Goal: Task Accomplishment & Management: Complete application form

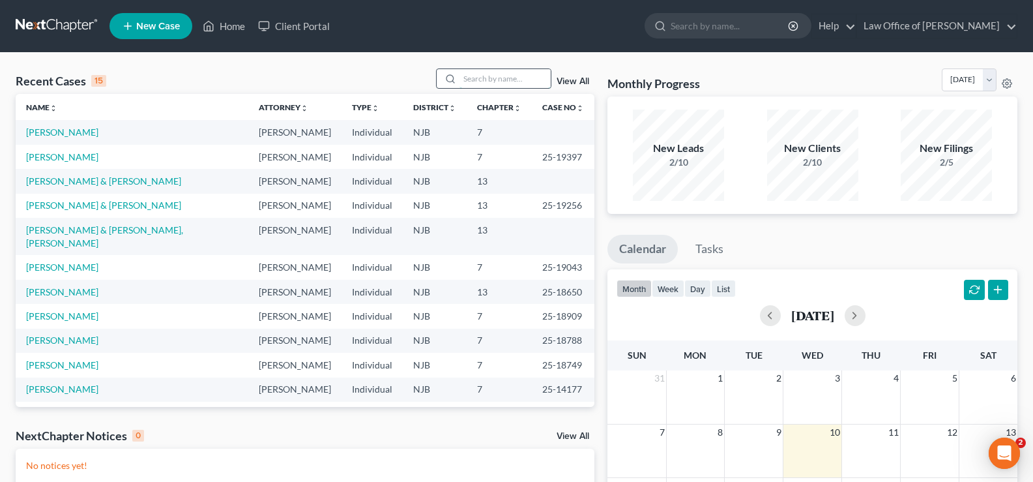
click at [466, 74] on input "search" at bounding box center [504, 78] width 91 height 19
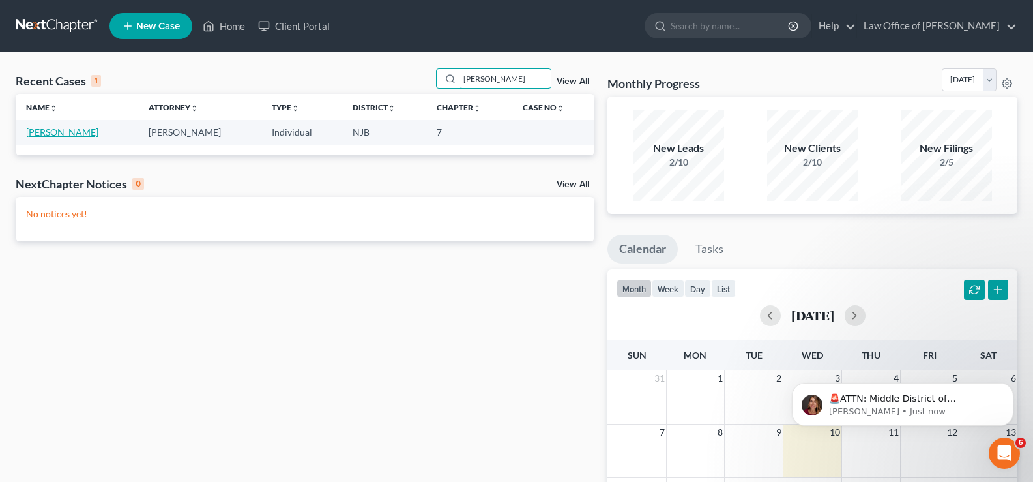
type input "[PERSON_NAME]"
click at [84, 131] on link "[PERSON_NAME]" at bounding box center [62, 131] width 72 height 11
select select "10"
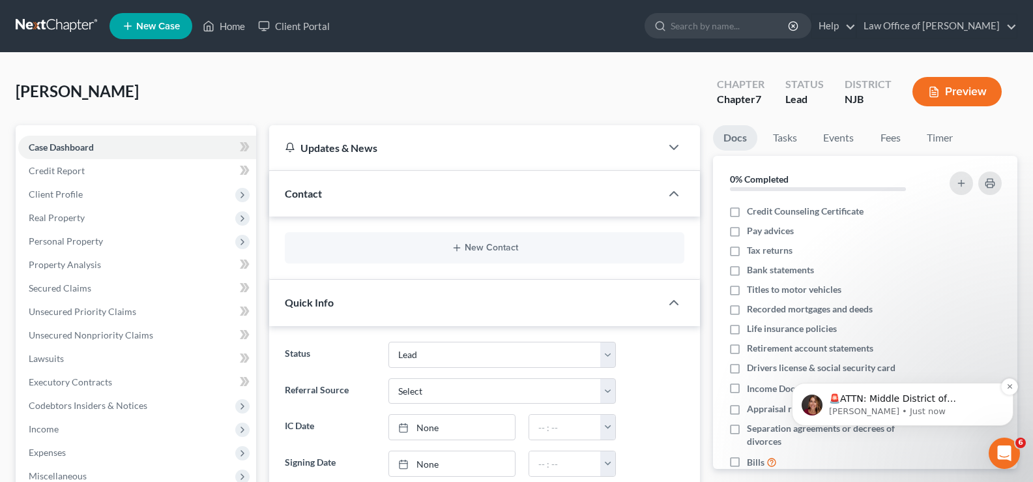
click at [968, 395] on p "🚨ATTN: Middle District of [US_STATE] The court has added a new Credit Counselin…" at bounding box center [913, 398] width 168 height 13
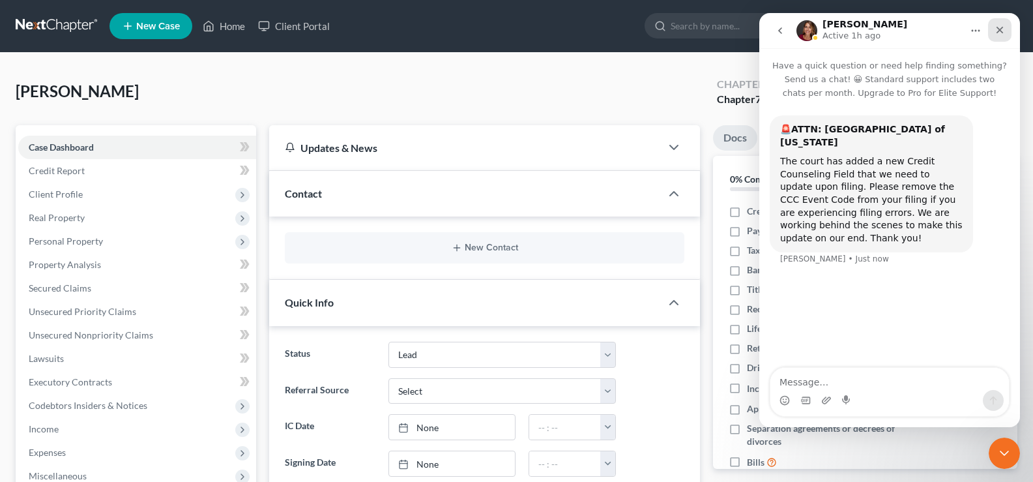
click at [996, 29] on icon "Close" at bounding box center [999, 30] width 10 height 10
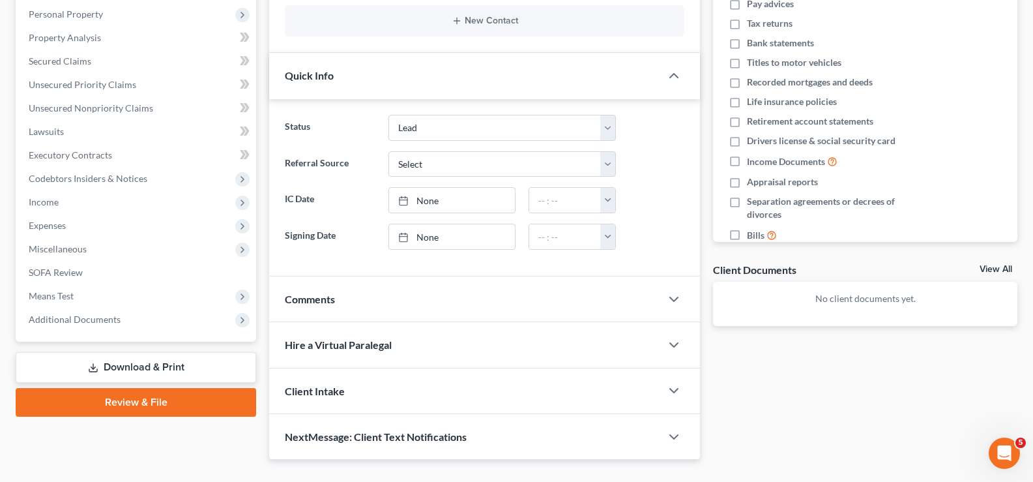
scroll to position [237, 0]
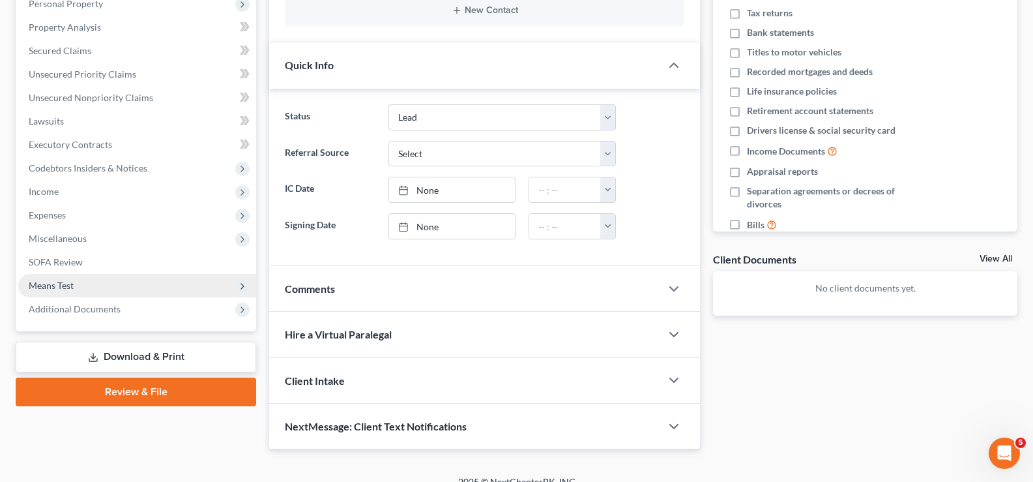
click at [36, 285] on span "Means Test" at bounding box center [51, 285] width 45 height 11
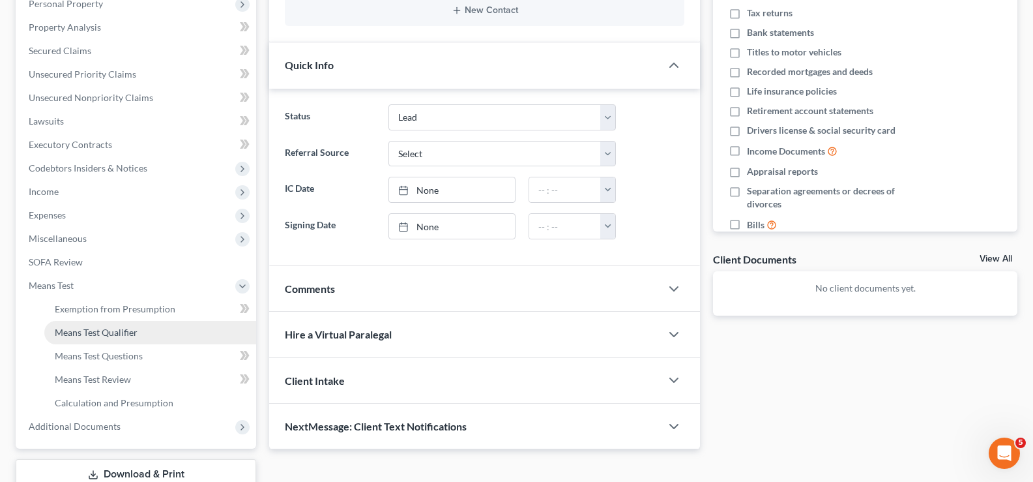
click at [81, 330] on span "Means Test Qualifier" at bounding box center [96, 331] width 83 height 11
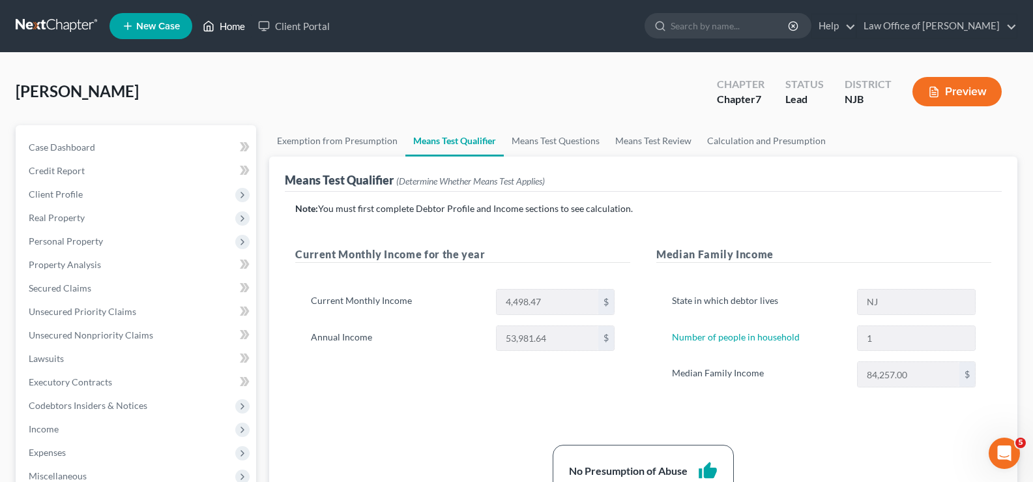
click at [235, 24] on link "Home" at bounding box center [223, 25] width 55 height 23
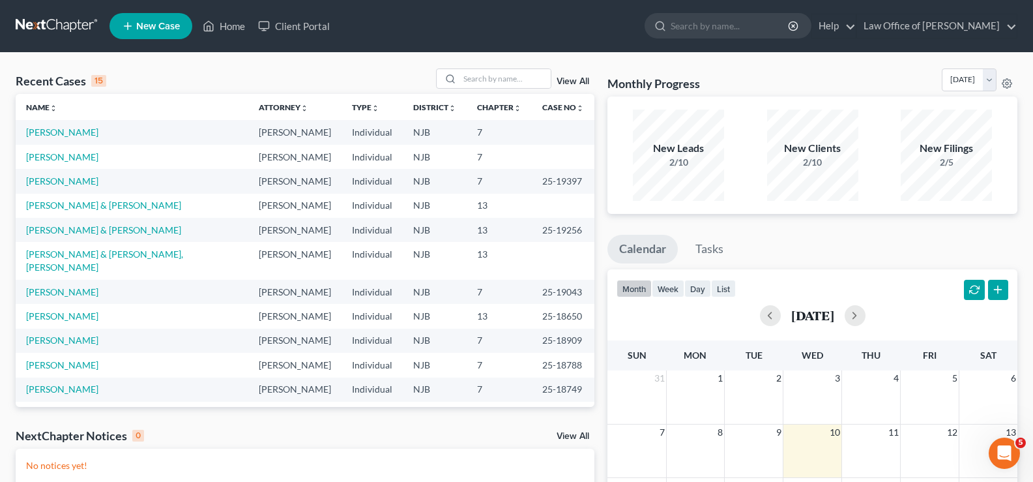
click at [146, 18] on link "New Case" at bounding box center [150, 26] width 83 height 26
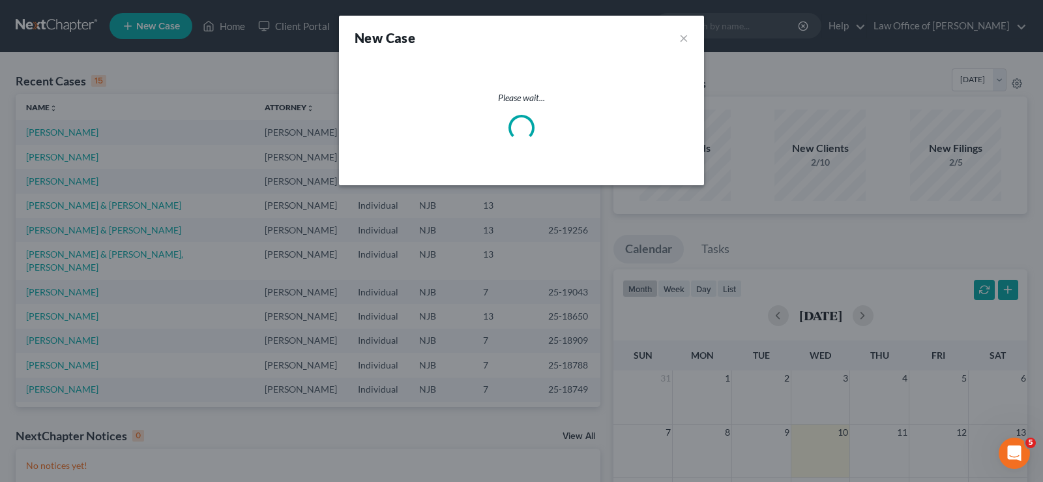
select select "51"
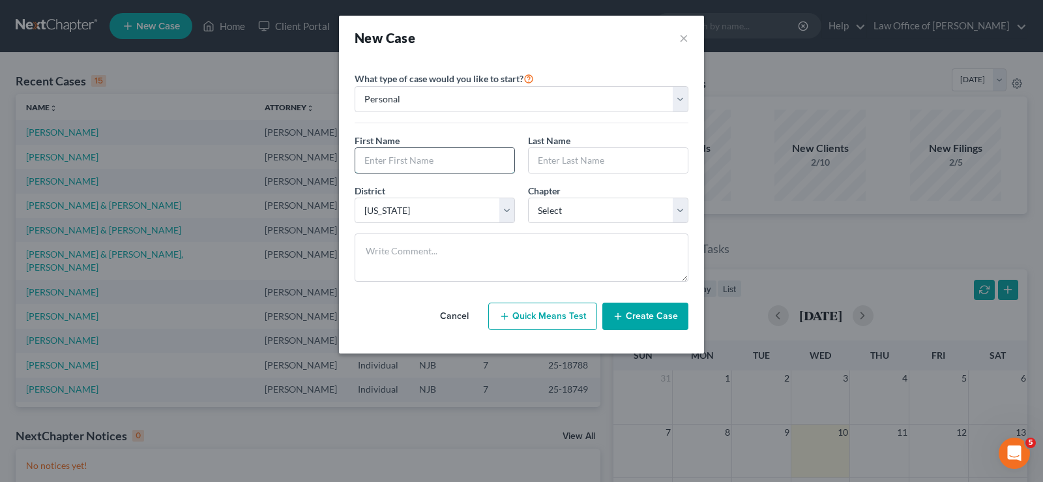
click at [431, 161] on input "text" at bounding box center [434, 160] width 159 height 25
type input "[PERSON_NAME]"
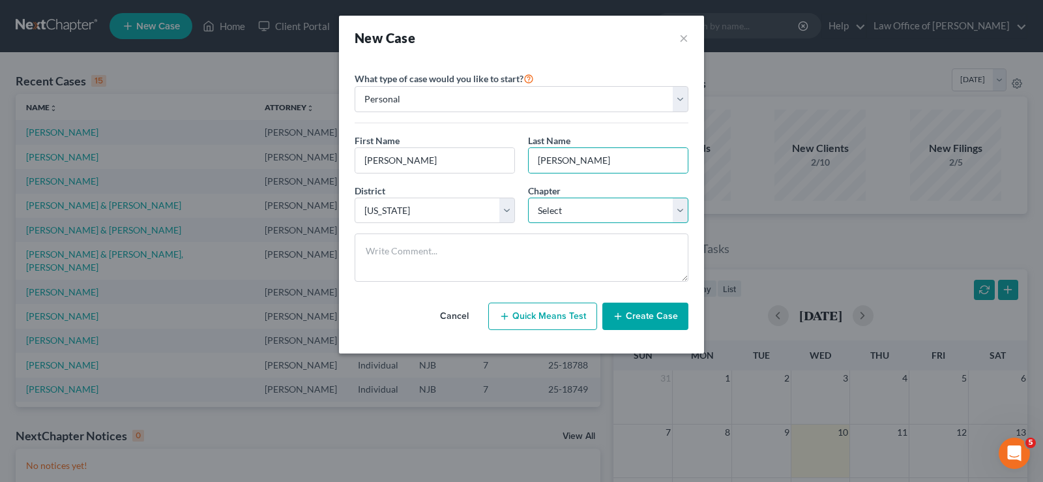
click at [552, 213] on select "Select 7 11 12 13" at bounding box center [608, 210] width 160 height 26
select select "0"
click at [528, 197] on select "Select 7 11 12 13" at bounding box center [608, 210] width 160 height 26
click at [653, 319] on button "Create Case" at bounding box center [645, 315] width 86 height 27
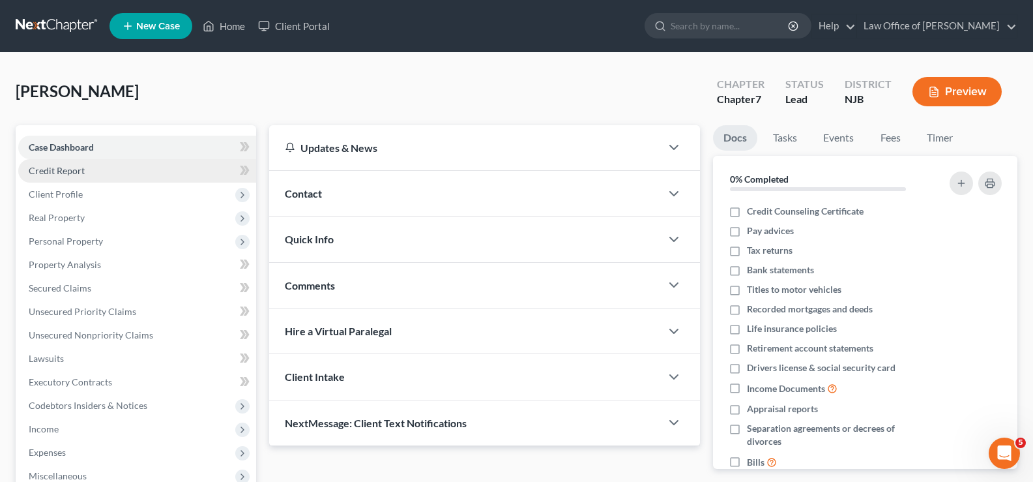
click at [70, 169] on span "Credit Report" at bounding box center [57, 170] width 56 height 11
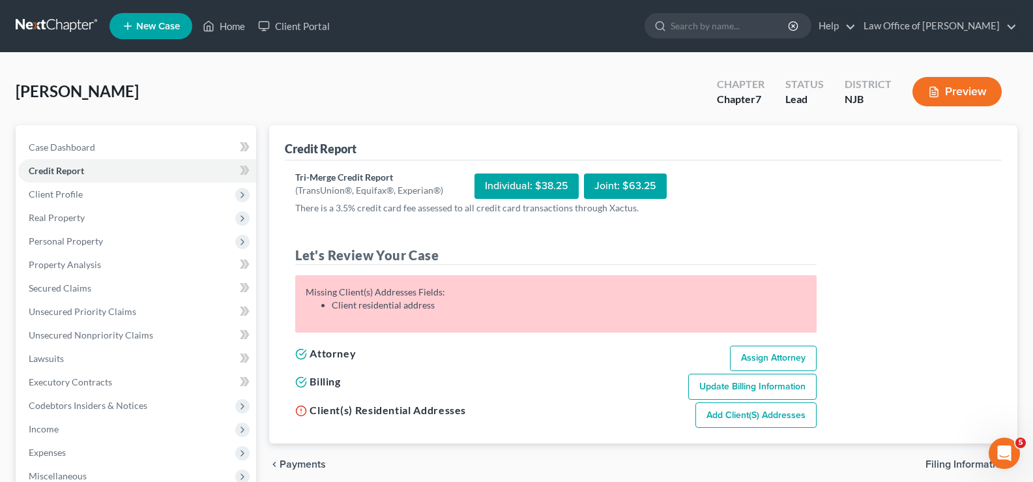
click at [750, 414] on link "Add Client(s) Addresses" at bounding box center [755, 415] width 121 height 26
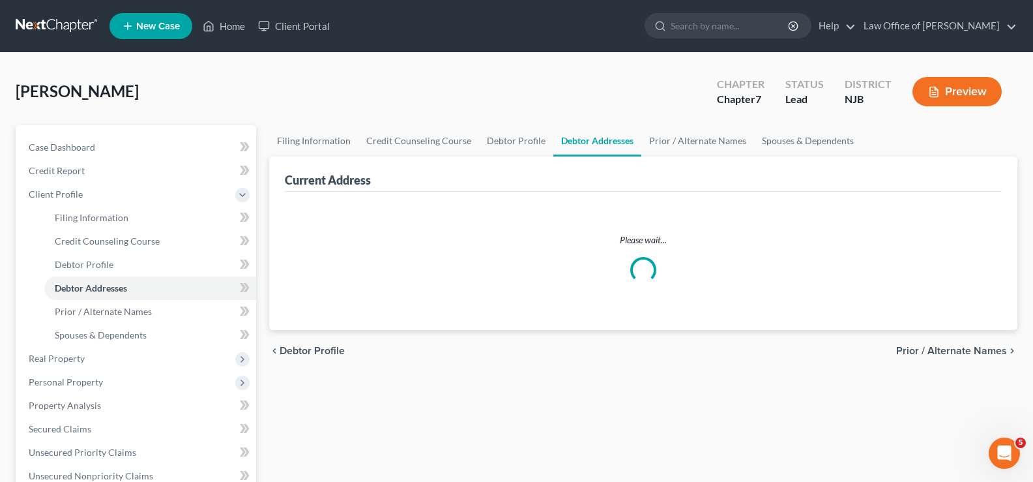
select select "0"
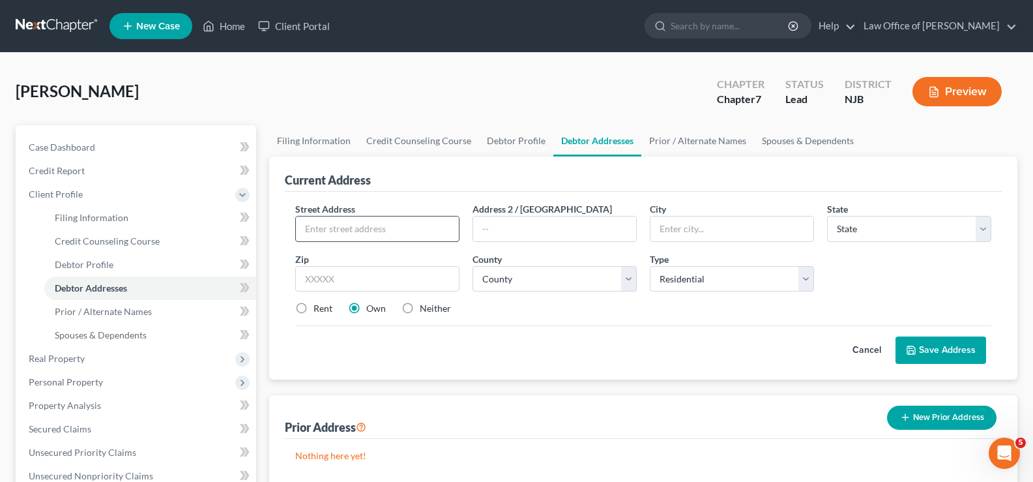
click at [304, 231] on input "text" at bounding box center [377, 228] width 163 height 25
type input "[STREET_ADDRESS]"
type input "Brick"
click at [875, 233] on select "State [US_STATE] AK AR AZ CA CO CT DE DC [GEOGRAPHIC_DATA] [GEOGRAPHIC_DATA] GU…" at bounding box center [909, 229] width 164 height 26
select select "33"
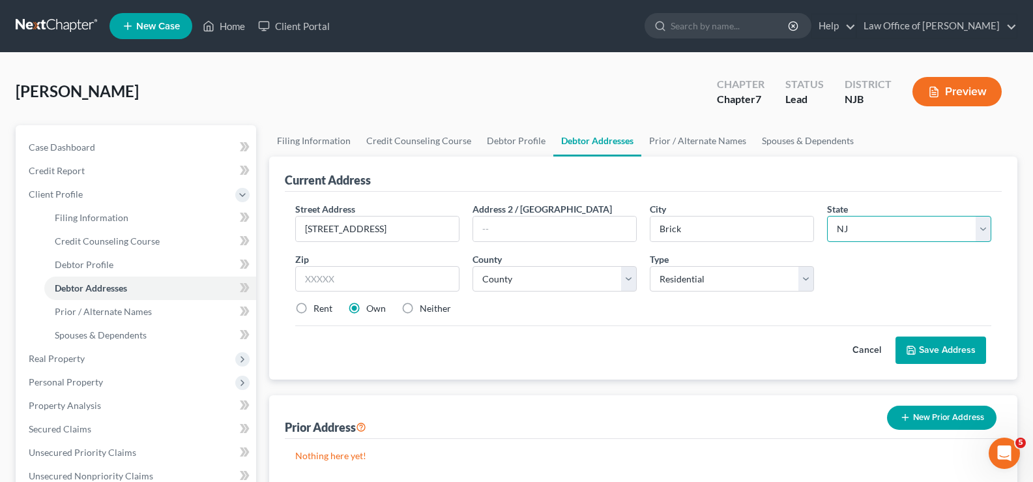
click at [827, 216] on select "State [US_STATE] AK AR AZ CA CO CT DE DC [GEOGRAPHIC_DATA] [GEOGRAPHIC_DATA] GU…" at bounding box center [909, 229] width 164 height 26
click at [397, 282] on input "text" at bounding box center [377, 279] width 164 height 26
type input "08724"
click at [313, 307] on label "Rent" at bounding box center [322, 308] width 19 height 13
click at [319, 307] on input "Rent" at bounding box center [323, 306] width 8 height 8
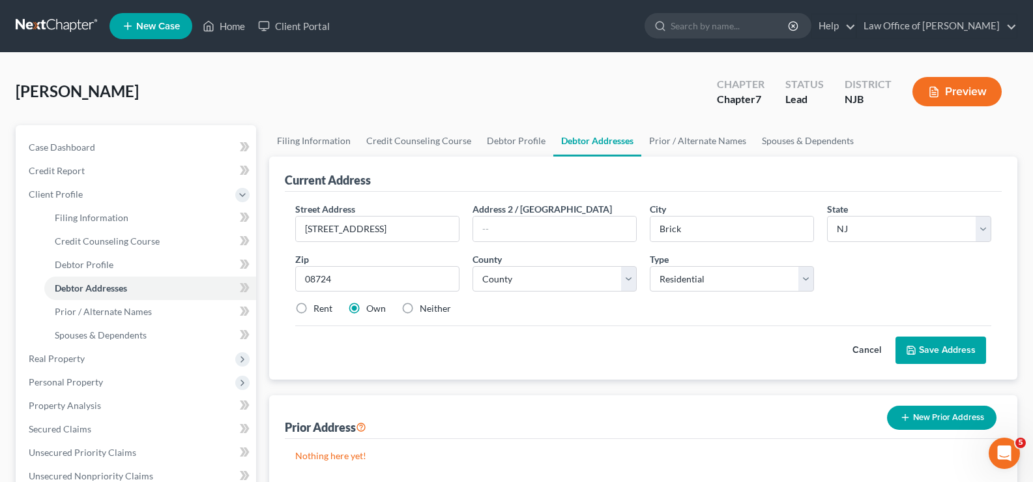
radio input "true"
click at [523, 281] on select "County [GEOGRAPHIC_DATA] [GEOGRAPHIC_DATA] [GEOGRAPHIC_DATA] [GEOGRAPHIC_DATA] …" at bounding box center [554, 279] width 164 height 26
select select "14"
click at [472, 266] on select "County [GEOGRAPHIC_DATA] [GEOGRAPHIC_DATA] [GEOGRAPHIC_DATA] [GEOGRAPHIC_DATA] …" at bounding box center [554, 279] width 164 height 26
click at [934, 343] on button "Save Address" at bounding box center [940, 349] width 91 height 27
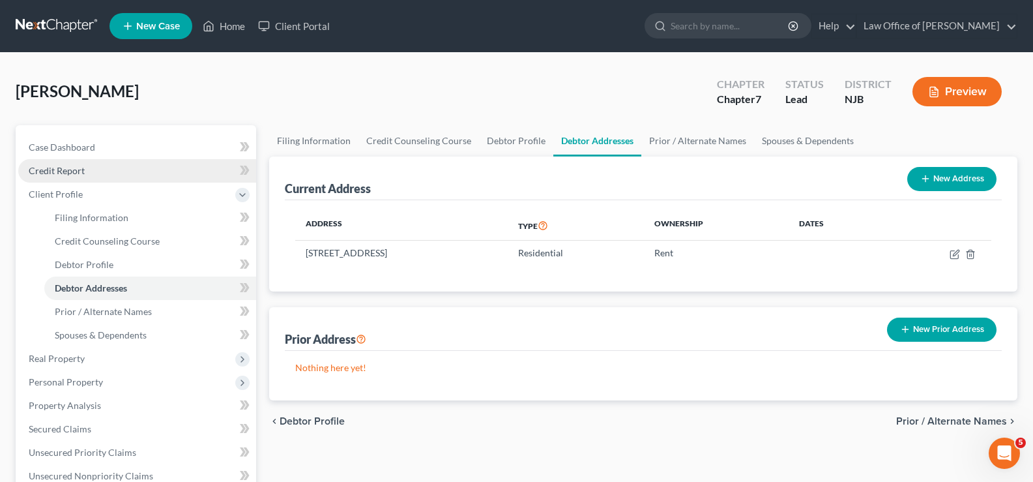
click at [46, 167] on span "Credit Report" at bounding box center [57, 170] width 56 height 11
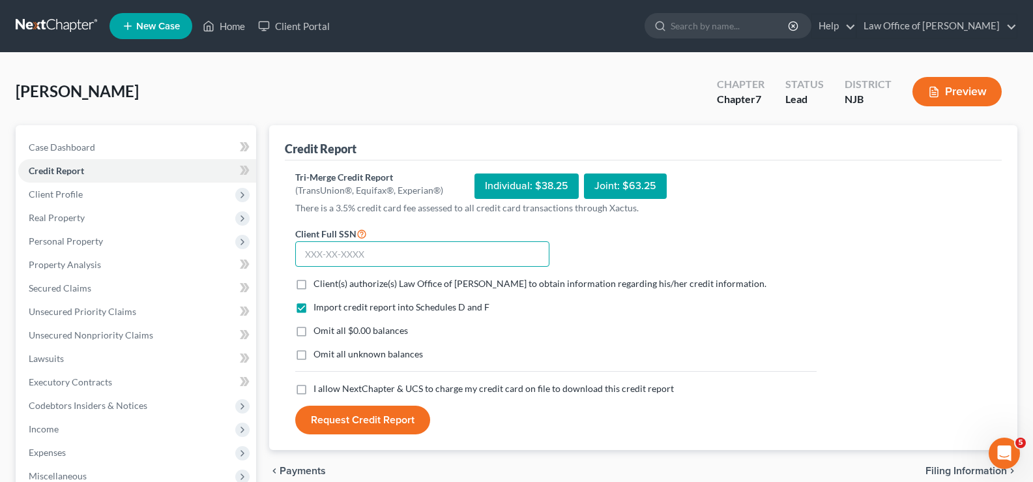
click at [324, 248] on input "text" at bounding box center [422, 254] width 254 height 26
type input "085-58-8494"
click at [313, 279] on label "Client(s) authorize(s) Law Office of [PERSON_NAME] to obtain information regard…" at bounding box center [539, 283] width 453 height 13
click at [319, 279] on input "Client(s) authorize(s) Law Office of [PERSON_NAME] to obtain information regard…" at bounding box center [323, 281] width 8 height 8
checkbox input "true"
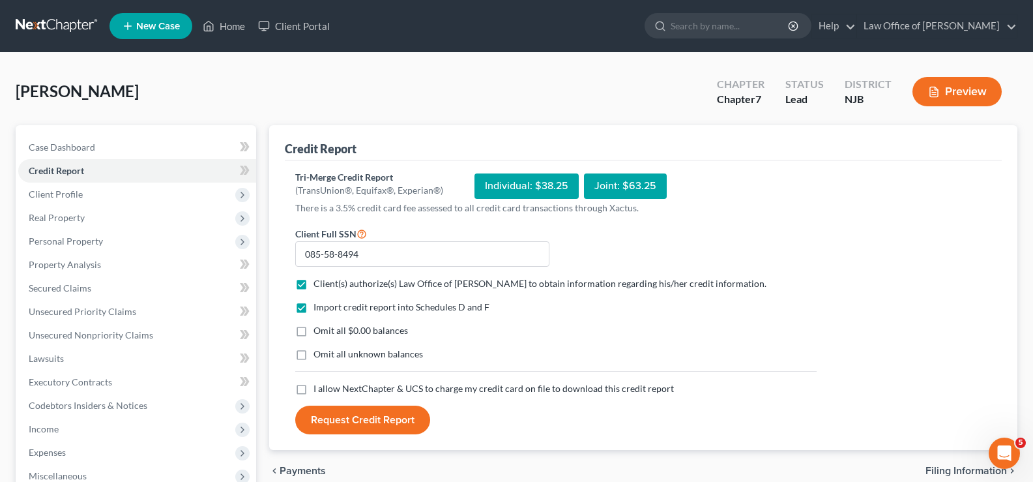
click at [313, 330] on label "Omit all $0.00 balances" at bounding box center [360, 330] width 94 height 13
click at [319, 330] on input "Omit all $0.00 balances" at bounding box center [323, 328] width 8 height 8
checkbox input "true"
click at [313, 386] on label "I allow NextChapter & UCS to charge my credit card on file to download this cre…" at bounding box center [493, 388] width 360 height 13
click at [319, 386] on input "I allow NextChapter & UCS to charge my credit card on file to download this cre…" at bounding box center [323, 386] width 8 height 8
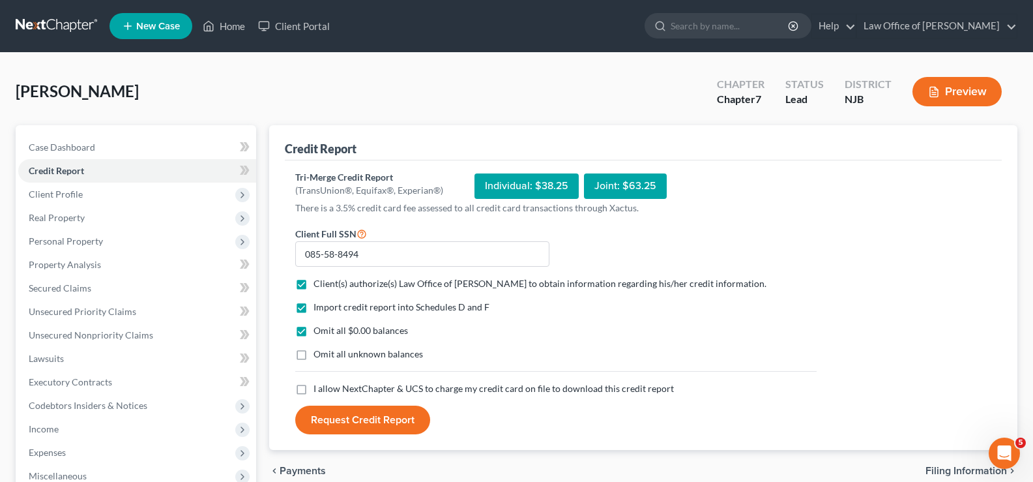
checkbox input "true"
drag, startPoint x: 351, startPoint y: 420, endPoint x: 706, endPoint y: 348, distance: 362.3
click at [359, 420] on button "Request Credit Report" at bounding box center [362, 419] width 135 height 29
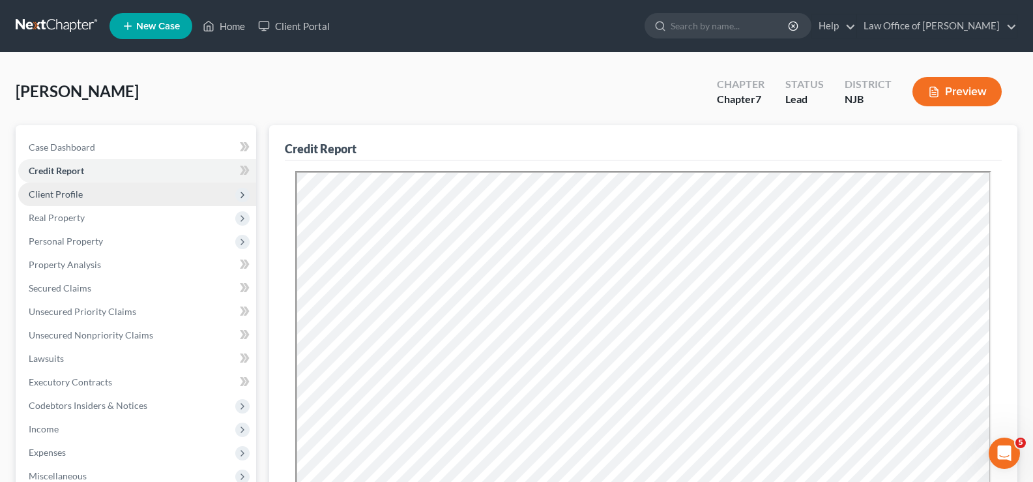
click at [66, 188] on span "Client Profile" at bounding box center [56, 193] width 54 height 11
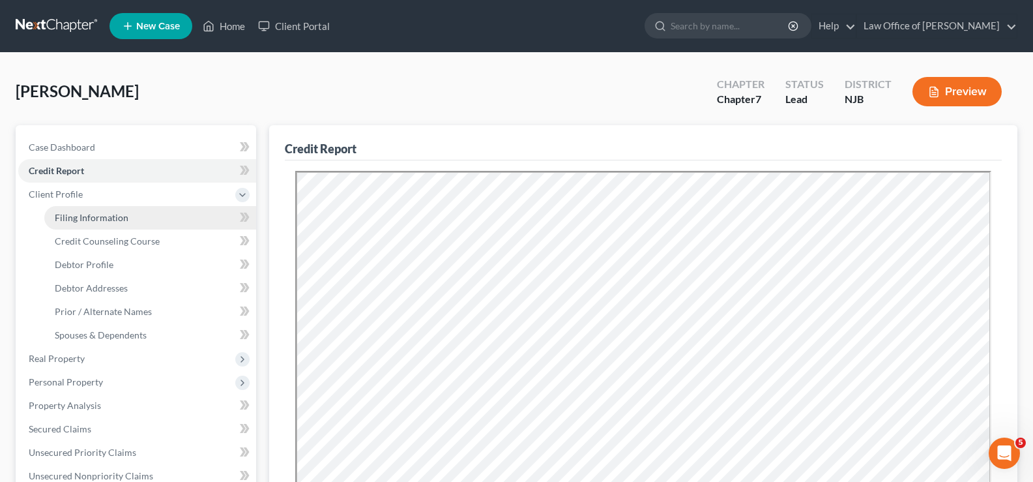
click at [74, 218] on span "Filing Information" at bounding box center [92, 217] width 74 height 11
select select "1"
select select "0"
select select "51"
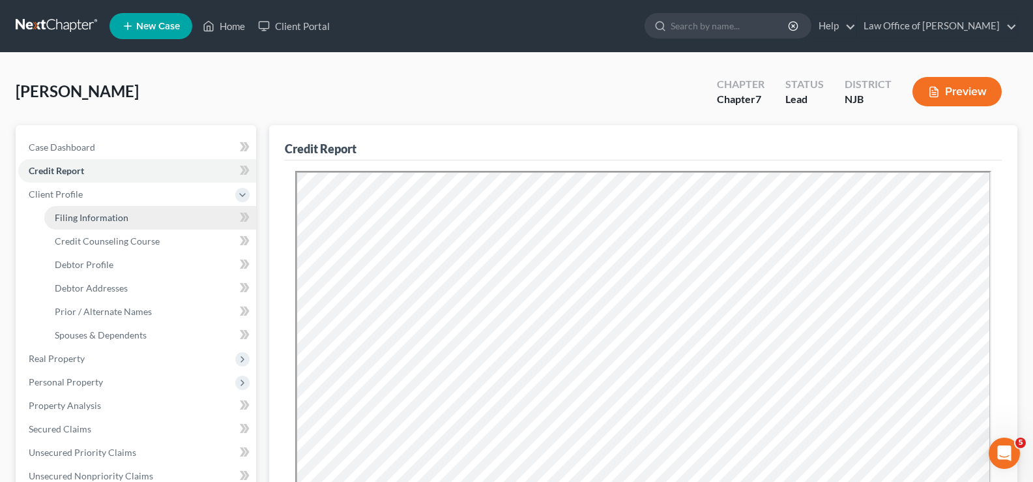
select select "33"
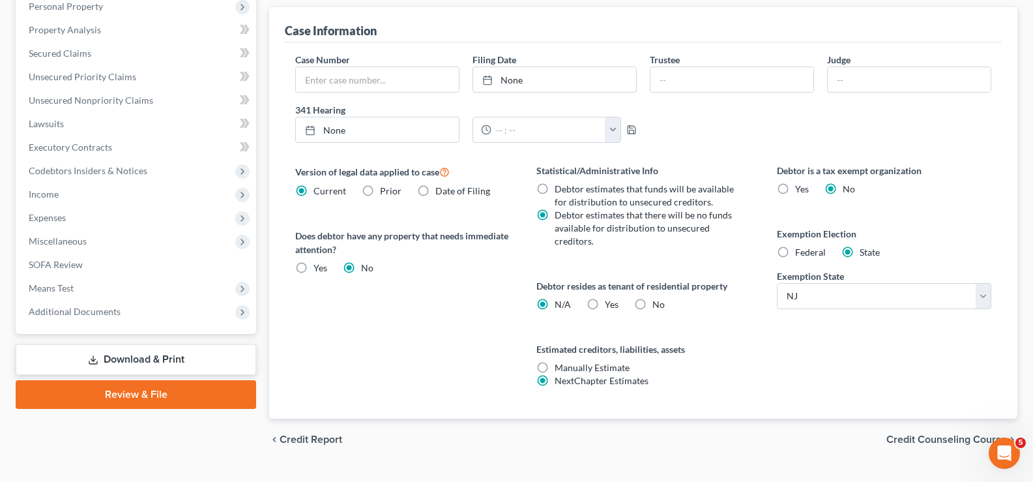
scroll to position [379, 0]
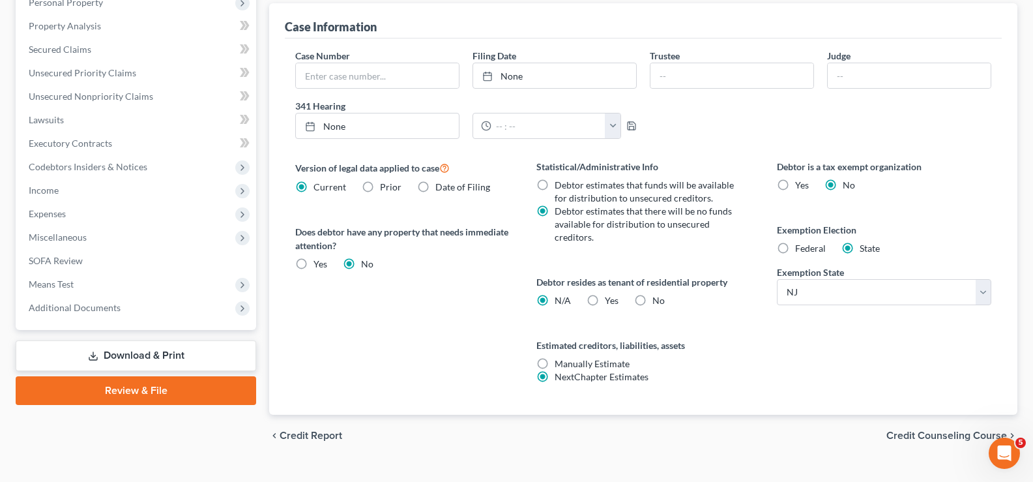
click at [795, 245] on label "Federal" at bounding box center [810, 248] width 31 height 13
click at [800, 245] on input "Federal" at bounding box center [804, 246] width 8 height 8
radio input "true"
radio input "false"
click at [605, 296] on label "Yes Yes" at bounding box center [612, 300] width 14 height 13
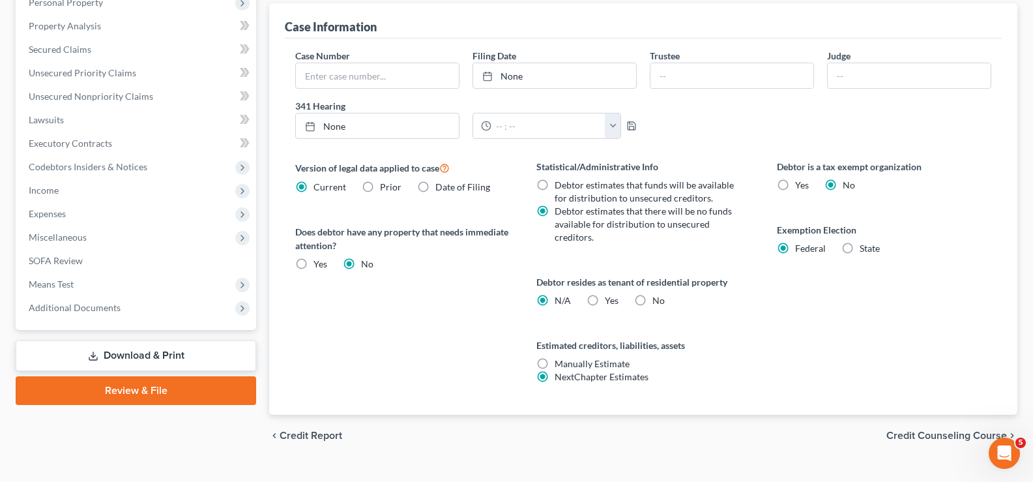
click at [610, 296] on input "Yes Yes" at bounding box center [614, 298] width 8 height 8
radio input "true"
radio input "false"
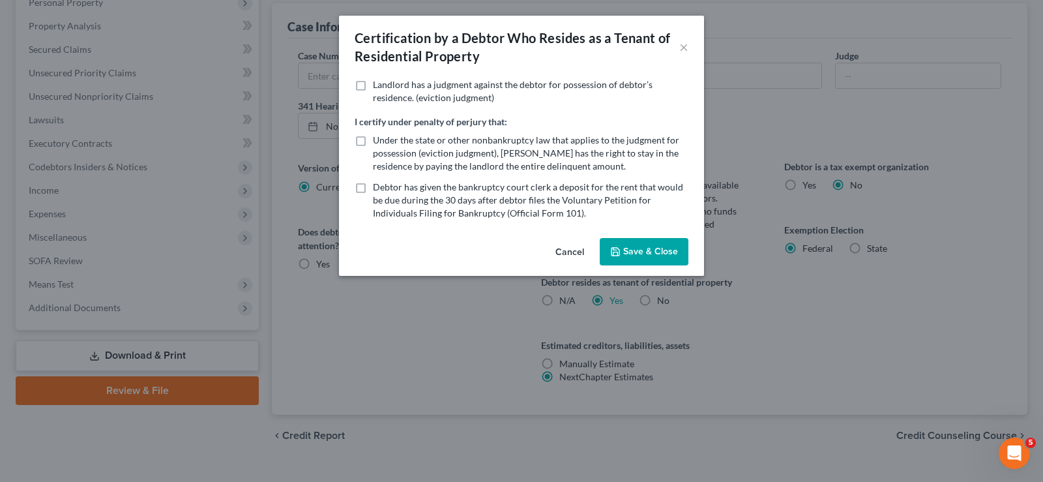
click at [637, 245] on button "Save & Close" at bounding box center [643, 251] width 89 height 27
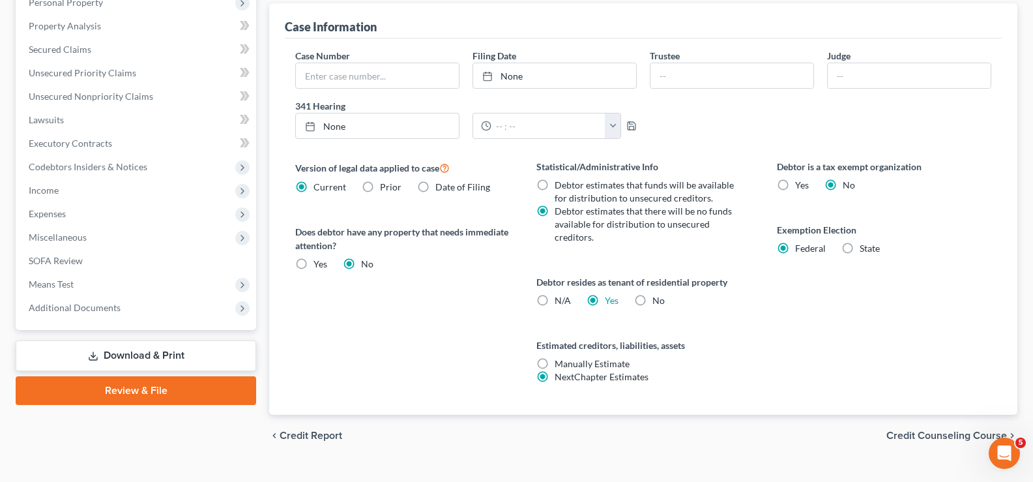
click at [951, 435] on span "Credit Counseling Course" at bounding box center [946, 435] width 121 height 10
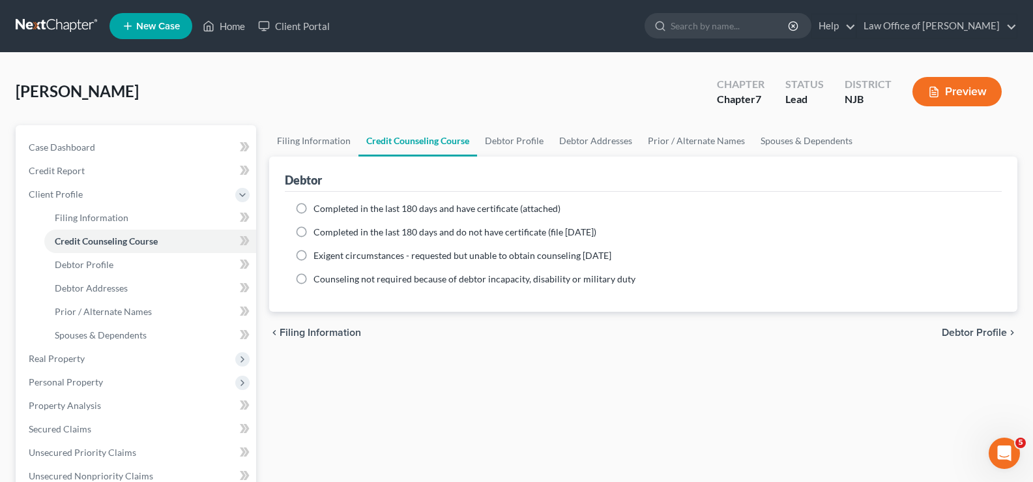
click at [313, 207] on label "Completed in the last 180 days and have certificate (attached)" at bounding box center [436, 208] width 247 height 13
click at [319, 207] on input "Completed in the last 180 days and have certificate (attached)" at bounding box center [323, 206] width 8 height 8
radio input "true"
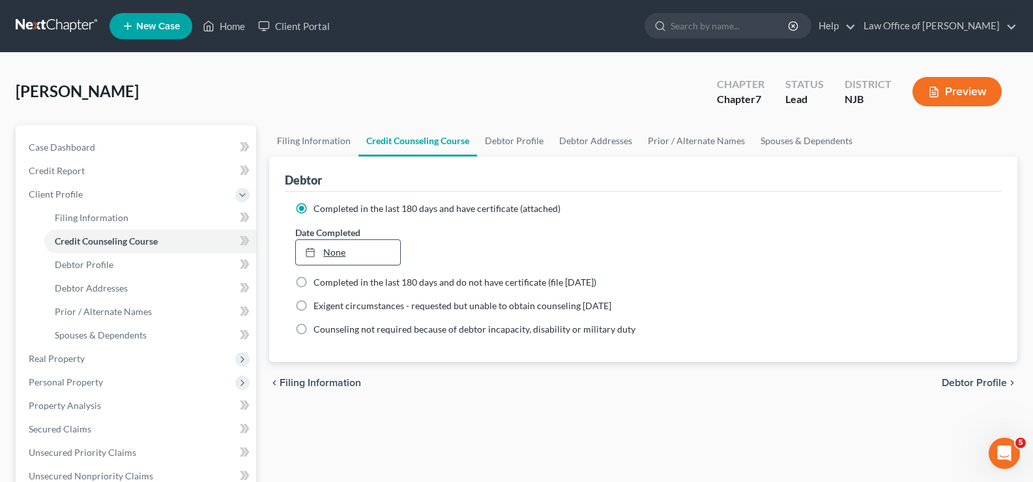
click at [349, 252] on link "None" at bounding box center [348, 252] width 104 height 25
type input "[DATE]"
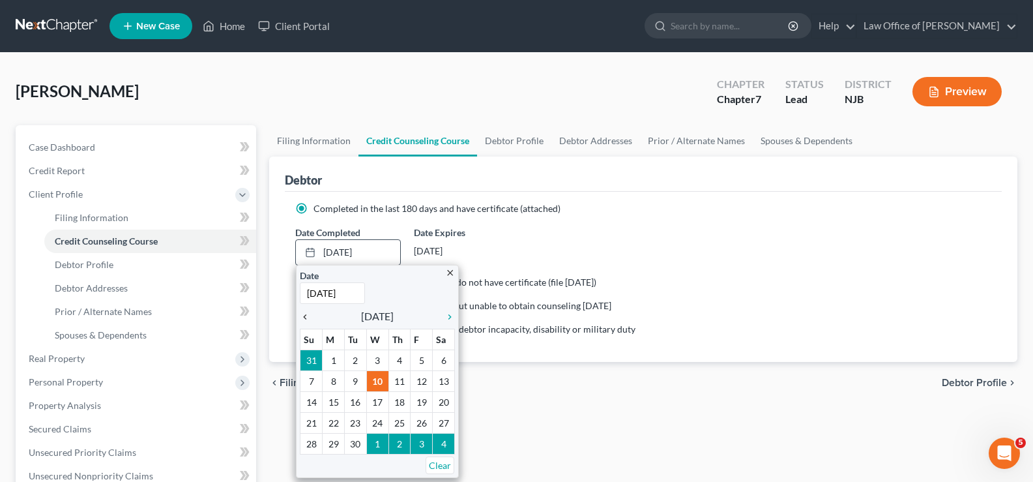
click at [308, 311] on icon "chevron_left" at bounding box center [308, 316] width 17 height 10
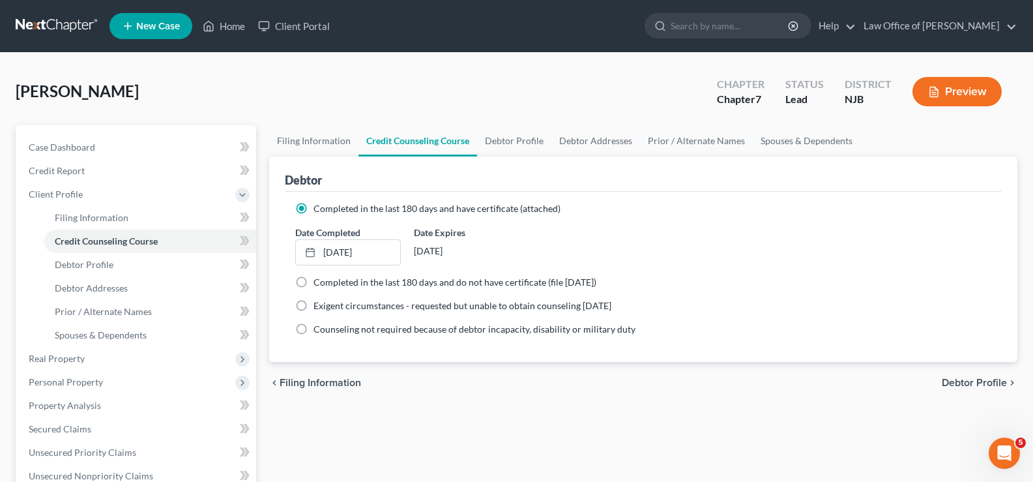
click at [974, 384] on span "Debtor Profile" at bounding box center [974, 382] width 65 height 10
select select "0"
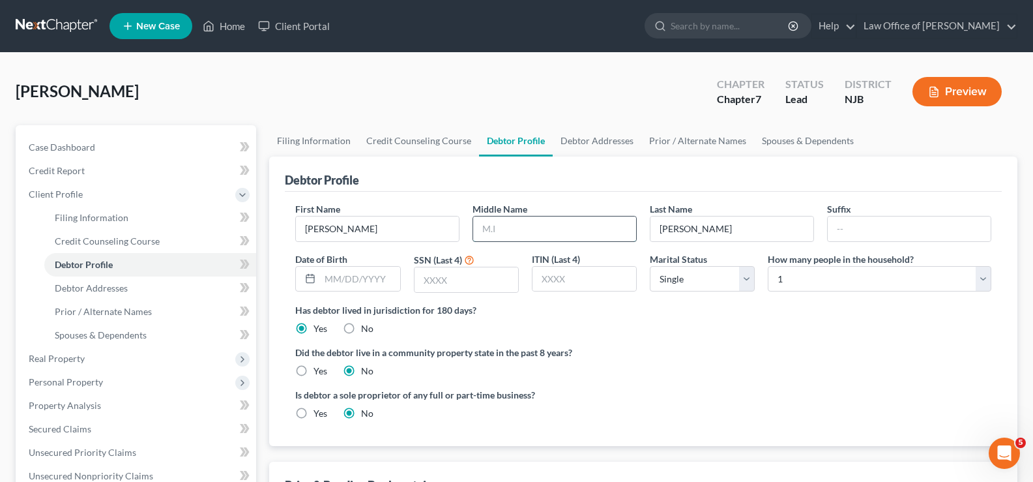
drag, startPoint x: 543, startPoint y: 231, endPoint x: 549, endPoint y: 227, distance: 7.0
click at [543, 231] on input "text" at bounding box center [554, 228] width 163 height 25
drag, startPoint x: 516, startPoint y: 227, endPoint x: 609, endPoint y: 205, distance: 95.3
click at [586, 233] on input "Gaetano03/06/1964" at bounding box center [554, 228] width 163 height 25
type input "[PERSON_NAME]"
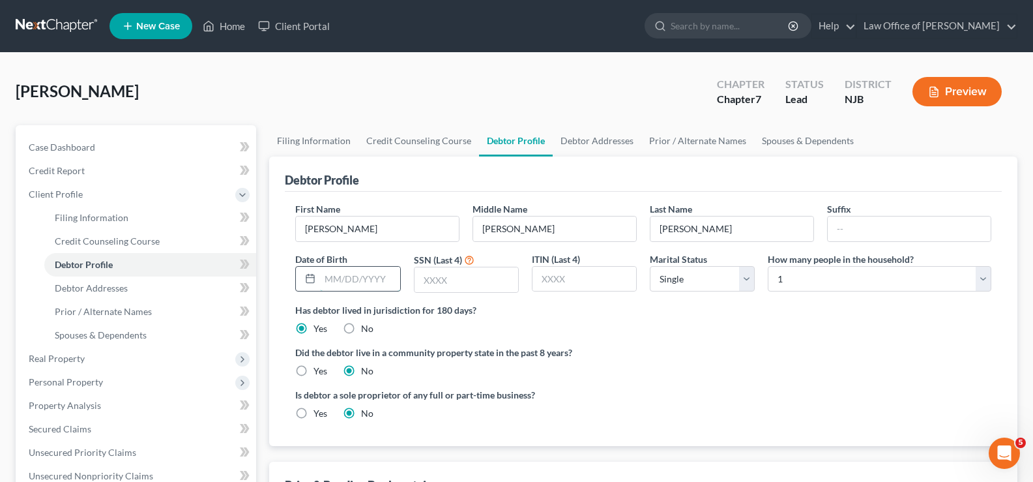
click at [335, 273] on input "text" at bounding box center [359, 278] width 79 height 25
type input "[DATE]"
click at [440, 274] on input "text" at bounding box center [466, 279] width 104 height 25
type input "8494"
click at [791, 277] on select "Select 1 2 3 4 5 6 7 8 9 10 11 12 13 14 15 16 17 18 19 20" at bounding box center [879, 279] width 223 height 26
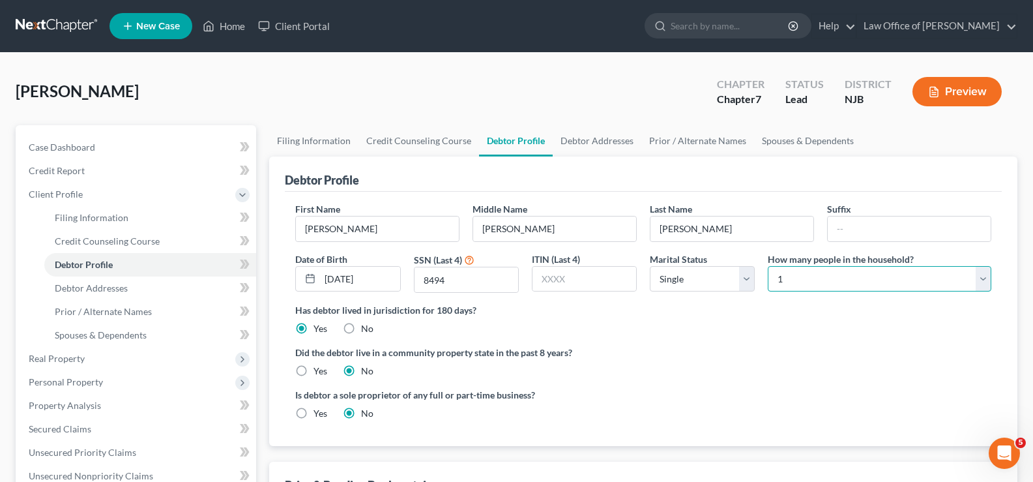
select select "1"
click at [768, 266] on select "Select 1 2 3 4 5 6 7 8 9 10 11 12 13 14 15 16 17 18 19 20" at bounding box center [879, 279] width 223 height 26
click at [99, 329] on span "Spouses & Dependents" at bounding box center [101, 334] width 92 height 11
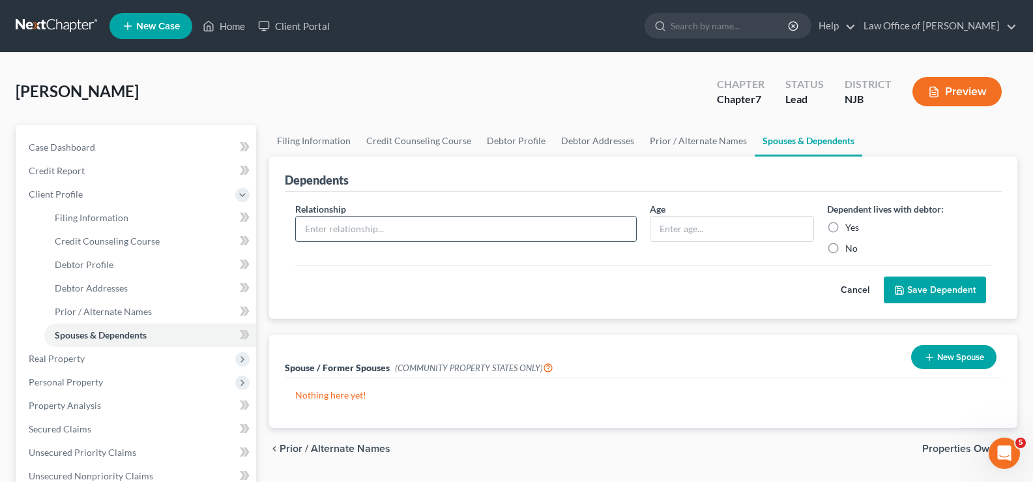
click at [456, 228] on input "text" at bounding box center [466, 228] width 340 height 25
type input "son"
type input "26"
click at [845, 226] on label "Yes" at bounding box center [852, 227] width 14 height 13
click at [850, 226] on input "Yes" at bounding box center [854, 225] width 8 height 8
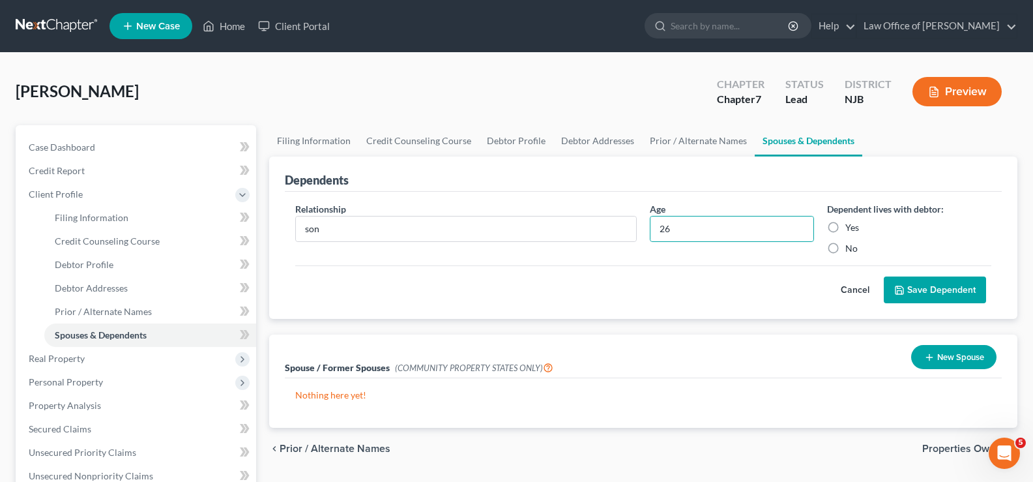
radio input "true"
click at [933, 286] on button "Save Dependent" at bounding box center [935, 289] width 102 height 27
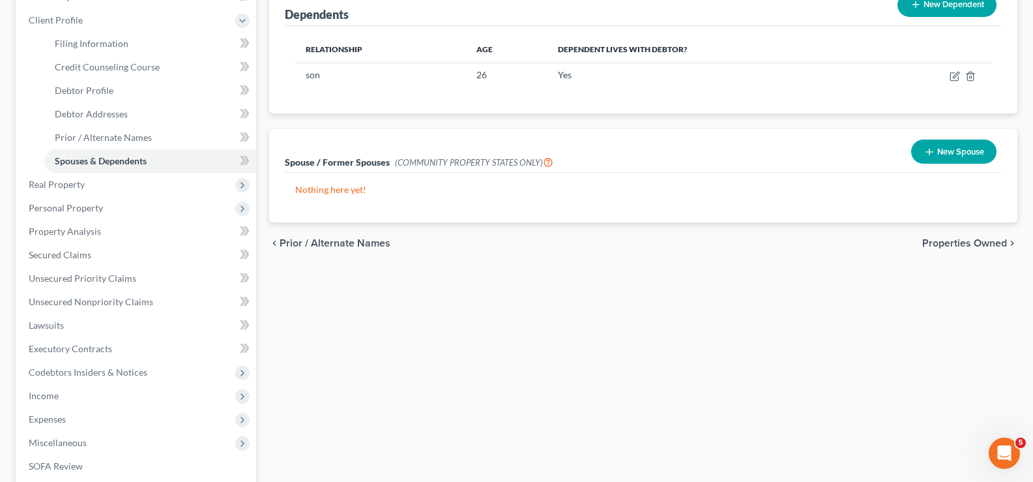
scroll to position [177, 0]
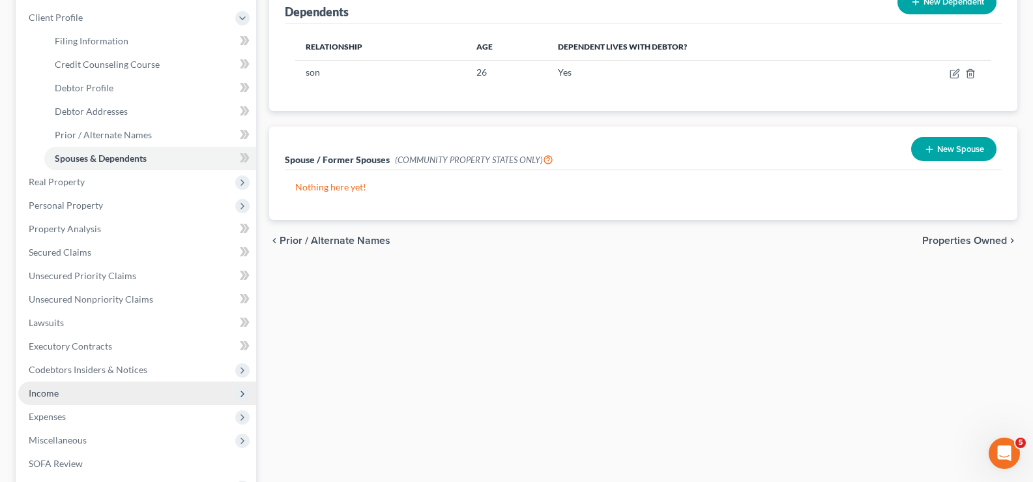
click at [53, 388] on span "Income" at bounding box center [44, 392] width 30 height 11
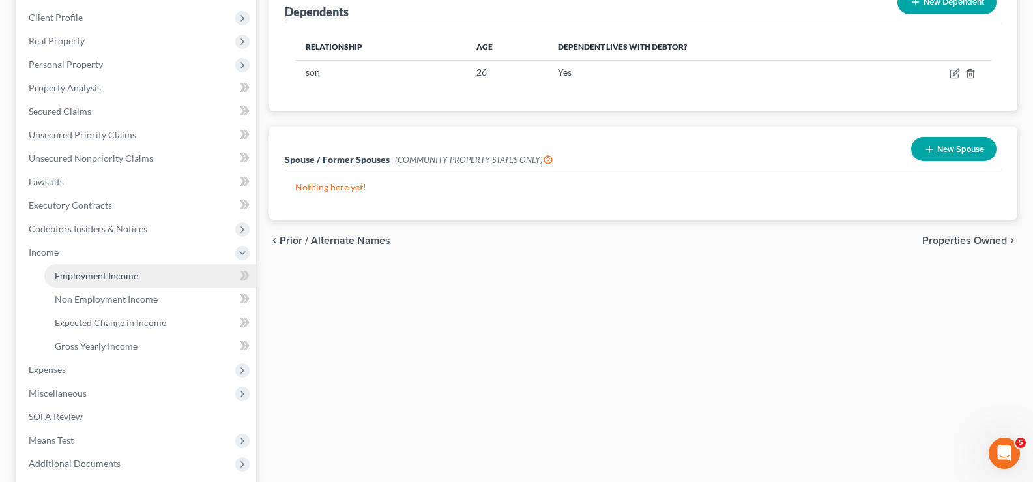
click at [108, 274] on span "Employment Income" at bounding box center [96, 275] width 83 height 11
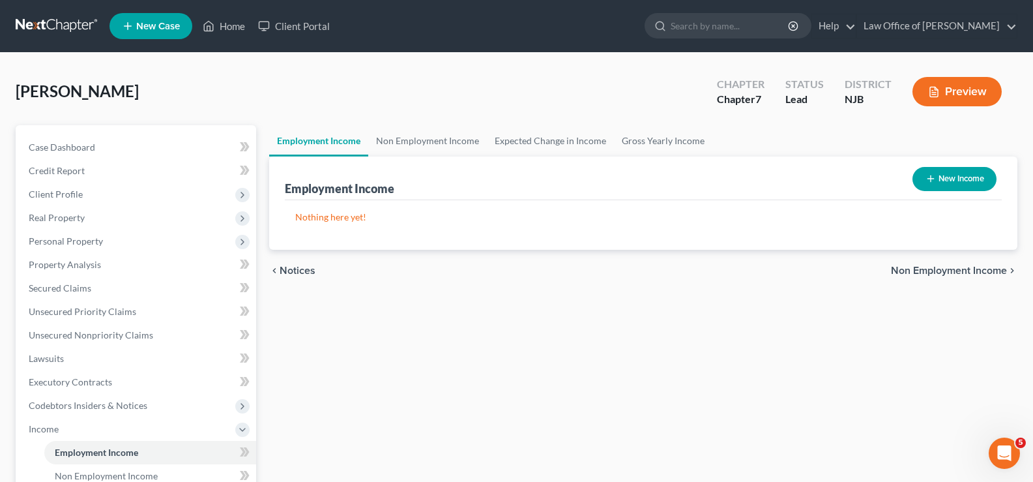
click at [942, 177] on button "New Income" at bounding box center [954, 179] width 84 height 24
select select "0"
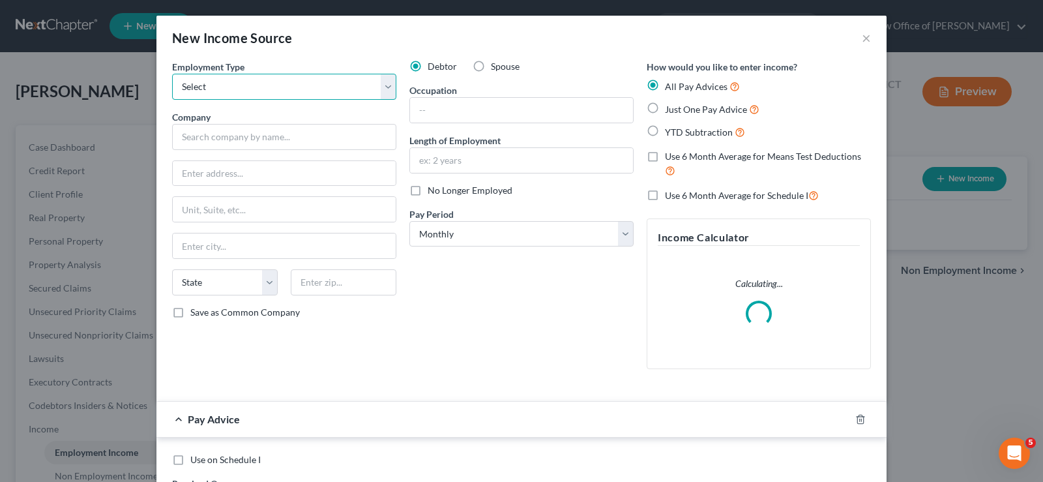
click at [230, 87] on select "Select Full or [DEMOGRAPHIC_DATA] Employment Self Employment" at bounding box center [284, 87] width 224 height 26
select select "0"
click at [172, 74] on select "Select Full or [DEMOGRAPHIC_DATA] Employment Self Employment" at bounding box center [284, 87] width 224 height 26
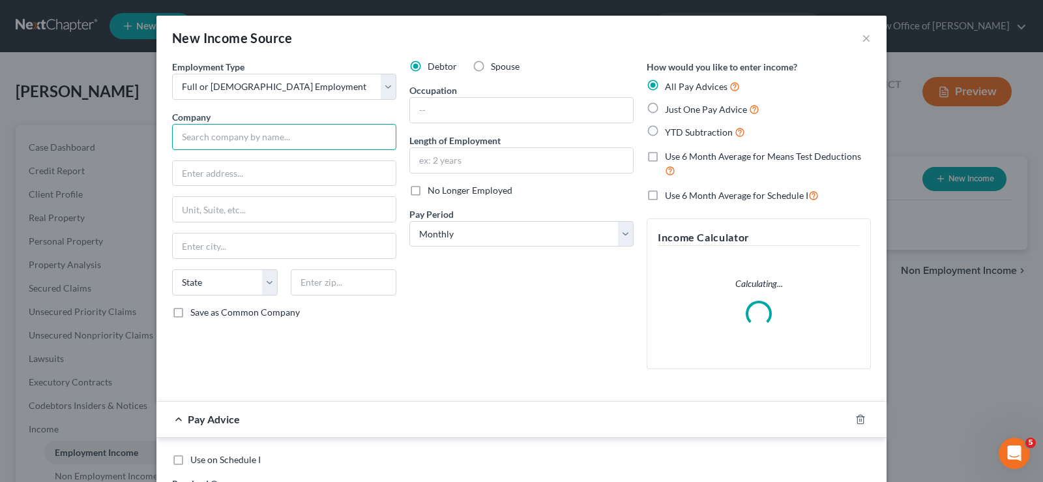
click at [210, 142] on input "text" at bounding box center [284, 137] width 224 height 26
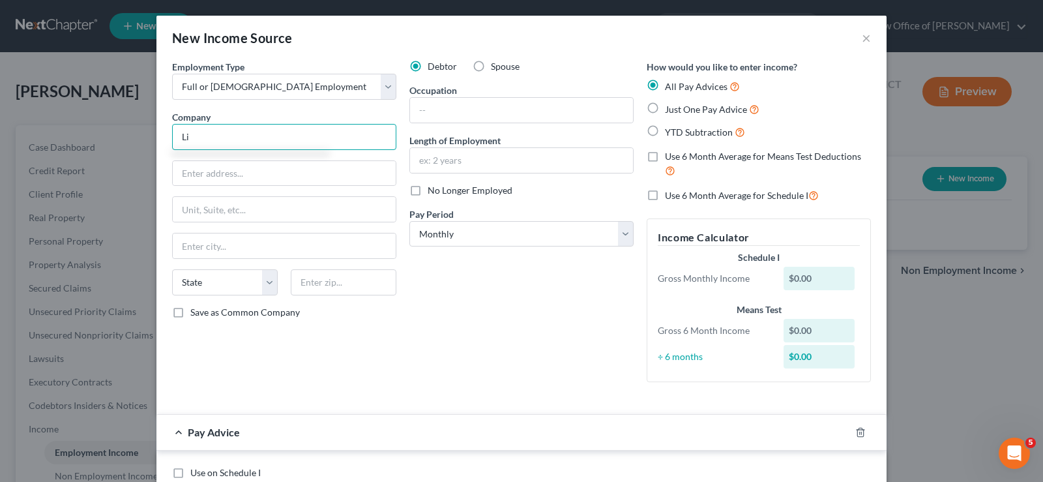
type input "L"
type input "JAM Foods 5 Corp"
click at [411, 111] on input "text" at bounding box center [521, 110] width 223 height 25
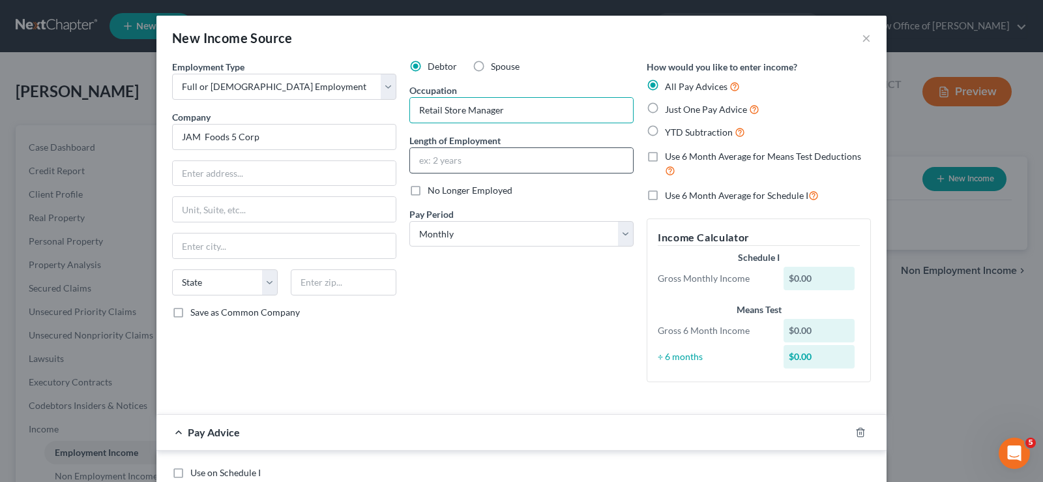
type input "Retail Store Manager"
click at [410, 166] on input "text" at bounding box center [521, 160] width 223 height 25
type input "18 months"
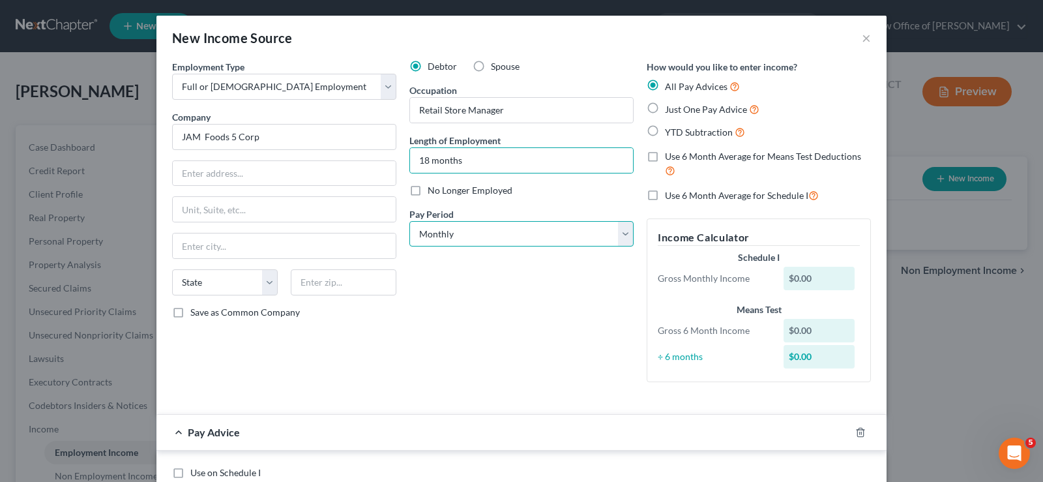
click at [409, 225] on select "Select Monthly Twice Monthly Every Other Week Weekly" at bounding box center [521, 234] width 224 height 26
select select "3"
click at [409, 221] on select "Select Monthly Twice Monthly Every Other Week Weekly" at bounding box center [521, 234] width 224 height 26
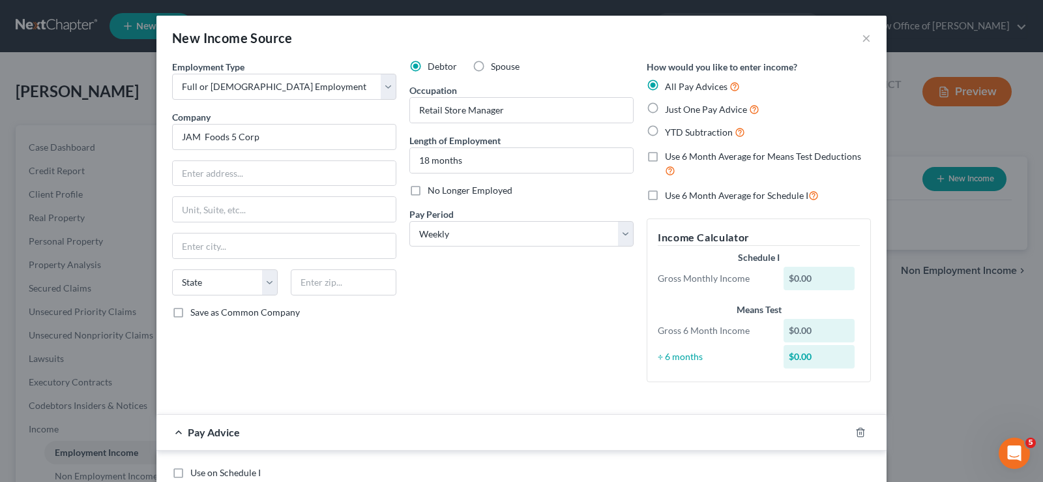
click at [665, 127] on label "YTD Subtraction" at bounding box center [705, 131] width 80 height 15
click at [670, 127] on input "YTD Subtraction" at bounding box center [674, 128] width 8 height 8
radio input "true"
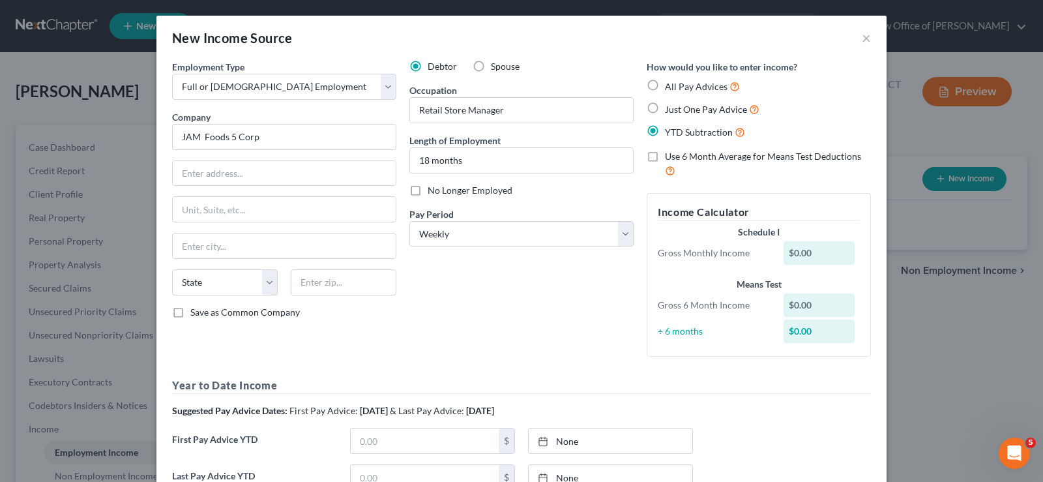
click at [665, 153] on label "Use 6 Month Average for Means Test Deductions" at bounding box center [768, 164] width 206 height 28
click at [670, 153] on input "Use 6 Month Average for Means Test Deductions" at bounding box center [674, 154] width 8 height 8
checkbox input "true"
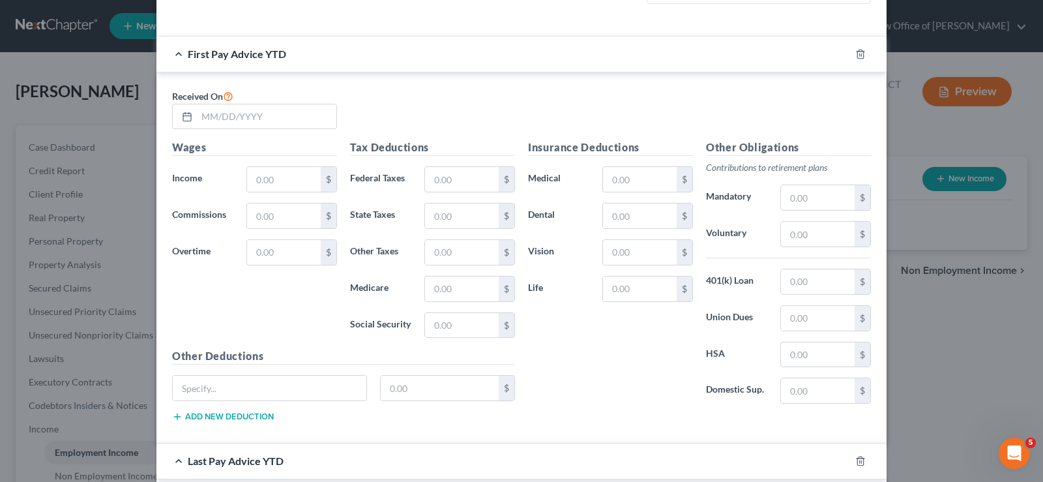
scroll to position [382, 0]
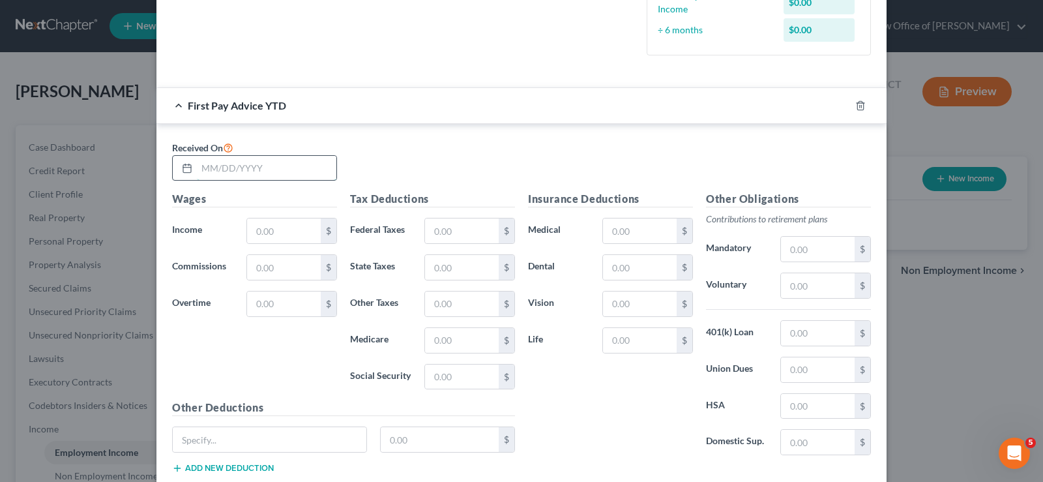
click at [197, 164] on input "text" at bounding box center [266, 168] width 139 height 25
type input "[DATE]"
type input "12,055.50"
click at [453, 227] on input "text" at bounding box center [462, 230] width 74 height 25
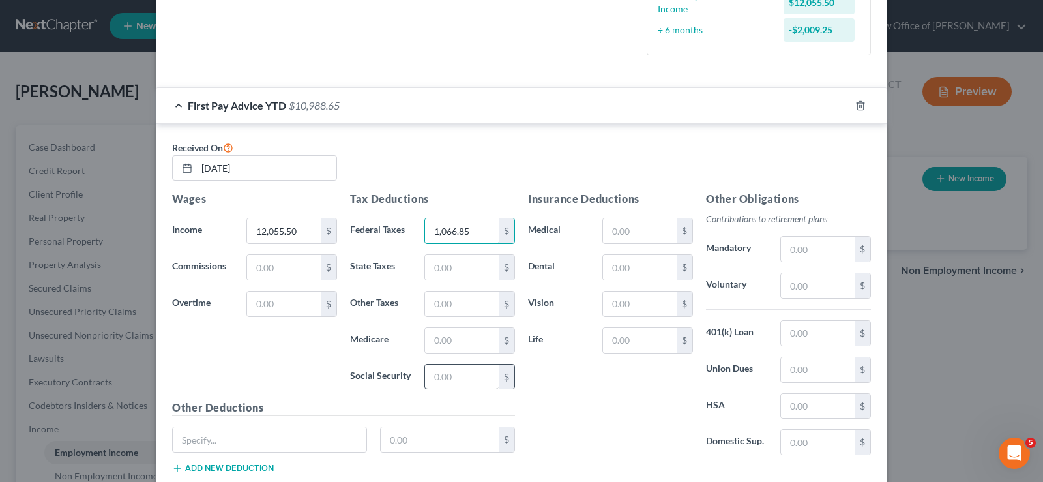
type input "1,066.85"
click at [446, 364] on input "text" at bounding box center [462, 376] width 74 height 25
type input "747.80"
click at [435, 334] on input "text" at bounding box center [462, 340] width 74 height 25
type input "174.80"
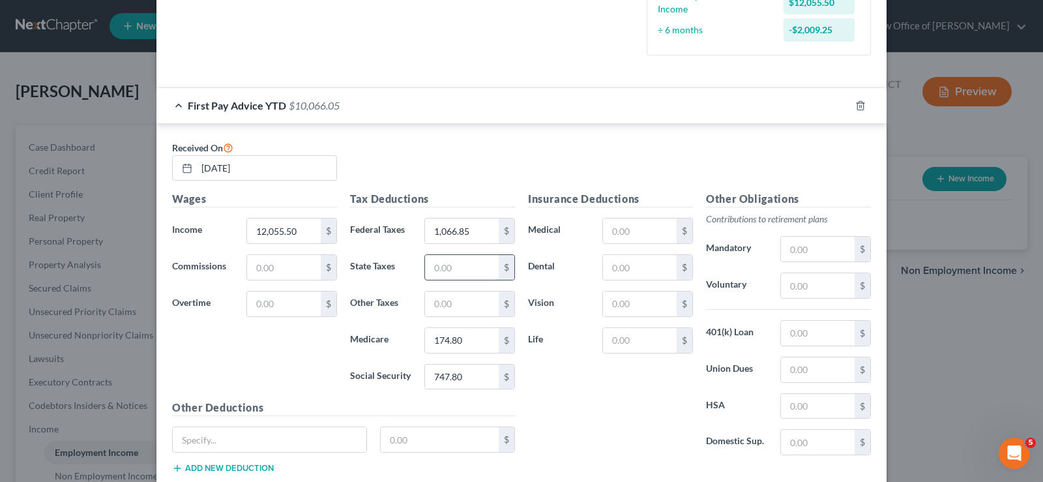
click at [440, 263] on input "text" at bounding box center [462, 267] width 74 height 25
type input "415.00"
click at [425, 295] on input "text" at bounding box center [462, 303] width 74 height 25
type input "91.02"
click at [798, 281] on input "text" at bounding box center [818, 285] width 74 height 25
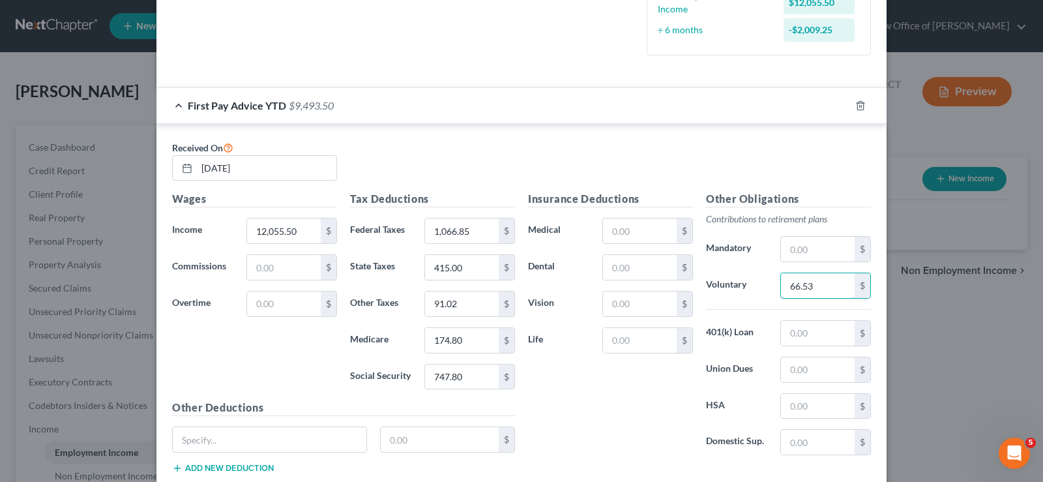
type input "66.53"
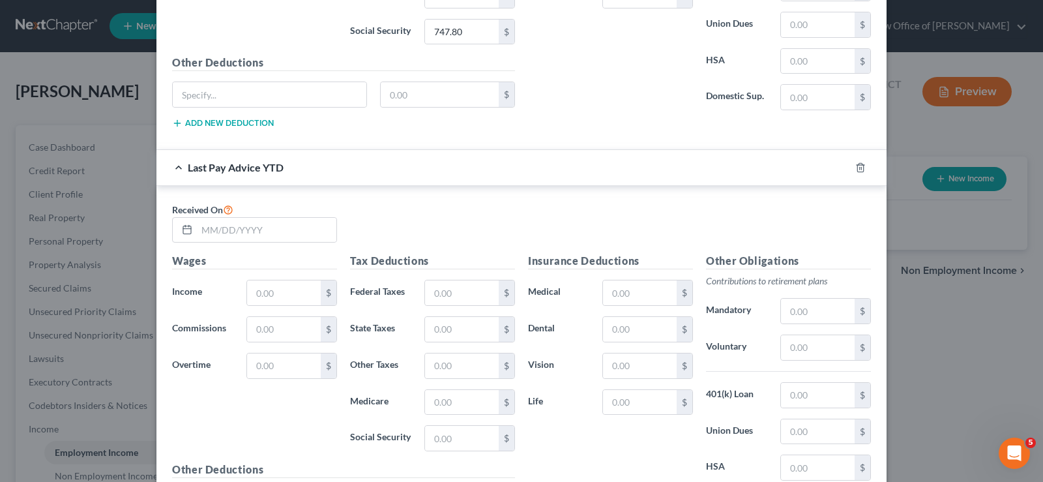
scroll to position [746, 0]
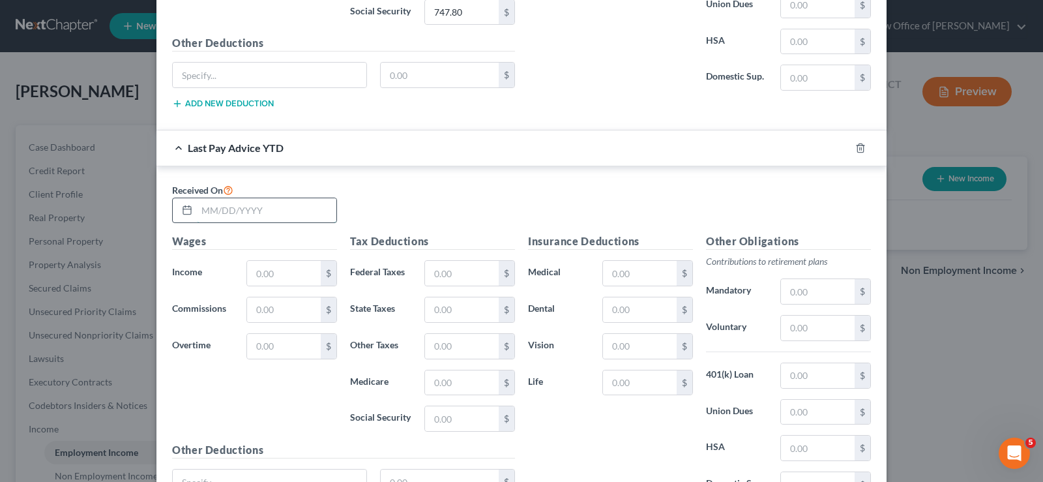
click at [215, 205] on input "text" at bounding box center [266, 210] width 139 height 25
type input "[DATE]"
type input "41,141.50"
click at [443, 268] on input "text" at bounding box center [462, 273] width 74 height 25
type input "3,569.33"
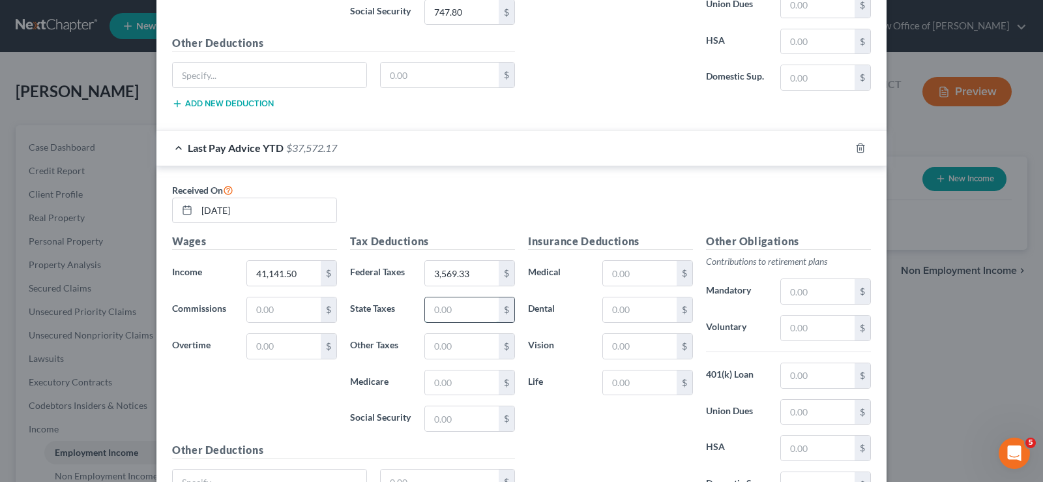
click at [440, 304] on input "text" at bounding box center [462, 309] width 74 height 25
type input "1,372.96"
click at [455, 347] on input "text" at bounding box center [462, 346] width 74 height 25
type input "212.81"
click at [468, 375] on input "text" at bounding box center [462, 382] width 74 height 25
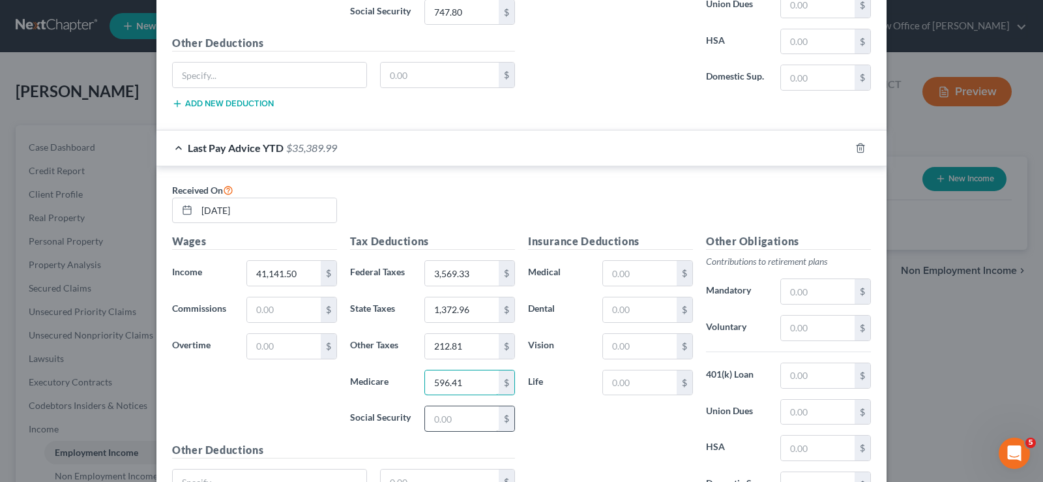
type input "596.41"
click at [446, 416] on input "text" at bounding box center [462, 418] width 74 height 25
type input "2,550.15"
click at [774, 321] on div "$" at bounding box center [825, 328] width 104 height 26
click at [788, 322] on input "text" at bounding box center [818, 327] width 74 height 25
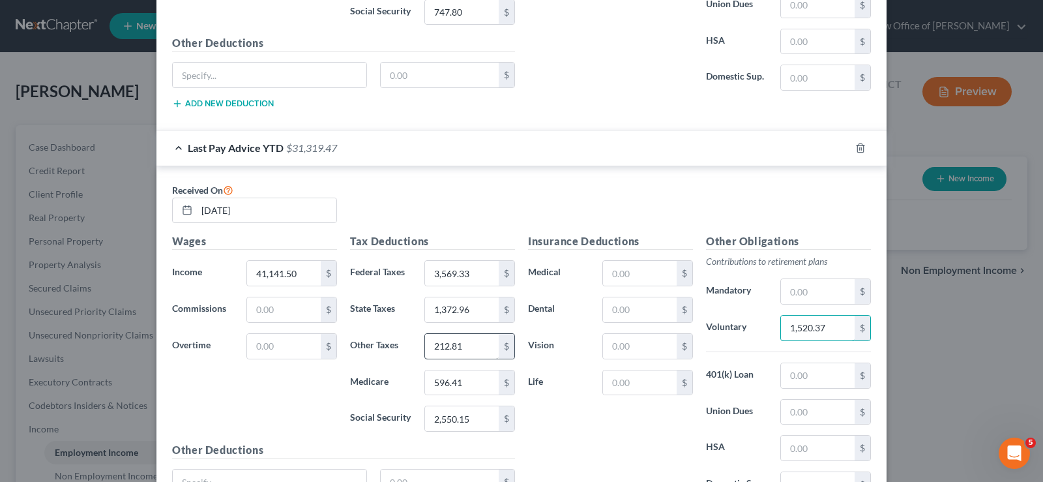
type input "1,520.37"
type input "348.54"
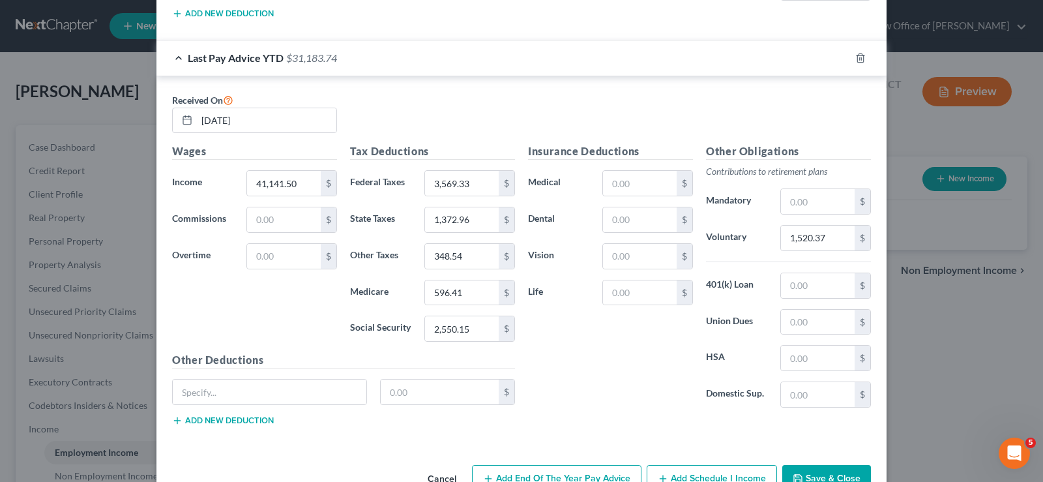
scroll to position [872, 0]
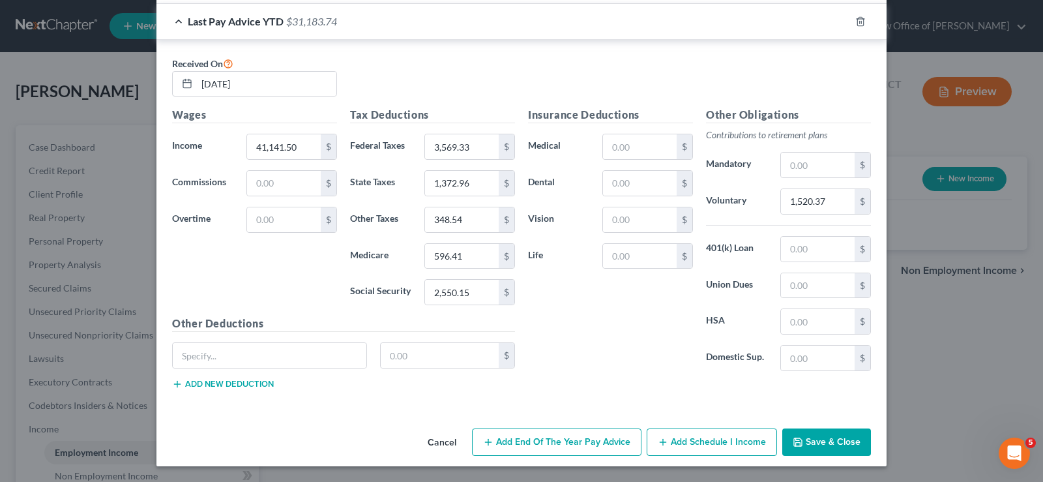
click at [824, 440] on button "Save & Close" at bounding box center [826, 441] width 89 height 27
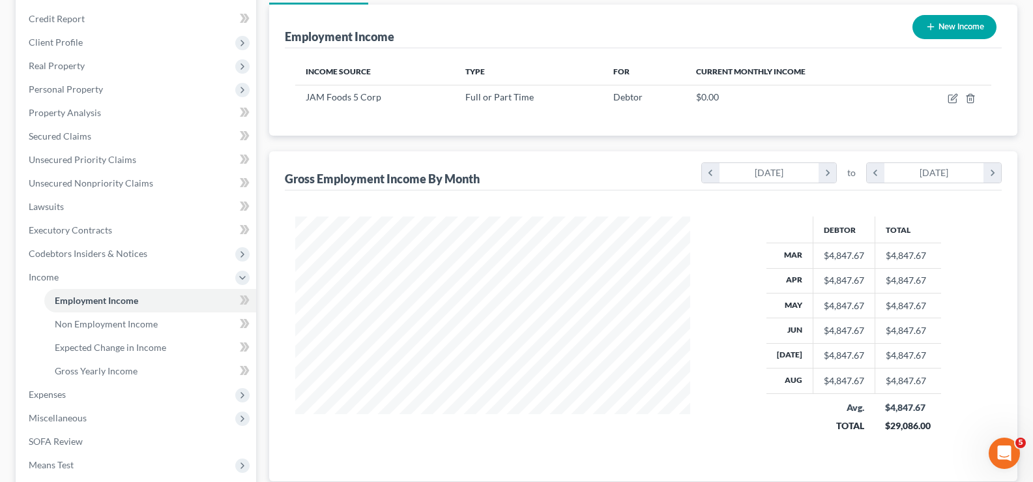
scroll to position [175, 0]
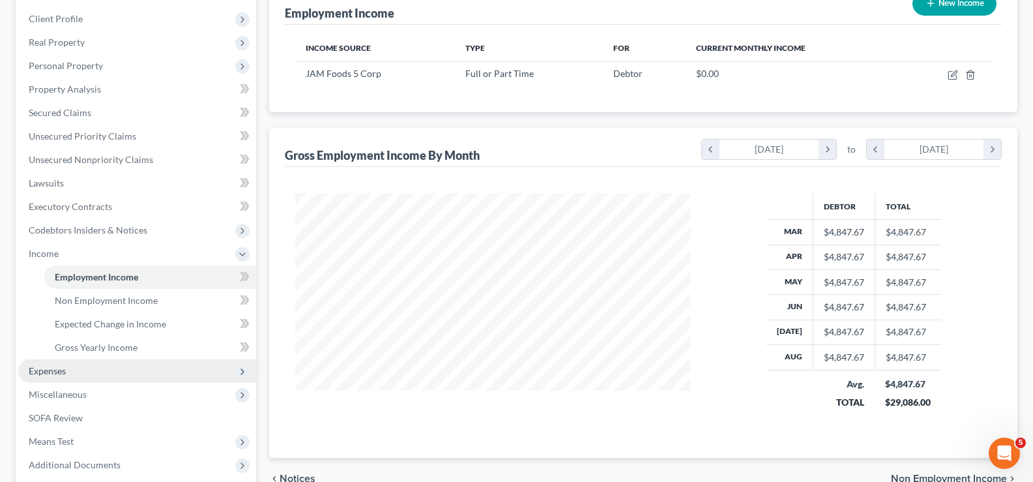
click at [63, 365] on span "Expenses" at bounding box center [47, 370] width 37 height 11
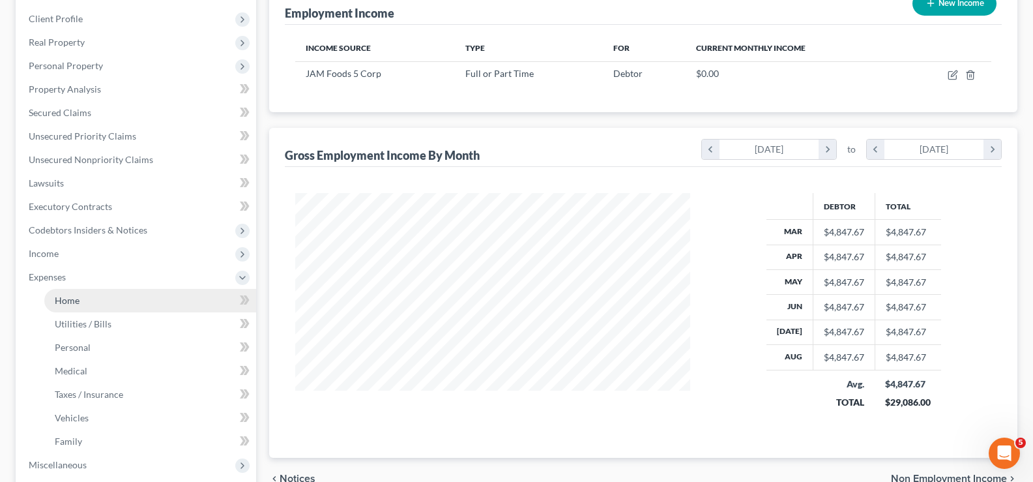
click at [83, 302] on link "Home" at bounding box center [150, 300] width 212 height 23
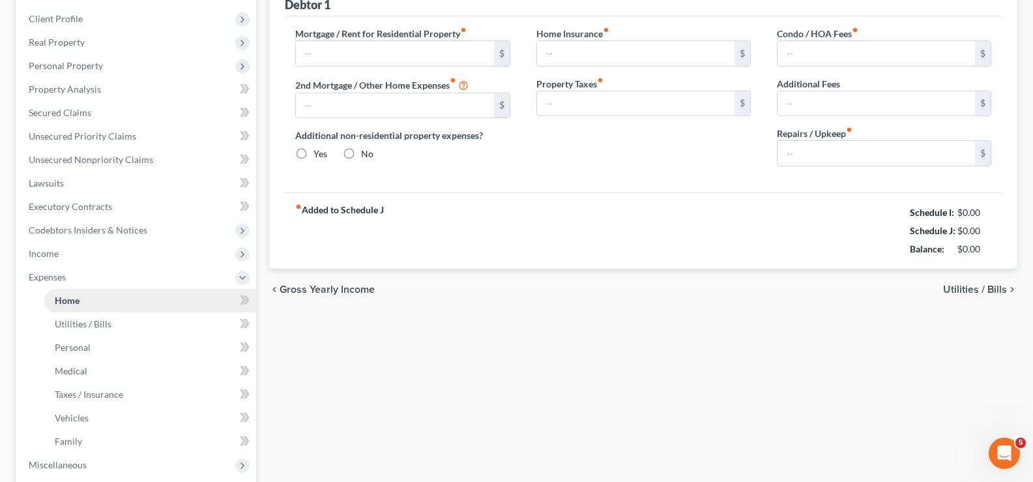
type input "0.00"
radio input "true"
type input "0.00"
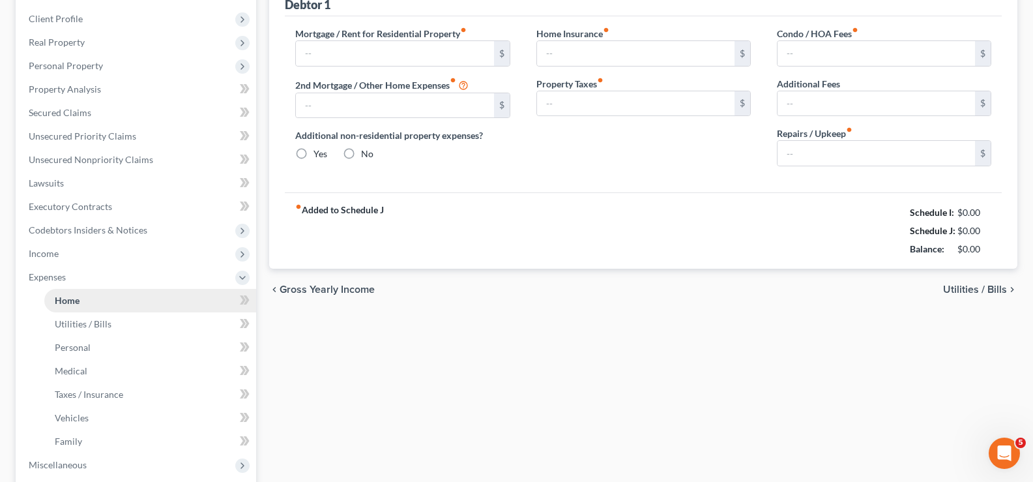
type input "0.00"
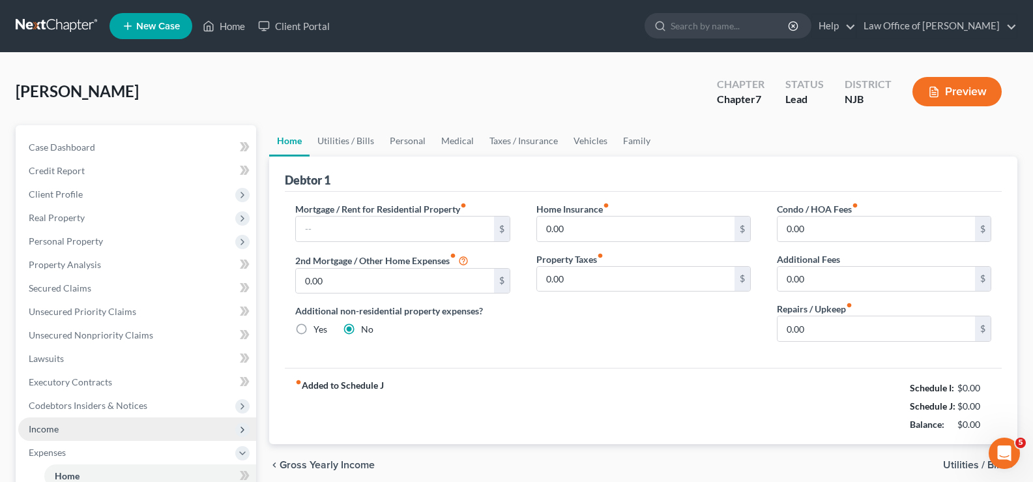
click at [61, 424] on span "Income" at bounding box center [137, 428] width 238 height 23
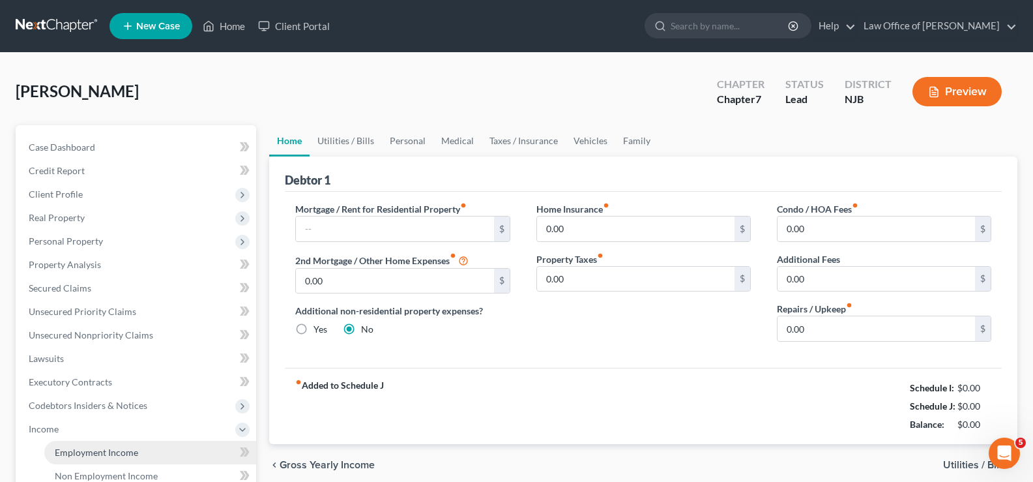
click at [93, 451] on span "Employment Income" at bounding box center [96, 451] width 83 height 11
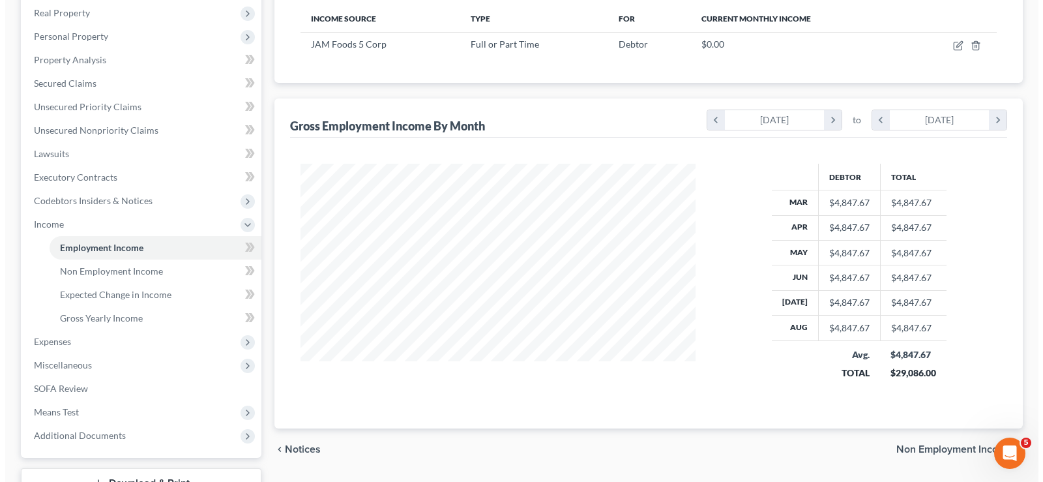
scroll to position [177, 0]
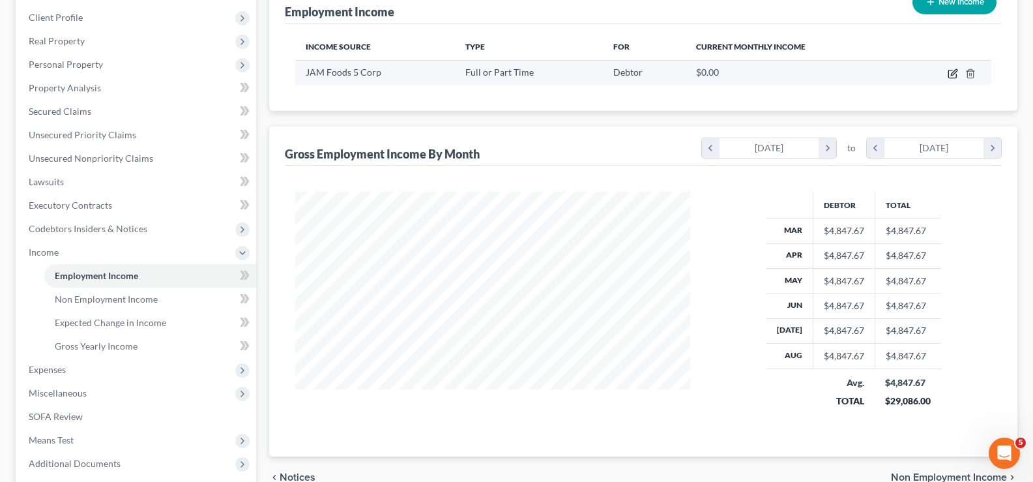
click at [950, 71] on icon "button" at bounding box center [952, 73] width 10 height 10
select select "0"
select select "3"
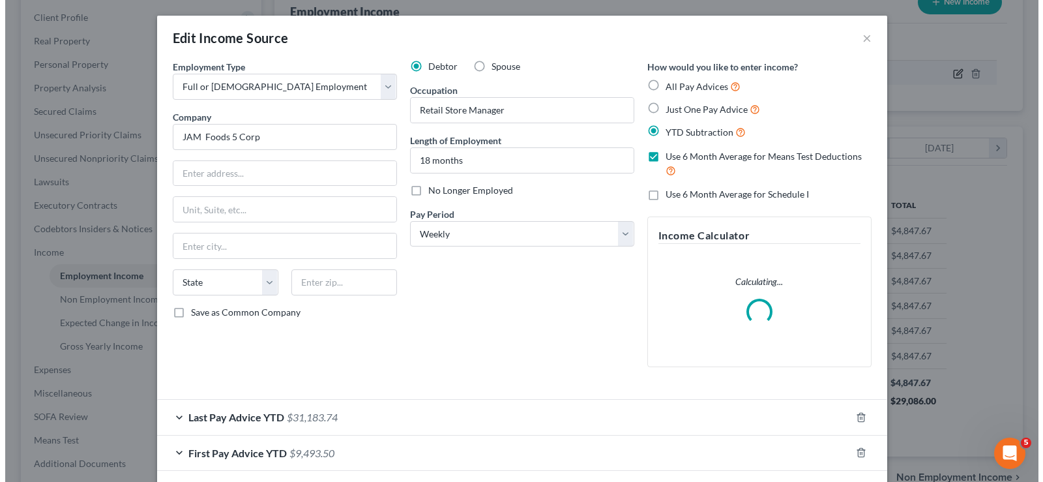
scroll to position [234, 425]
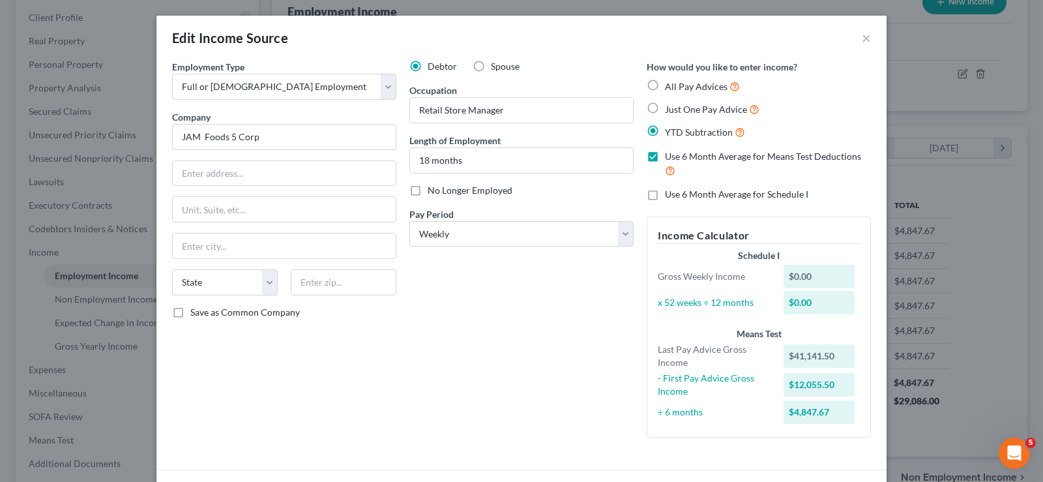
click at [665, 197] on label "Use 6 Month Average for Schedule I" at bounding box center [736, 194] width 143 height 13
click at [670, 196] on input "Use 6 Month Average for Schedule I" at bounding box center [674, 192] width 8 height 8
checkbox input "true"
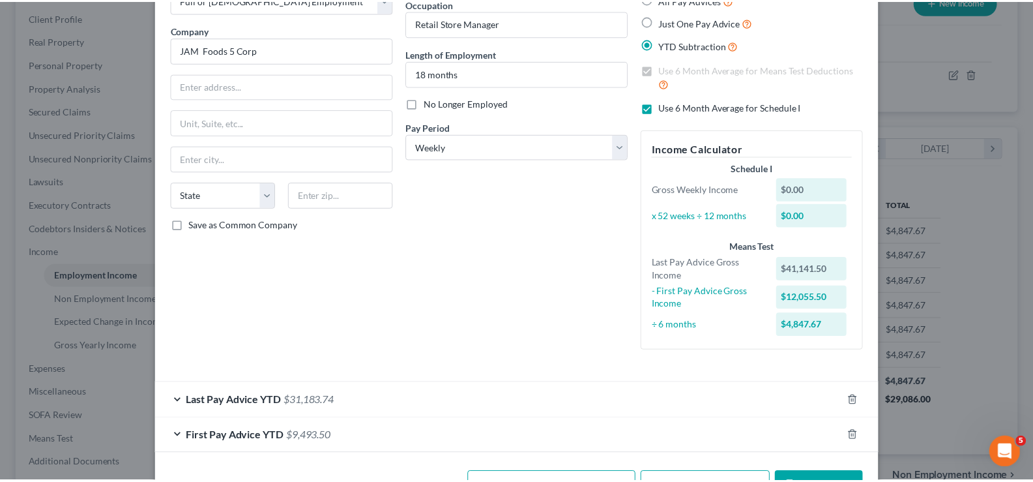
scroll to position [131, 0]
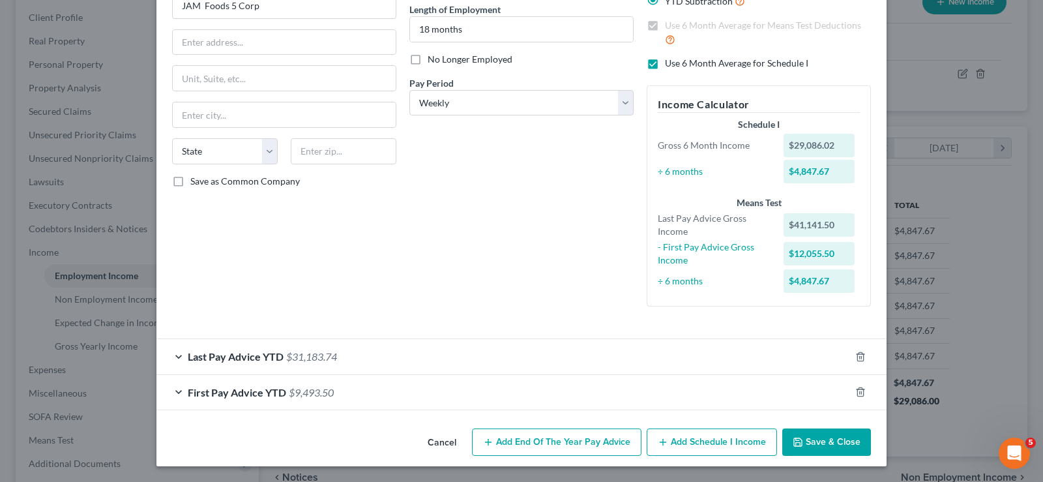
click at [814, 439] on button "Save & Close" at bounding box center [826, 441] width 89 height 27
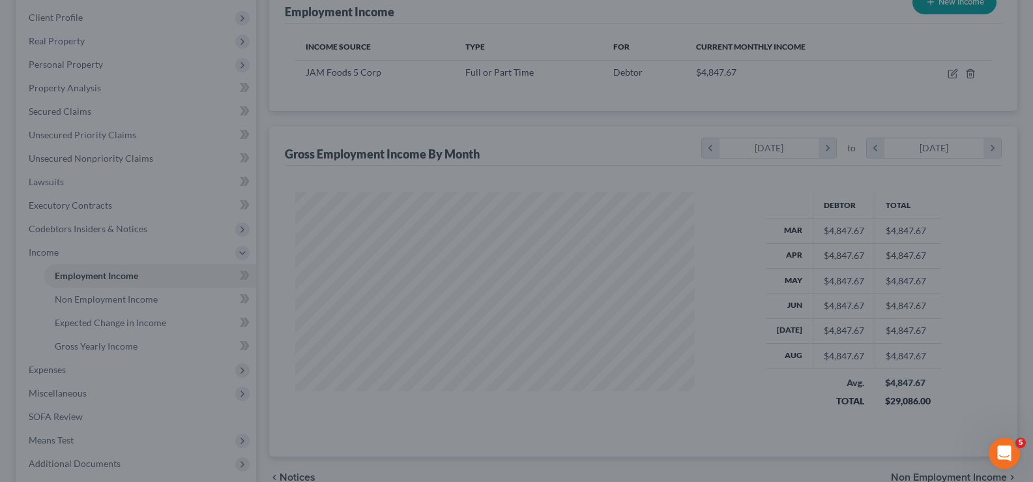
scroll to position [651333, 651145]
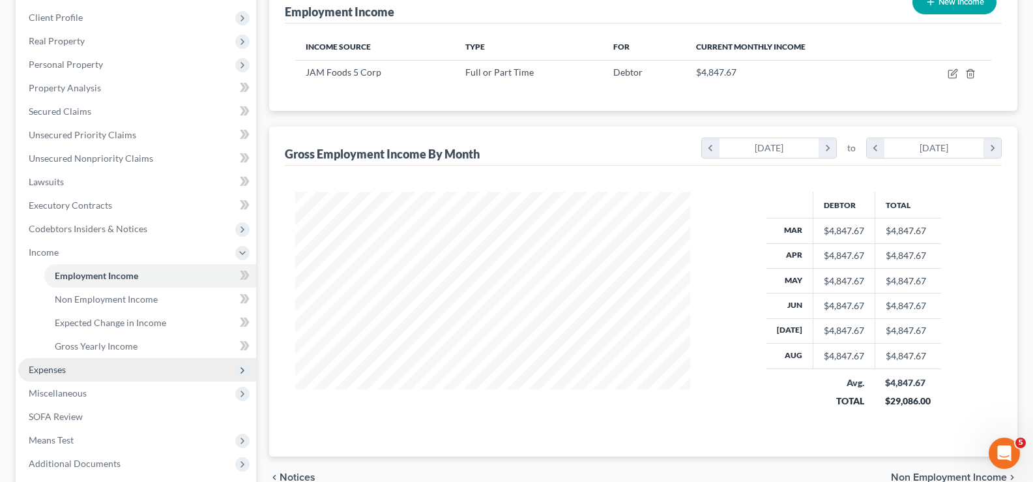
click at [49, 367] on span "Expenses" at bounding box center [47, 369] width 37 height 11
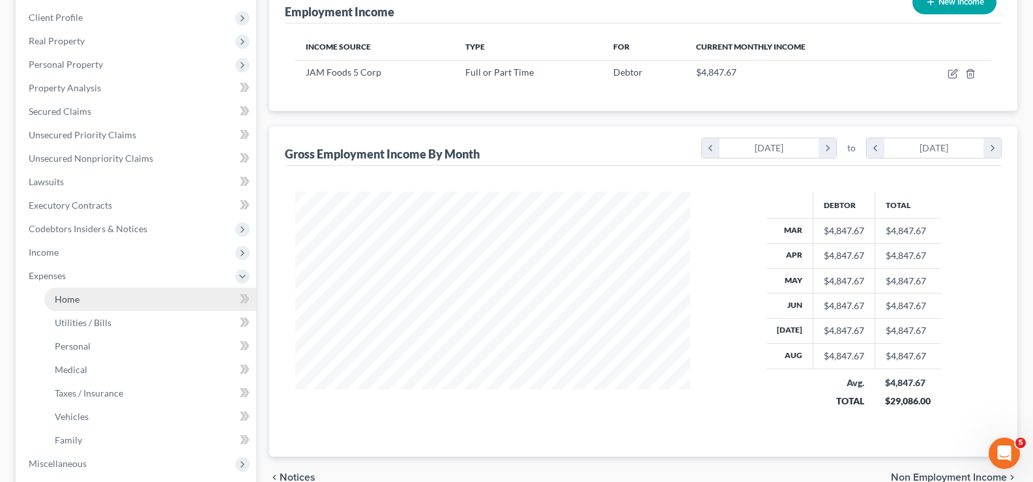
click at [66, 298] on span "Home" at bounding box center [67, 298] width 25 height 11
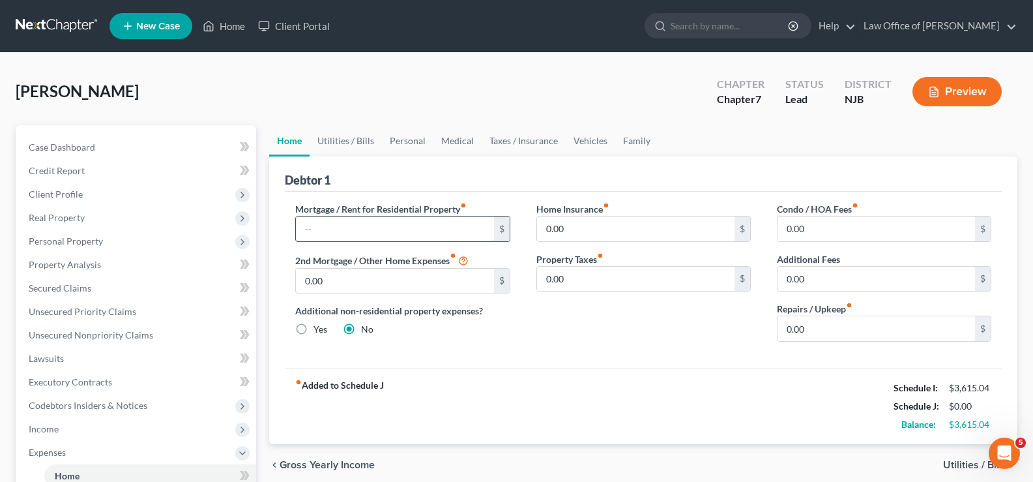
click at [310, 226] on input "text" at bounding box center [394, 228] width 197 height 25
type input "1,300"
click at [348, 136] on link "Utilities / Bills" at bounding box center [345, 140] width 72 height 31
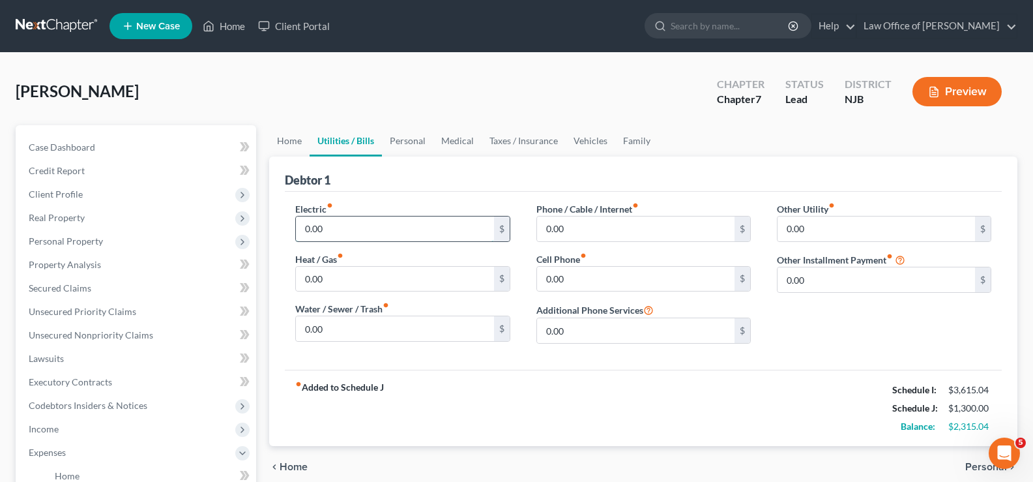
click at [363, 232] on input "0.00" at bounding box center [394, 228] width 197 height 25
type input "200"
click at [330, 277] on input "0.00" at bounding box center [394, 278] width 197 height 25
type input "100"
click at [558, 235] on input "0.00" at bounding box center [635, 228] width 197 height 25
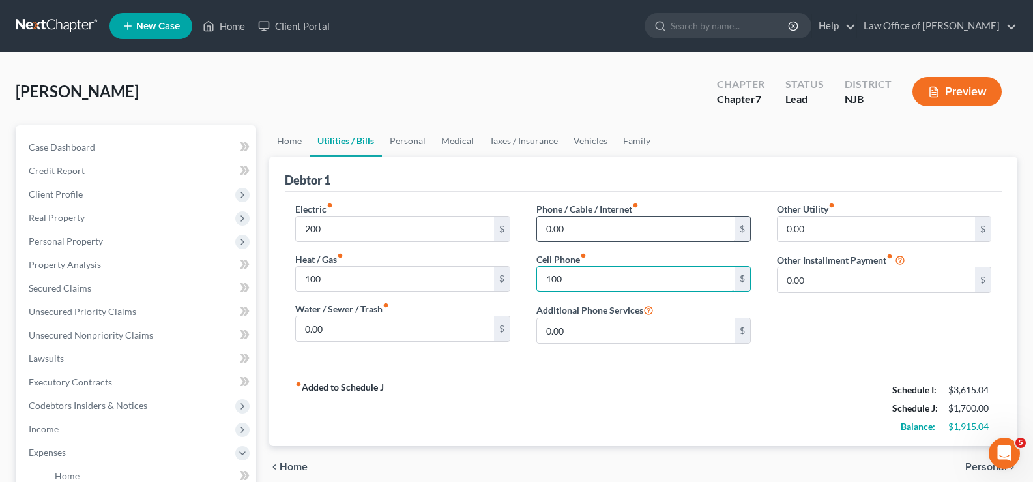
type input "100"
click at [567, 216] on input "0.00" at bounding box center [635, 228] width 197 height 25
type input "200"
click at [402, 142] on link "Personal" at bounding box center [407, 140] width 51 height 31
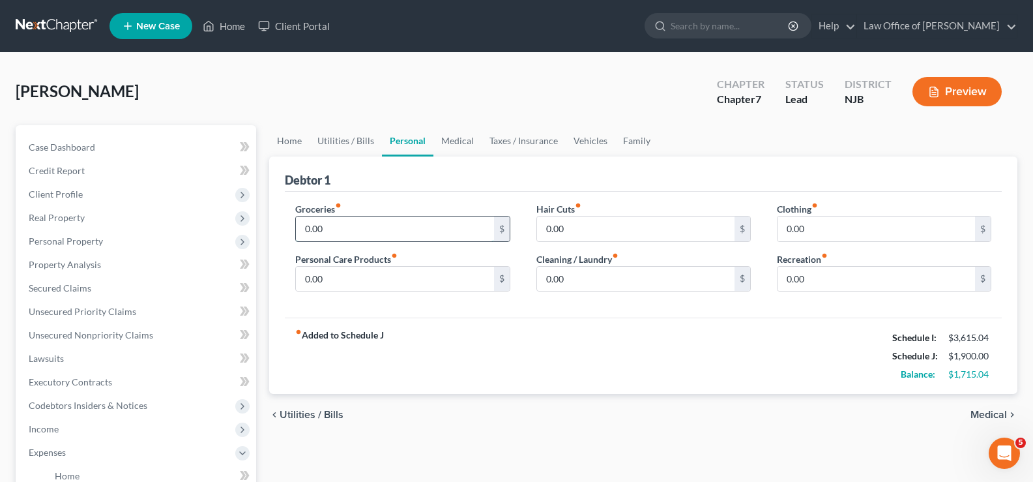
click at [346, 237] on input "0.00" at bounding box center [394, 228] width 197 height 25
type input "500"
type input "25"
type input "35"
type input "25"
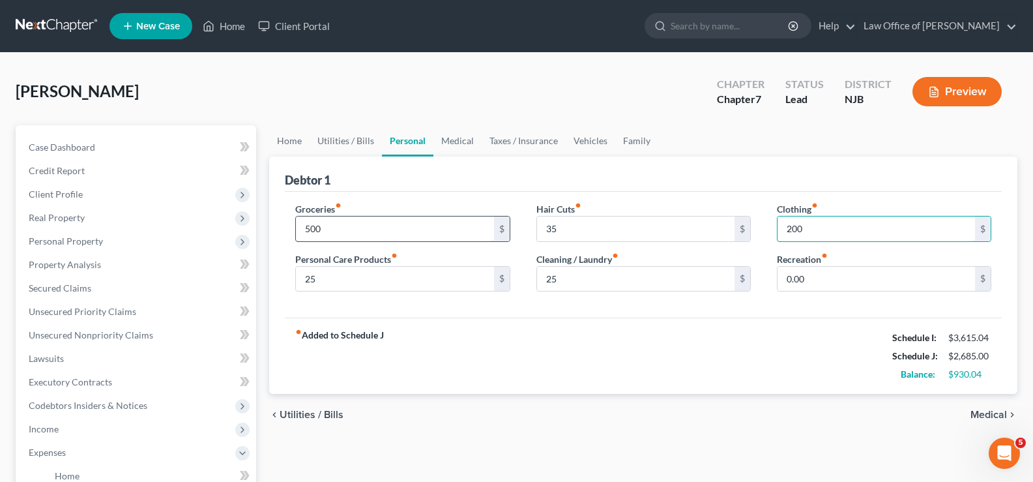
type input "200"
click at [453, 139] on link "Medical" at bounding box center [457, 140] width 48 height 31
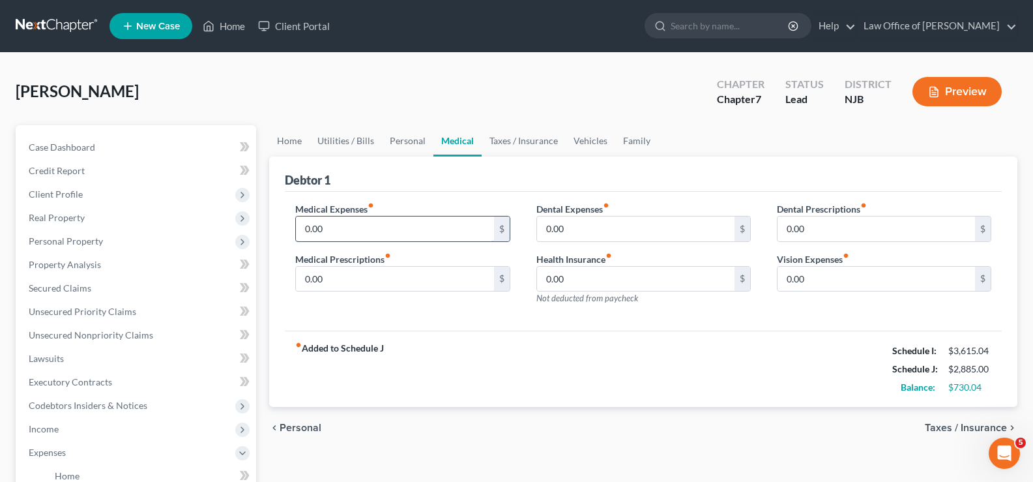
click at [341, 224] on input "0.00" at bounding box center [394, 228] width 197 height 25
type input "35"
type input "25"
click at [553, 234] on input "0.00" at bounding box center [635, 228] width 197 height 25
type input "25"
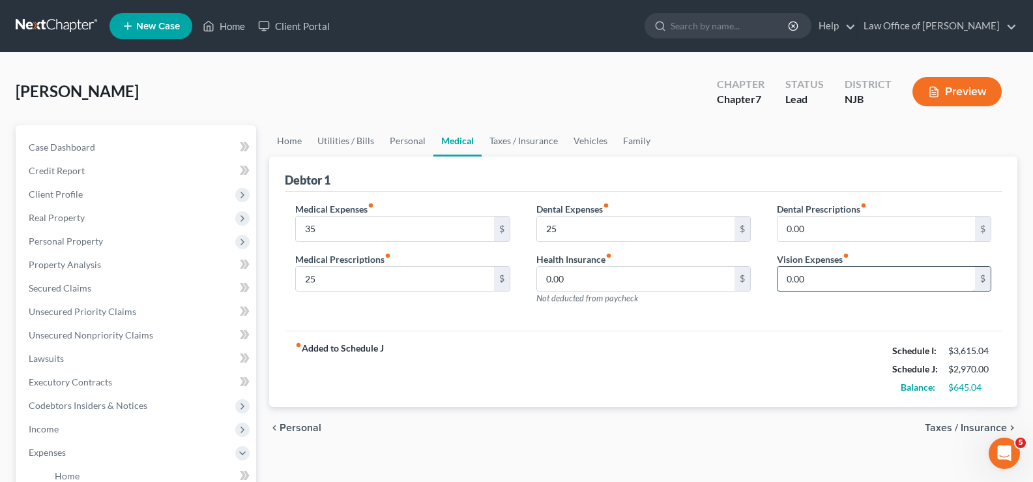
click at [826, 281] on input "0.00" at bounding box center [875, 278] width 197 height 25
type input "25"
click at [532, 137] on link "Taxes / Insurance" at bounding box center [524, 140] width 84 height 31
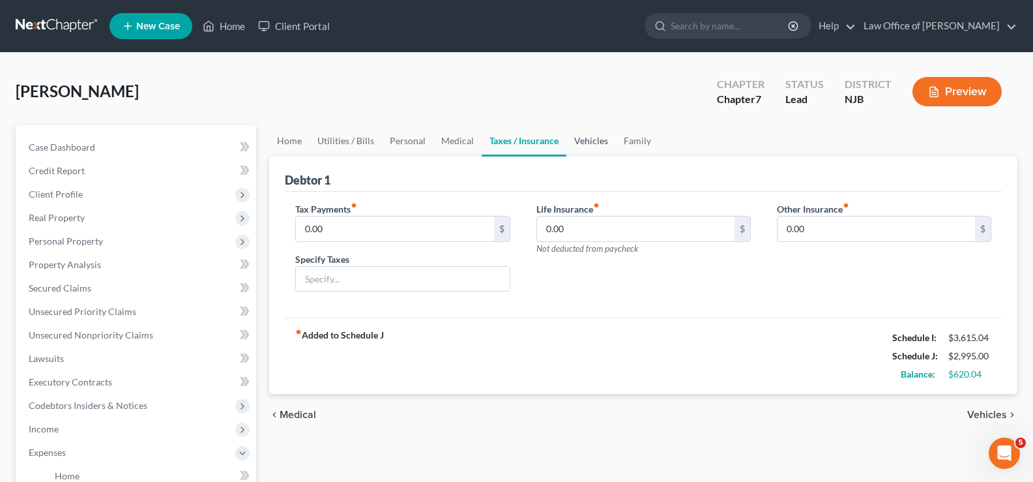
click at [590, 139] on link "Vehicles" at bounding box center [591, 140] width 50 height 31
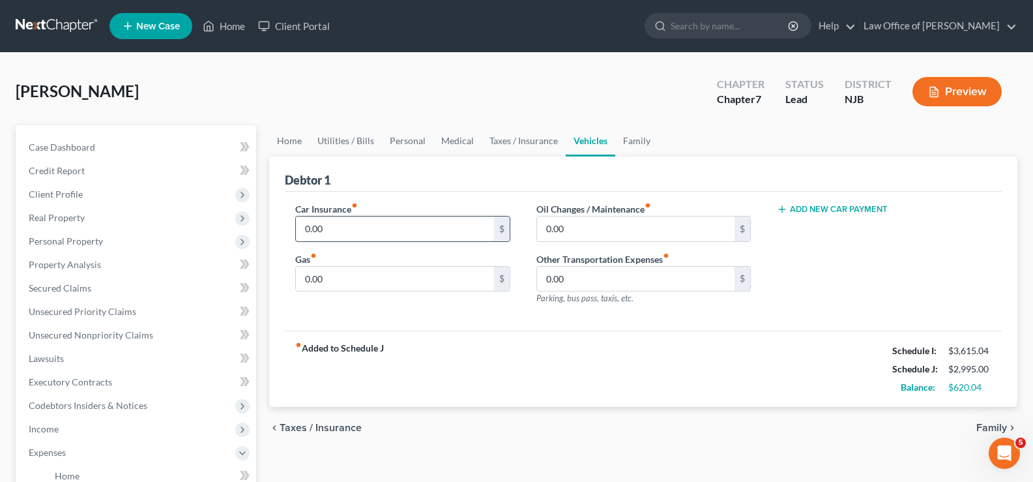
click at [390, 229] on input "0.00" at bounding box center [394, 228] width 197 height 25
type input "150"
click at [474, 136] on link "Medical" at bounding box center [457, 140] width 48 height 31
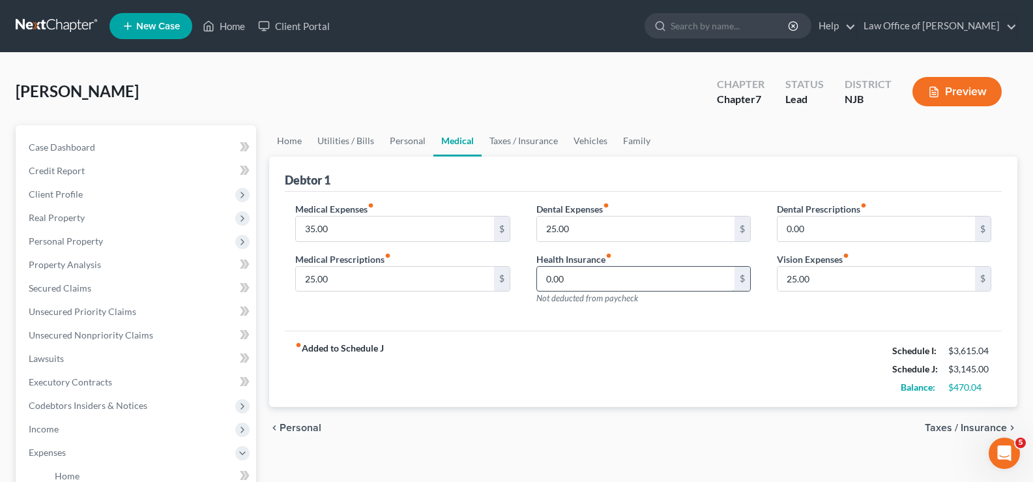
click at [579, 277] on input "0.00" at bounding box center [635, 278] width 197 height 25
type input "65"
click at [585, 139] on link "Vehicles" at bounding box center [591, 140] width 50 height 31
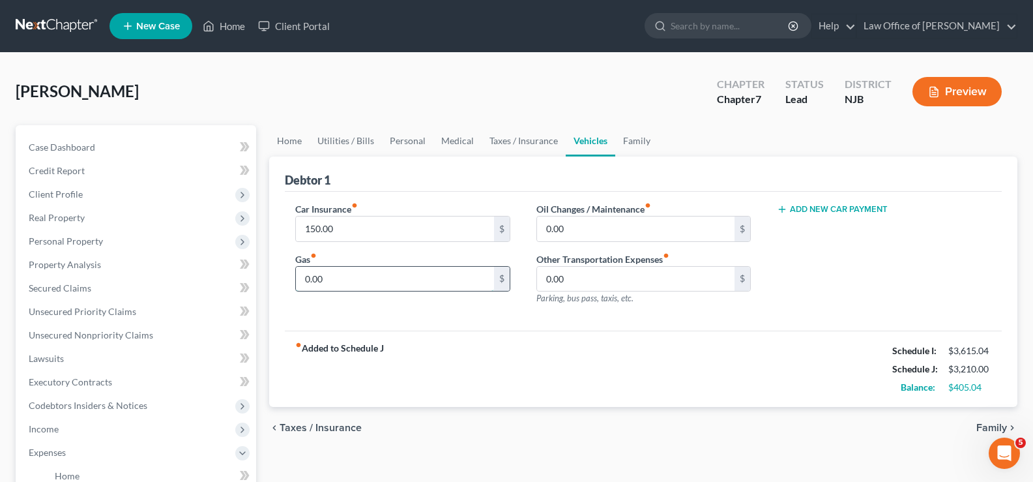
click at [339, 274] on input "0.00" at bounding box center [394, 278] width 197 height 25
type input "150"
type input "25"
click at [821, 208] on button "Add New Car Payment" at bounding box center [832, 209] width 111 height 10
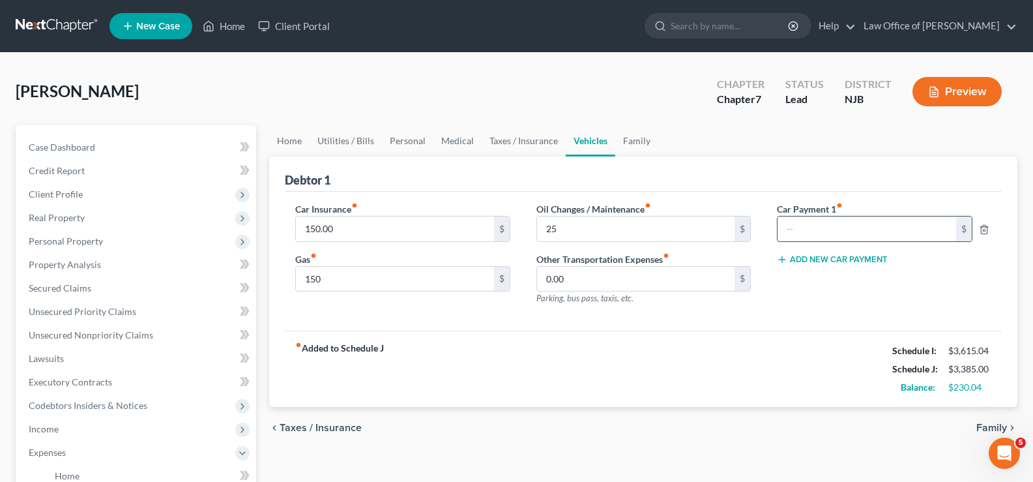
click at [822, 224] on input "text" at bounding box center [866, 228] width 179 height 25
type input "489.00"
click at [989, 424] on span "Family" at bounding box center [991, 427] width 31 height 10
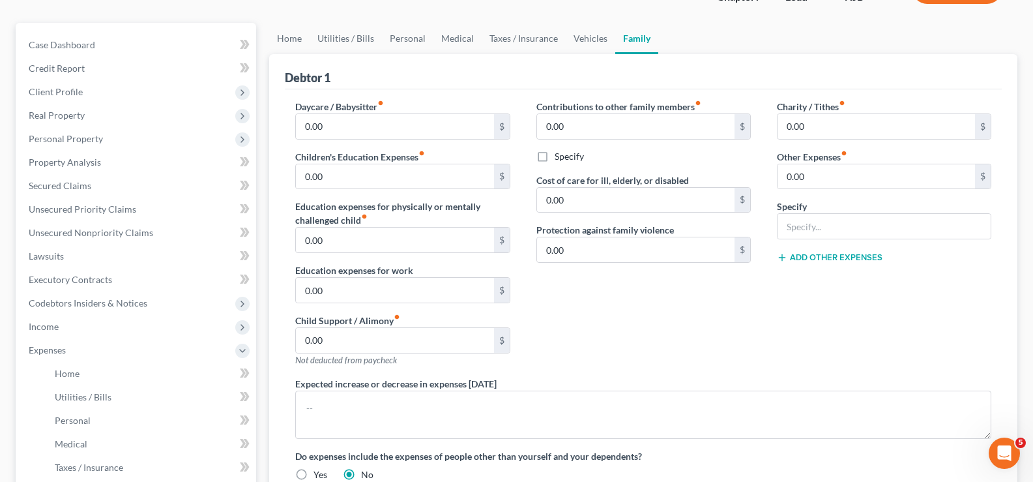
scroll to position [105, 0]
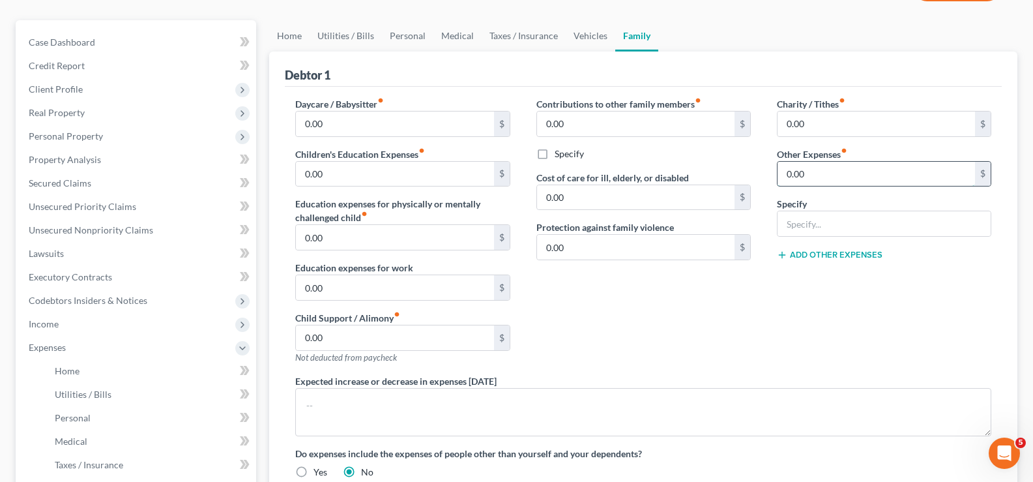
click at [817, 171] on input "0.00" at bounding box center [875, 174] width 197 height 25
type input "150"
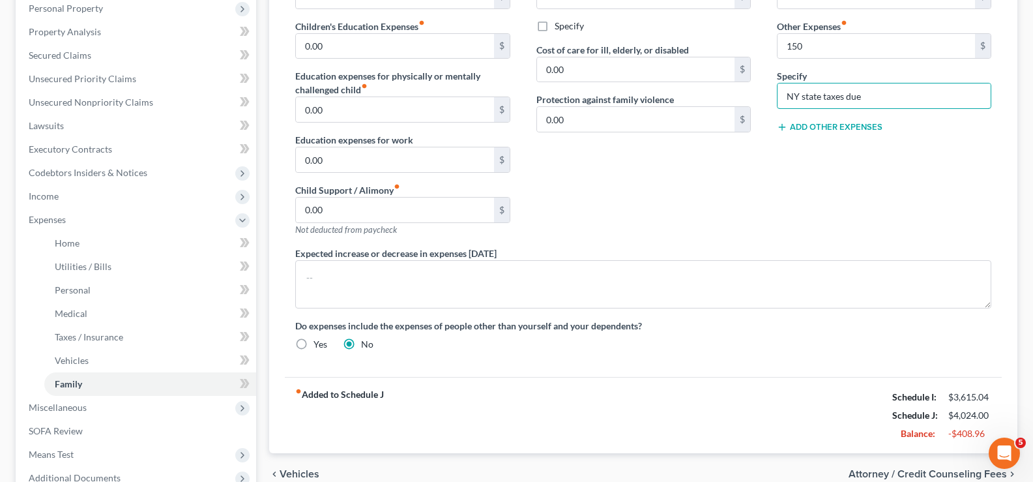
scroll to position [375, 0]
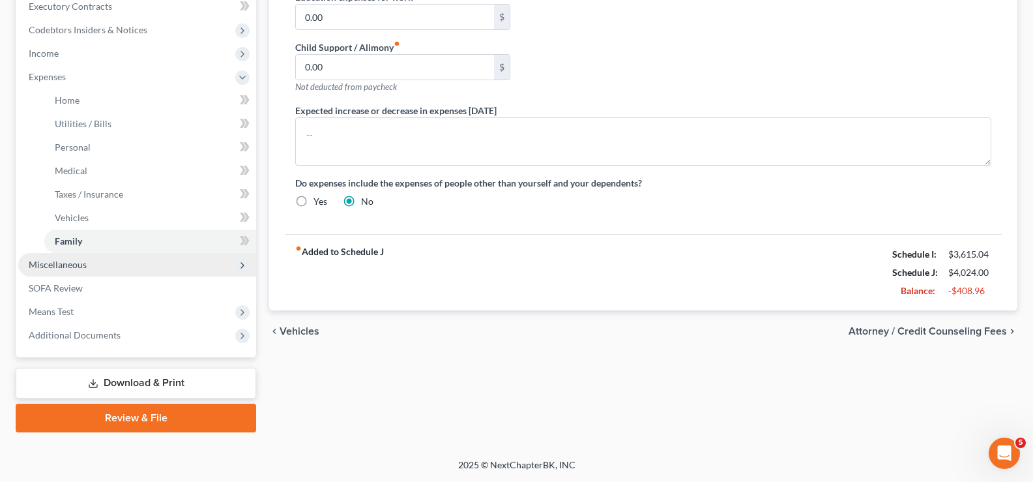
type input "NY state taxes due"
click at [59, 261] on span "Miscellaneous" at bounding box center [58, 264] width 58 height 11
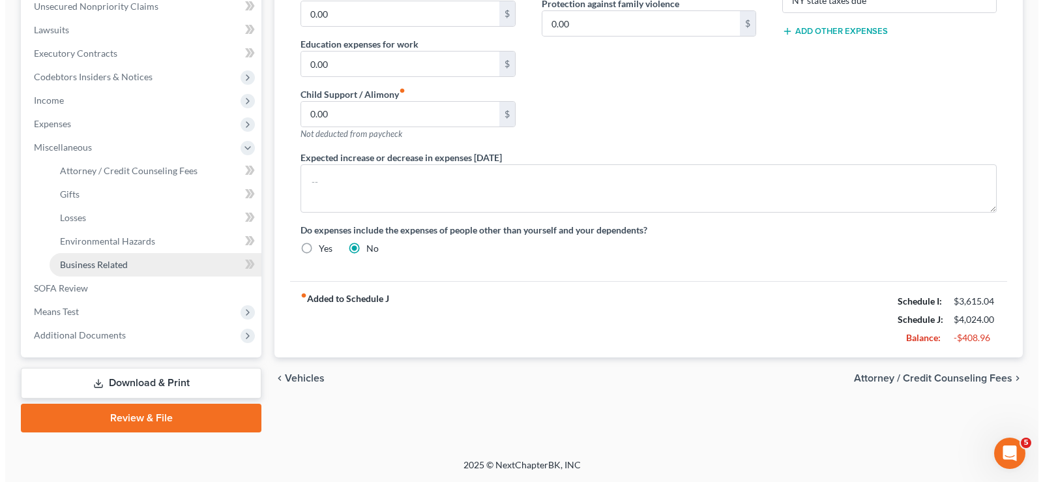
scroll to position [328, 0]
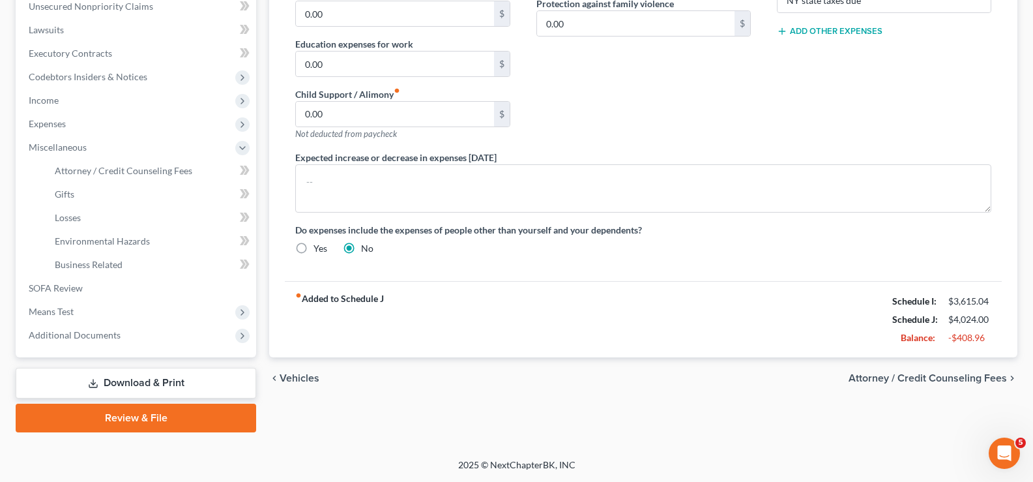
click at [958, 373] on span "Attorney / Credit Counseling Fees" at bounding box center [927, 378] width 158 height 10
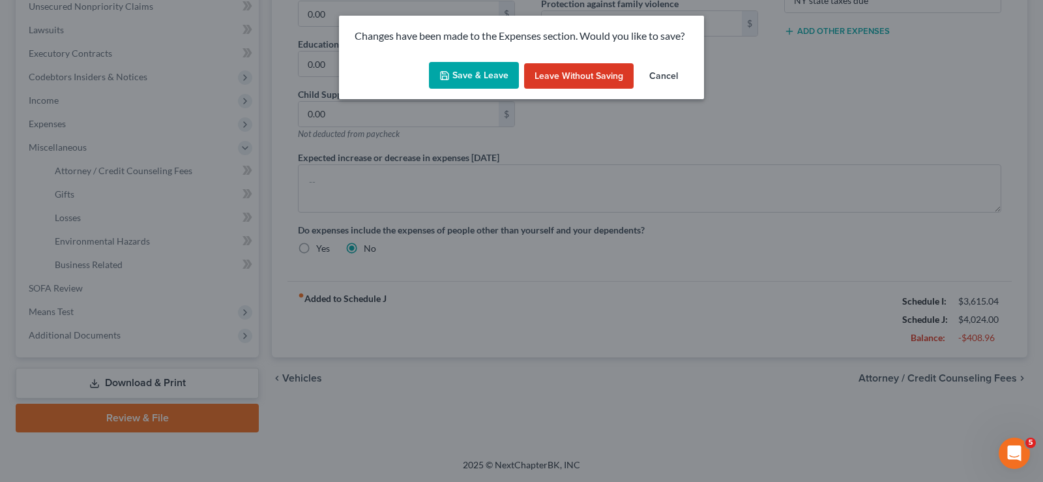
click at [461, 74] on button "Save & Leave" at bounding box center [474, 75] width 90 height 27
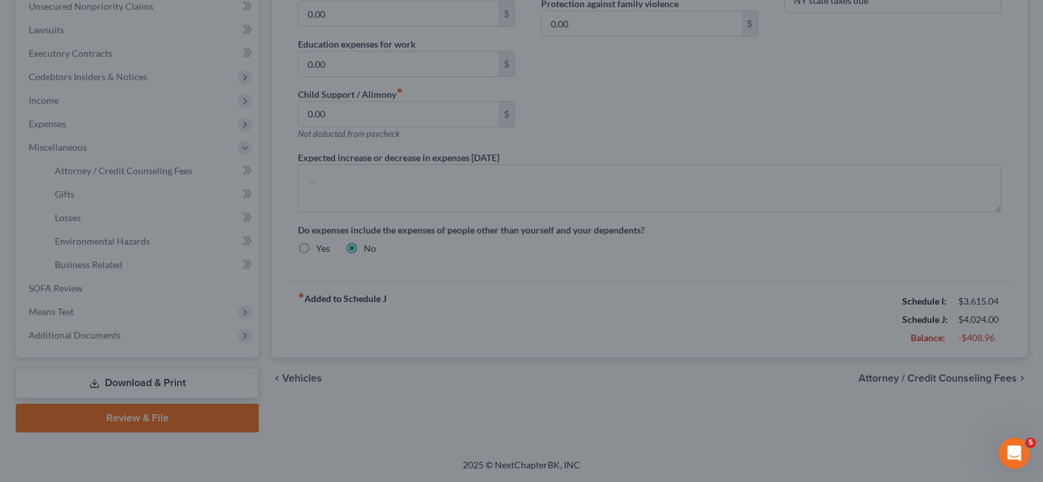
type input "150.00"
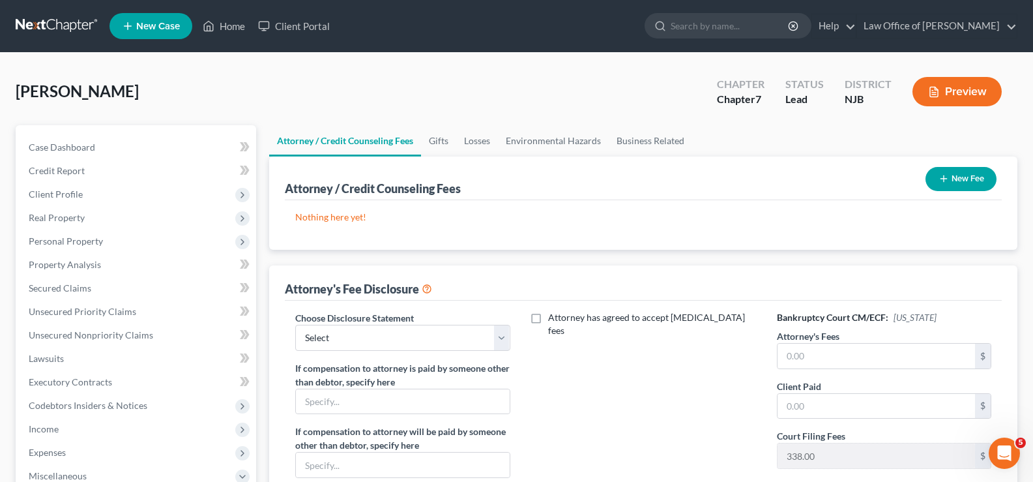
click at [964, 179] on button "New Fee" at bounding box center [960, 179] width 71 height 24
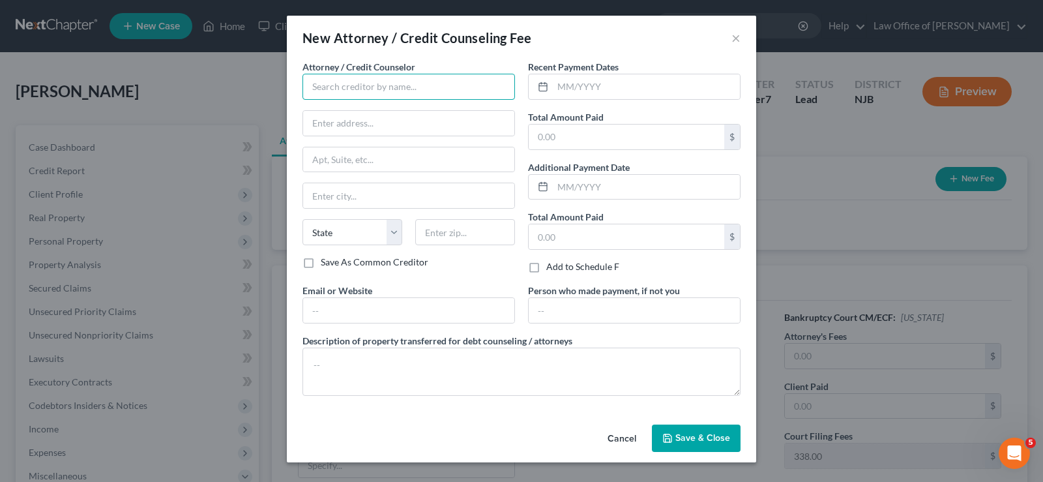
click at [313, 77] on input "text" at bounding box center [408, 87] width 212 height 26
type input "Law Office of [PERSON_NAME]"
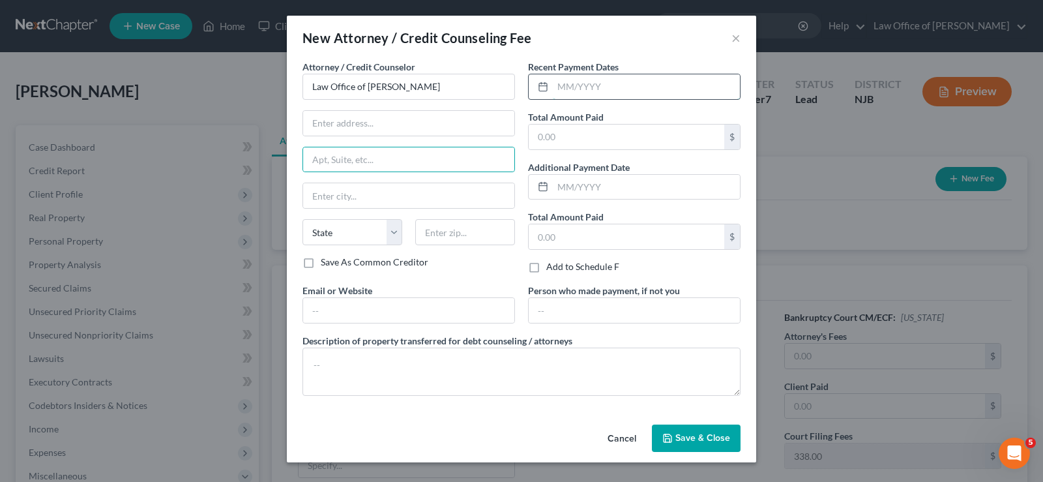
click at [560, 76] on input "text" at bounding box center [646, 86] width 187 height 25
type input "[DATE]"
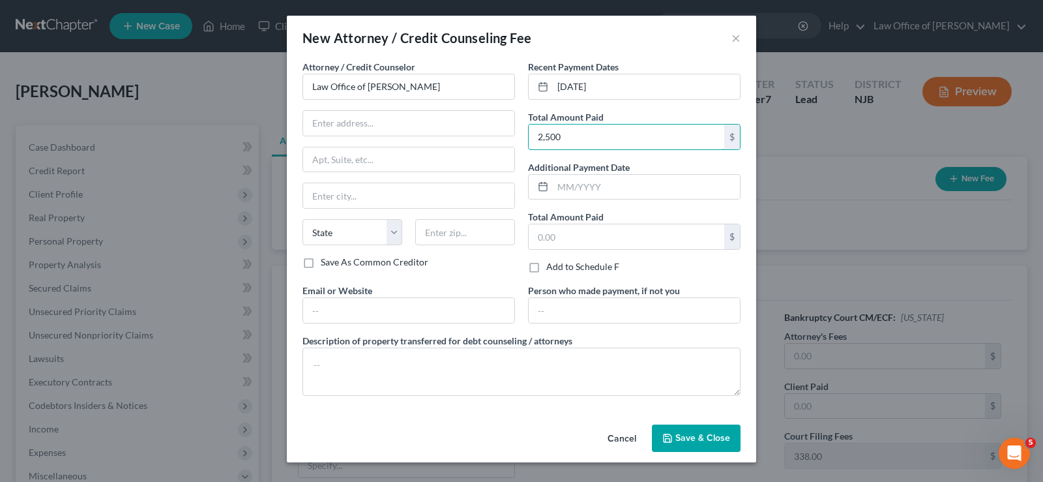
type input "2,500"
click at [684, 437] on span "Save & Close" at bounding box center [702, 437] width 55 height 11
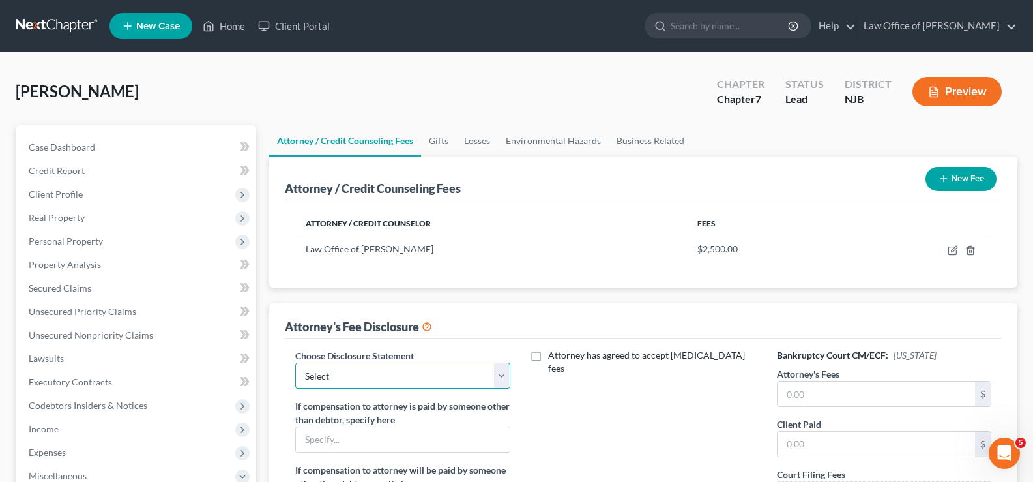
drag, startPoint x: 453, startPoint y: 372, endPoint x: 441, endPoint y: 375, distance: 12.7
click at [453, 372] on select "Select Law Office of [PERSON_NAME]" at bounding box center [402, 375] width 214 height 26
select select "0"
click at [295, 362] on select "Select Law Office of [PERSON_NAME]" at bounding box center [402, 375] width 214 height 26
click at [802, 389] on input "text" at bounding box center [875, 393] width 197 height 25
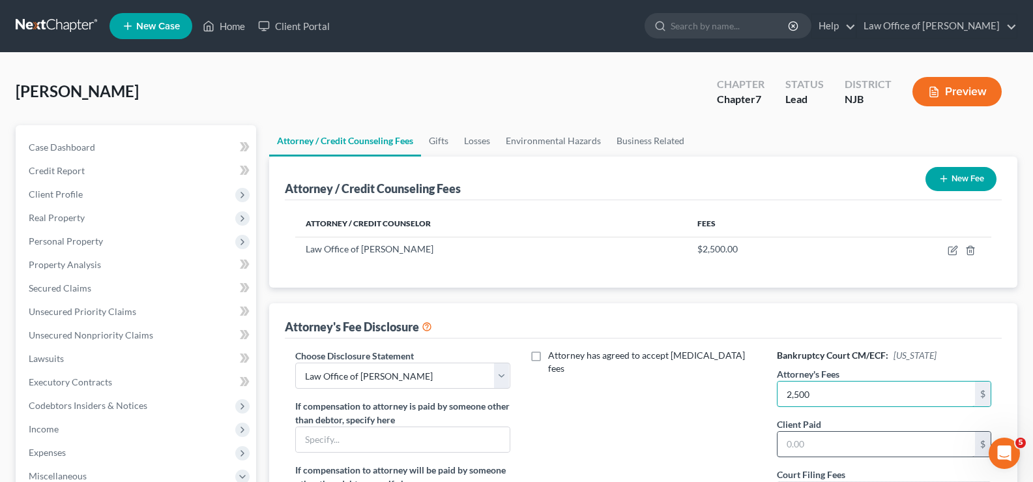
type input "2,500"
click at [794, 450] on input "text" at bounding box center [875, 443] width 197 height 25
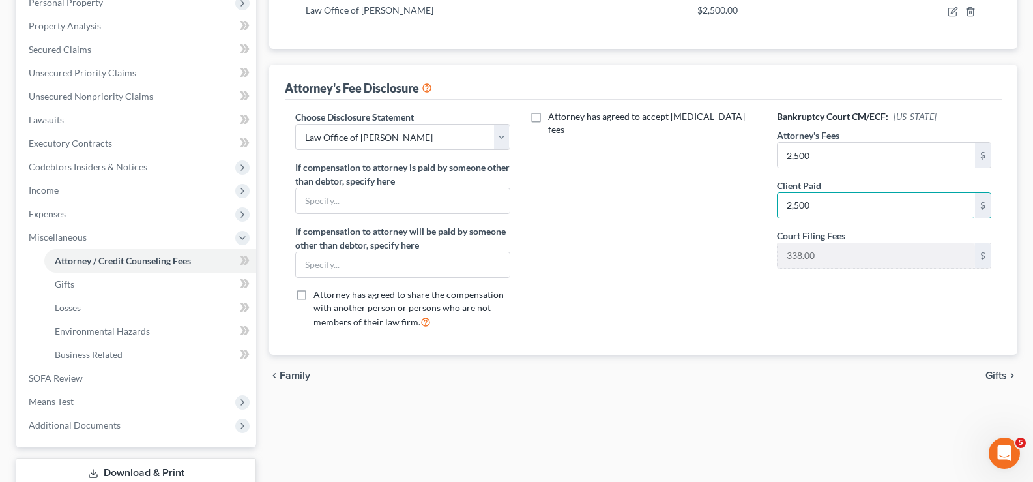
scroll to position [257, 0]
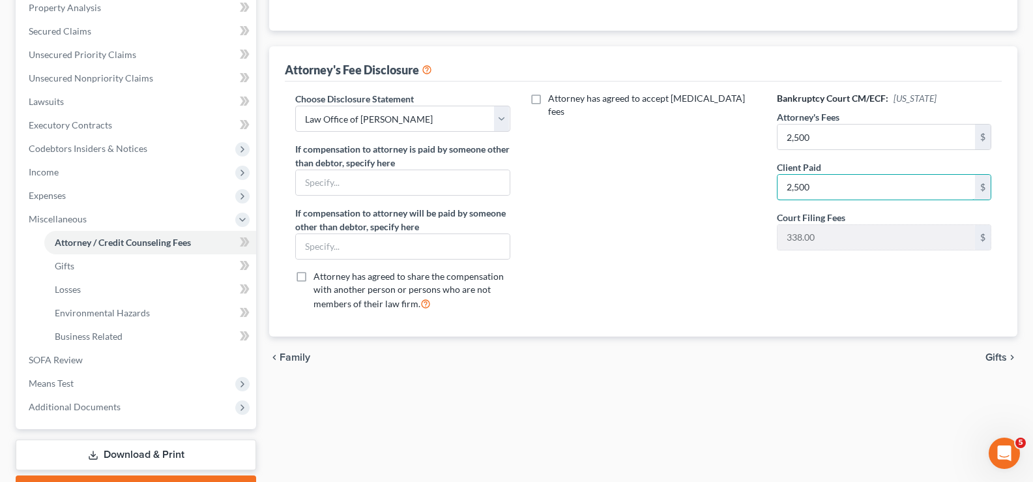
type input "2,500"
click at [988, 355] on span "Gifts" at bounding box center [996, 357] width 22 height 10
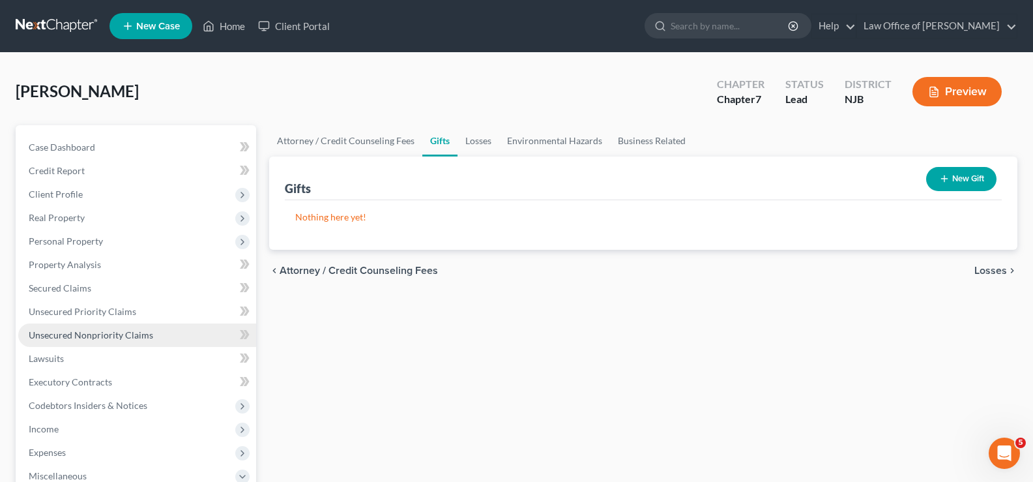
click at [71, 345] on link "Unsecured Nonpriority Claims" at bounding box center [137, 334] width 238 height 23
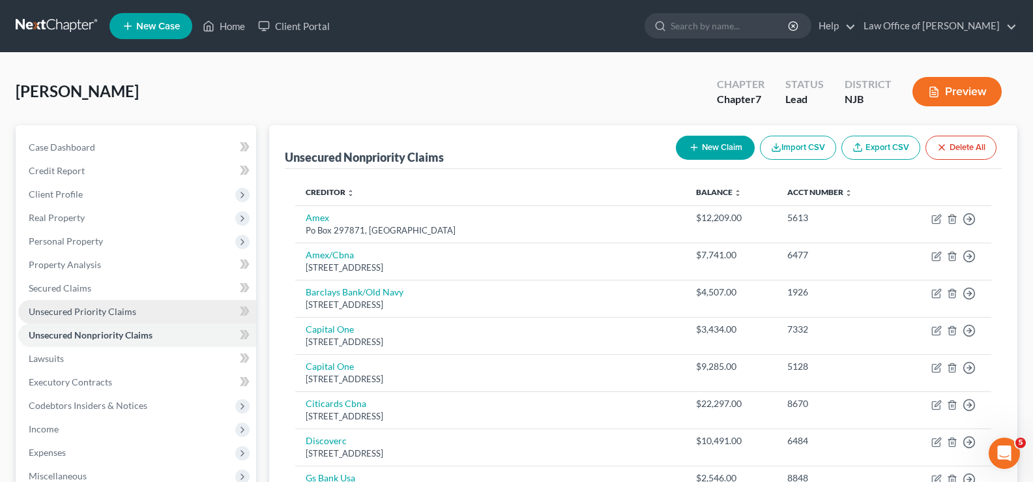
click at [97, 308] on span "Unsecured Priority Claims" at bounding box center [83, 311] width 108 height 11
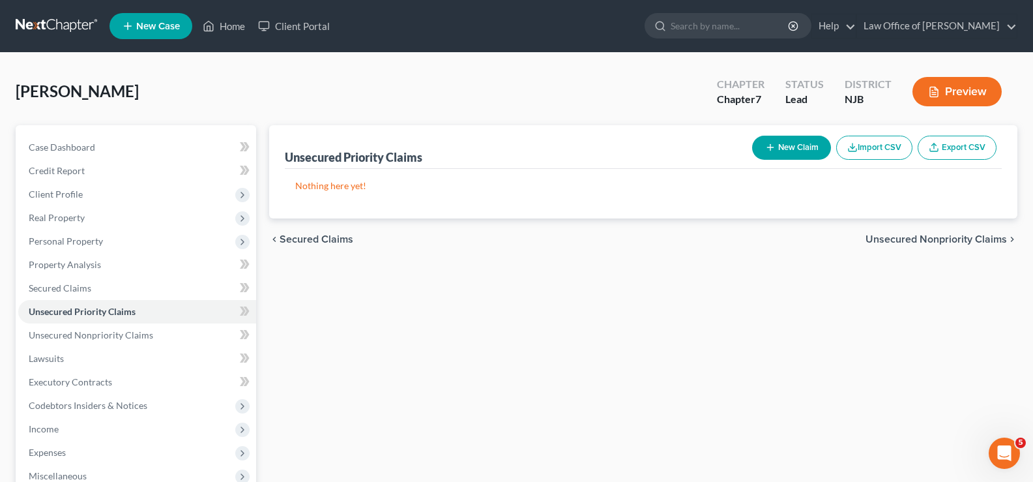
click at [778, 144] on button "New Claim" at bounding box center [791, 148] width 79 height 24
select select "0"
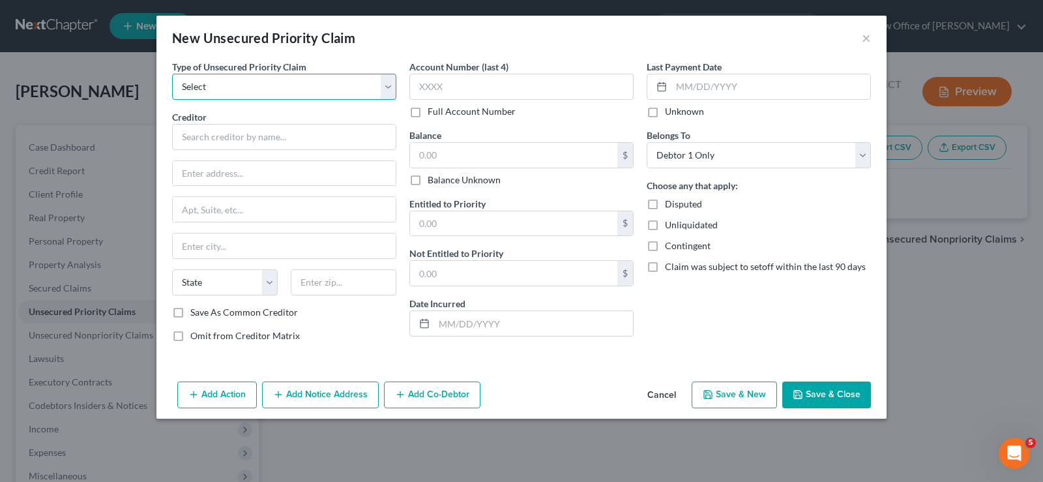
click at [237, 75] on select "Select Taxes & Other Government Units Domestic Support Obligations Extensions o…" at bounding box center [284, 87] width 224 height 26
select select "0"
click at [172, 74] on select "Select Taxes & Other Government Units Domestic Support Obligations Extensions o…" at bounding box center [284, 87] width 224 height 26
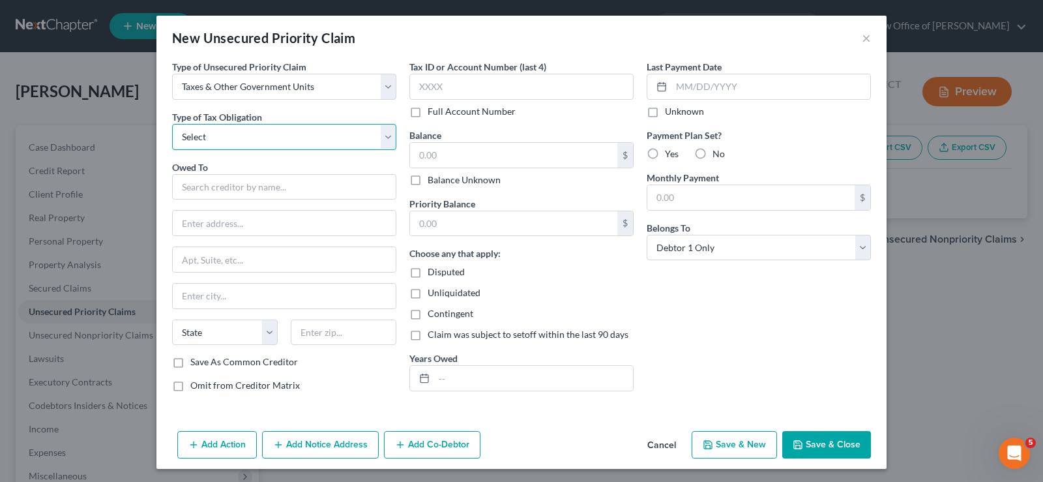
click at [218, 139] on select "Select Federal City State Franchise Tax Board Other" at bounding box center [284, 137] width 224 height 26
select select "2"
click at [172, 124] on select "Select Federal City State Franchise Tax Board Other" at bounding box center [284, 137] width 224 height 26
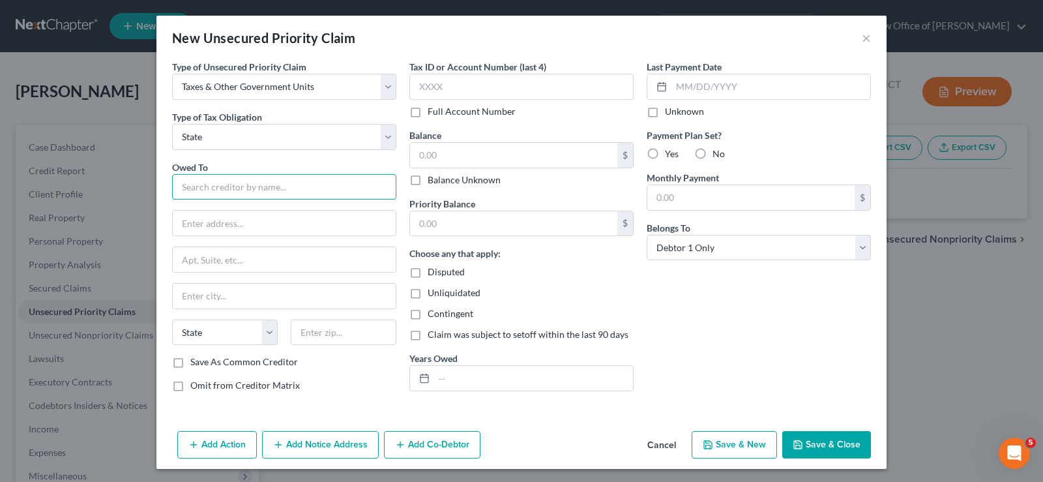
click at [203, 193] on input "text" at bounding box center [284, 187] width 224 height 26
type input "State of [US_STATE]"
type input "Department of Taxation and Finance"
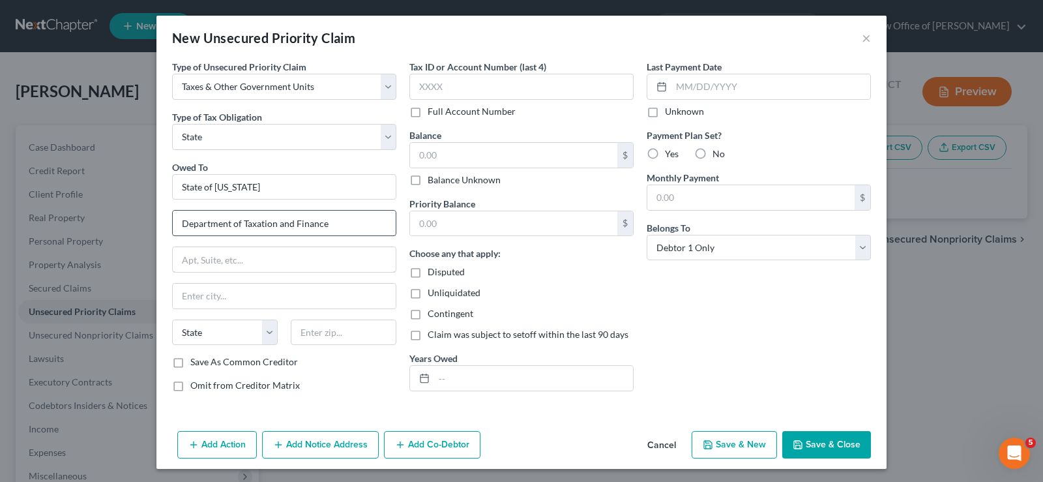
type input "PO Box 15555"
type input "[GEOGRAPHIC_DATA]"
select select "35"
type input "12212-5555"
drag, startPoint x: 326, startPoint y: 222, endPoint x: -363, endPoint y: 274, distance: 690.7
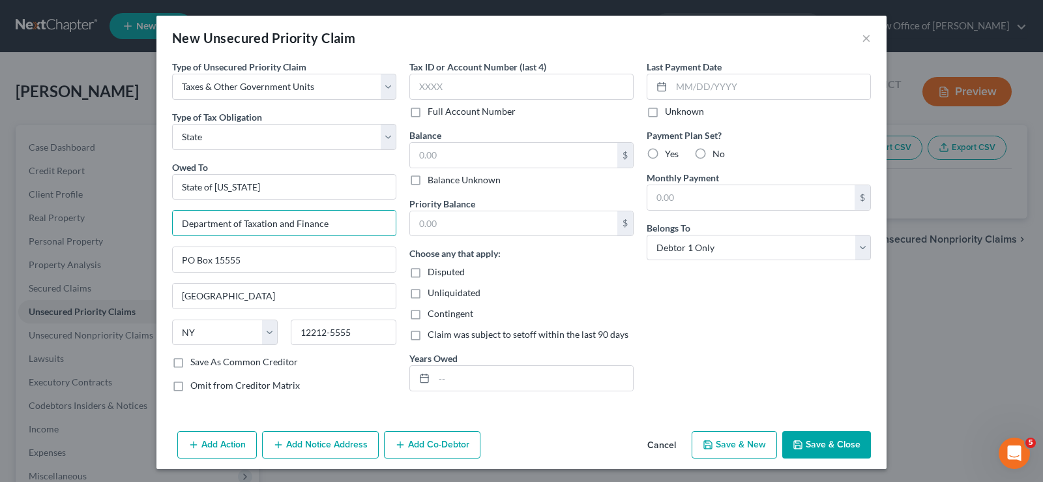
click at [0, 274] on html "Home New Case Client Portal Law Office of [PERSON_NAME] [PERSON_NAME][EMAIL_ADD…" at bounding box center [521, 346] width 1043 height 693
click at [546, 38] on div "New Unsecured Priority Claim ×" at bounding box center [521, 38] width 730 height 44
click at [326, 218] on input "Department of Taxation and Finance" at bounding box center [284, 222] width 223 height 25
drag, startPoint x: 326, startPoint y: 218, endPoint x: -182, endPoint y: 276, distance: 511.5
click at [0, 276] on html "Home New Case Client Portal Law Office of [PERSON_NAME] [PERSON_NAME][EMAIL_ADD…" at bounding box center [521, 346] width 1043 height 693
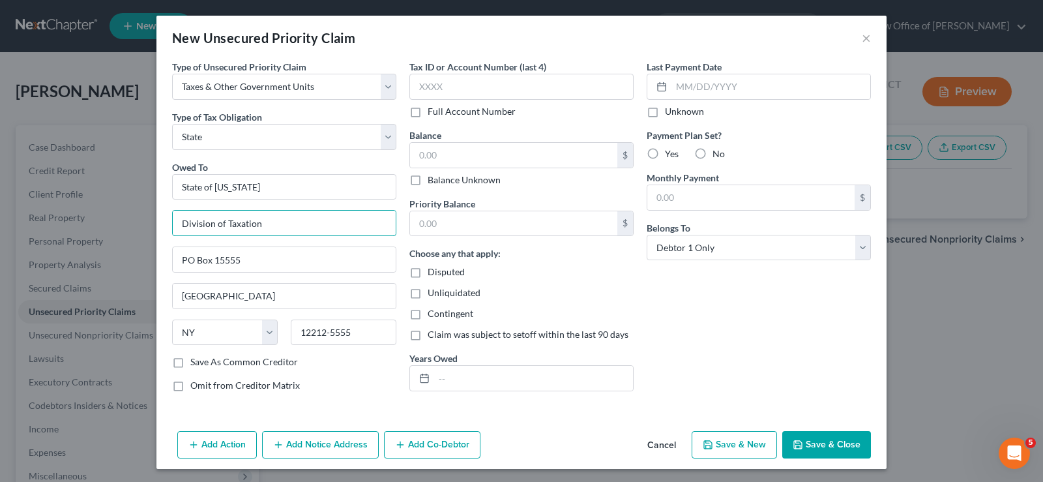
type input "Division of Taxation"
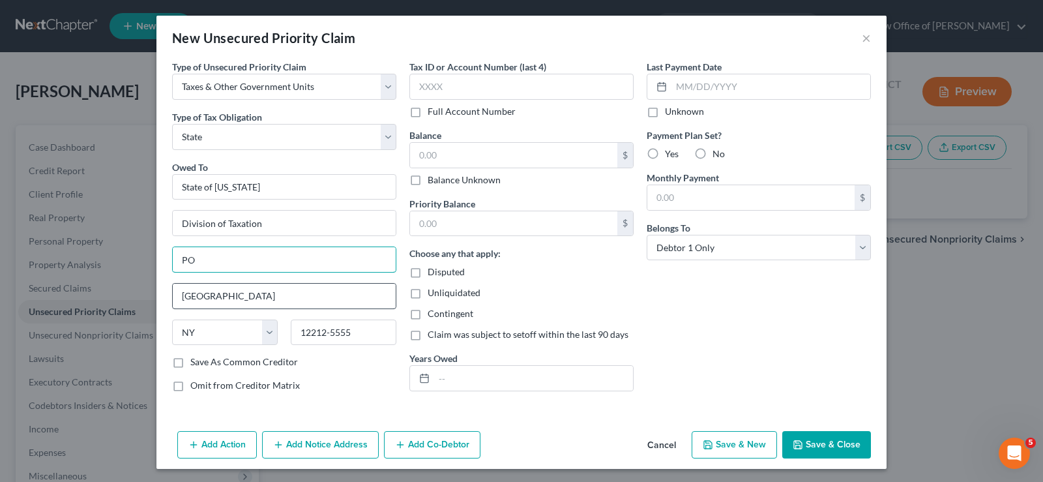
type input "PO"
click at [214, 300] on input "[GEOGRAPHIC_DATA]" at bounding box center [284, 295] width 223 height 25
type input "A"
type input "[GEOGRAPHIC_DATA]"
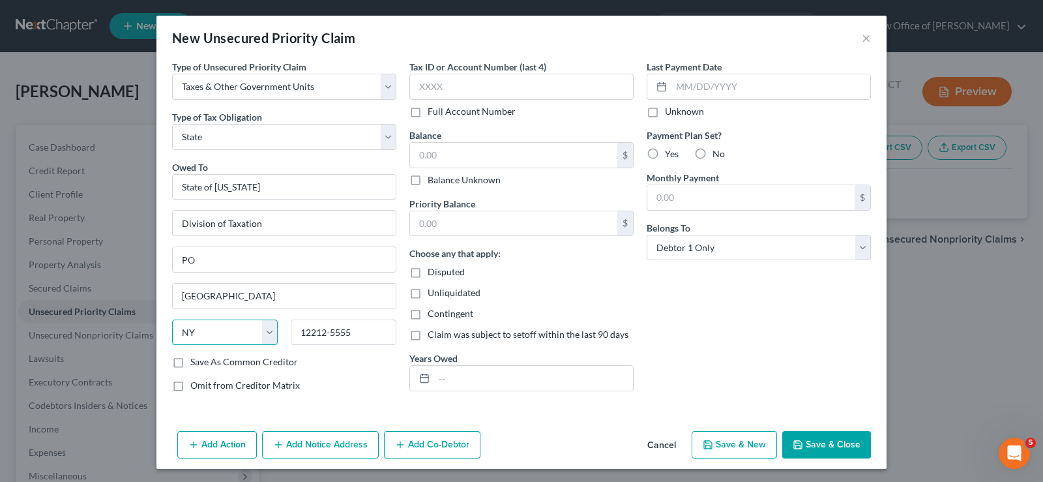
click at [254, 331] on select "State [US_STATE] AK AR AZ CA CO CT DE DC [GEOGRAPHIC_DATA] [GEOGRAPHIC_DATA] GU…" at bounding box center [225, 332] width 106 height 26
select select "33"
click at [172, 319] on select "State [US_STATE] AK AR AZ CA CO CT DE DC [GEOGRAPHIC_DATA] [GEOGRAPHIC_DATA] GU…" at bounding box center [225, 332] width 106 height 26
click at [361, 333] on input "12212-5555" at bounding box center [344, 332] width 106 height 26
type input "08646-0046"
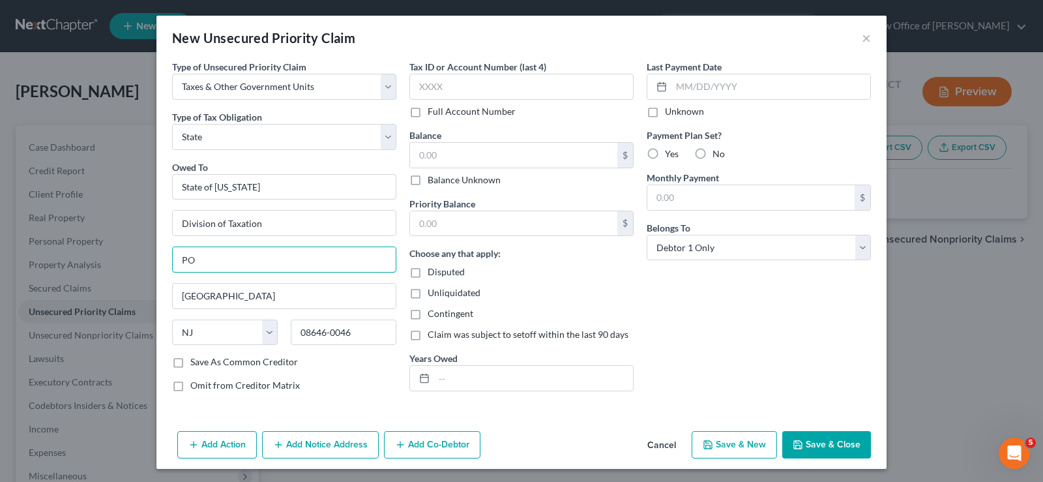
drag, startPoint x: 216, startPoint y: 261, endPoint x: 128, endPoint y: 257, distance: 88.1
click at [111, 269] on div "New Unsecured Priority Claim × Type of Unsecured Priority Claim * Select Taxes …" at bounding box center [521, 241] width 1043 height 482
type input "PO Box 046"
click at [444, 81] on input "text" at bounding box center [521, 87] width 224 height 26
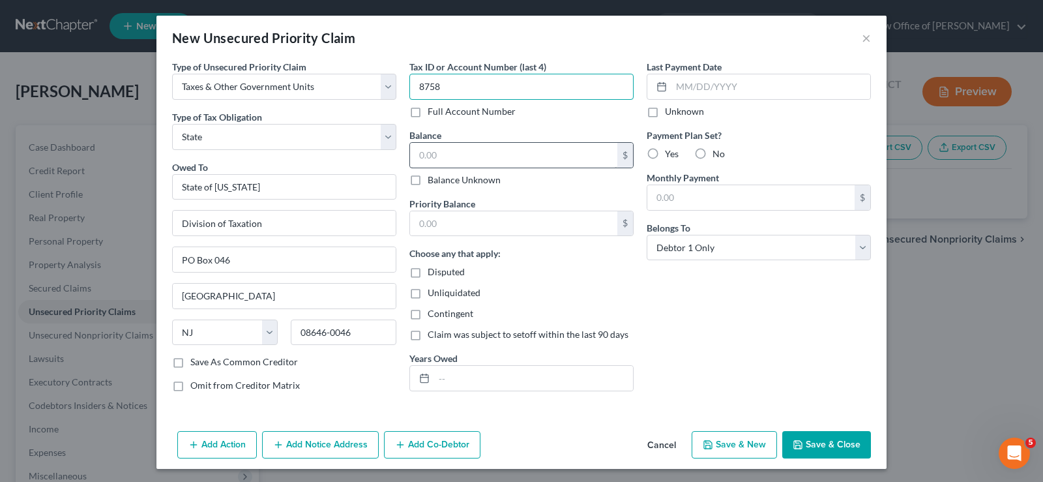
type input "8758"
click at [425, 158] on input "text" at bounding box center [513, 155] width 207 height 25
type input "759.00"
click at [803, 440] on button "Save & Close" at bounding box center [826, 444] width 89 height 27
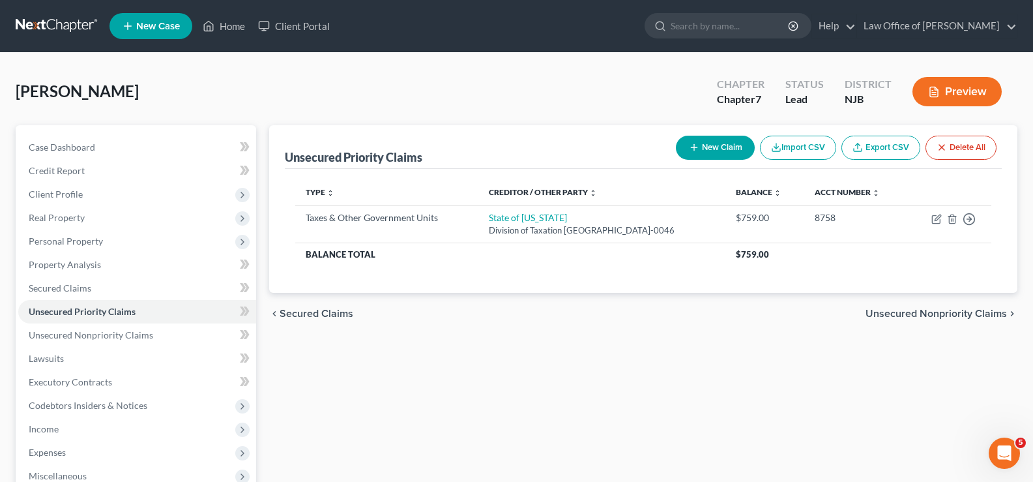
click at [715, 147] on button "New Claim" at bounding box center [715, 148] width 79 height 24
select select "0"
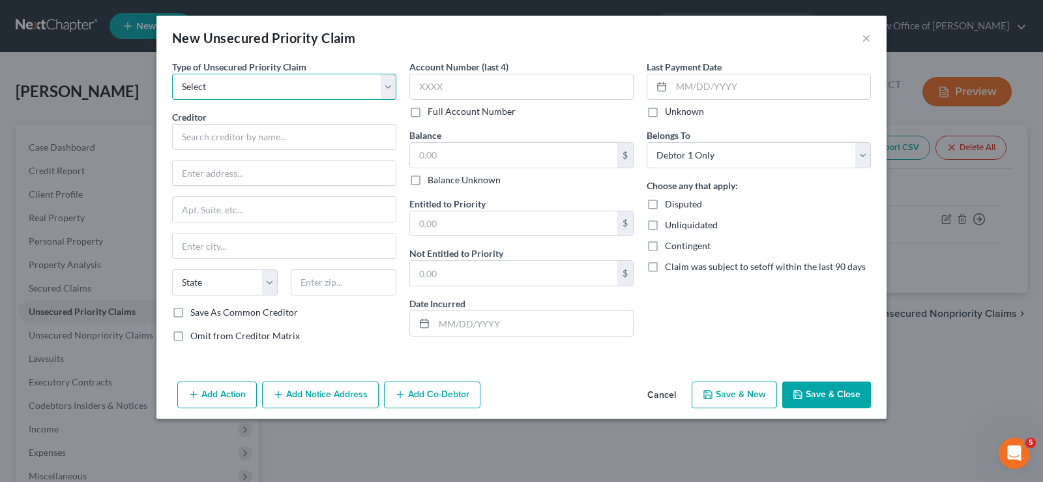
click at [212, 89] on select "Select Taxes & Other Government Units Domestic Support Obligations Extensions o…" at bounding box center [284, 87] width 224 height 26
select select "0"
click at [172, 74] on select "Select Taxes & Other Government Units Domestic Support Obligations Extensions o…" at bounding box center [284, 87] width 224 height 26
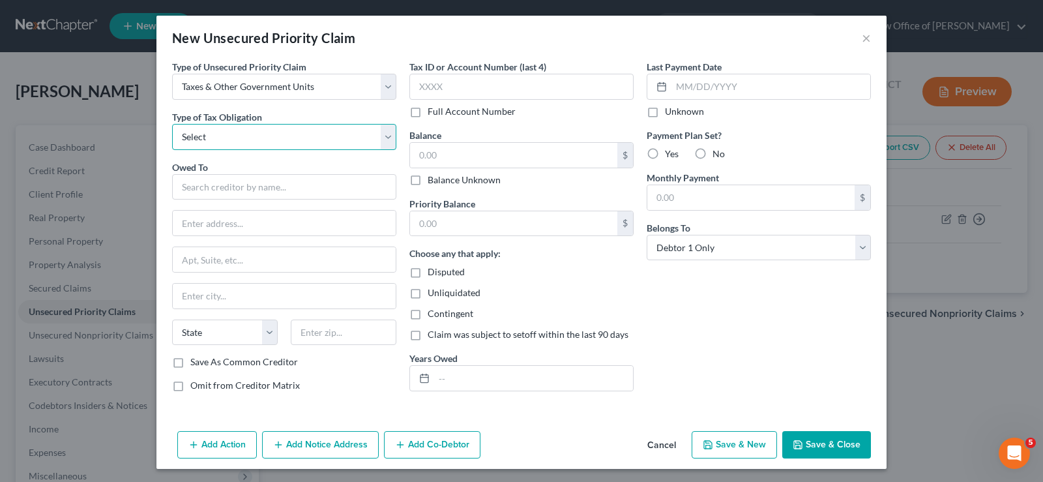
click at [215, 133] on select "Select Federal City State Franchise Tax Board Other" at bounding box center [284, 137] width 224 height 26
select select "2"
click at [172, 124] on select "Select Federal City State Franchise Tax Board Other" at bounding box center [284, 137] width 224 height 26
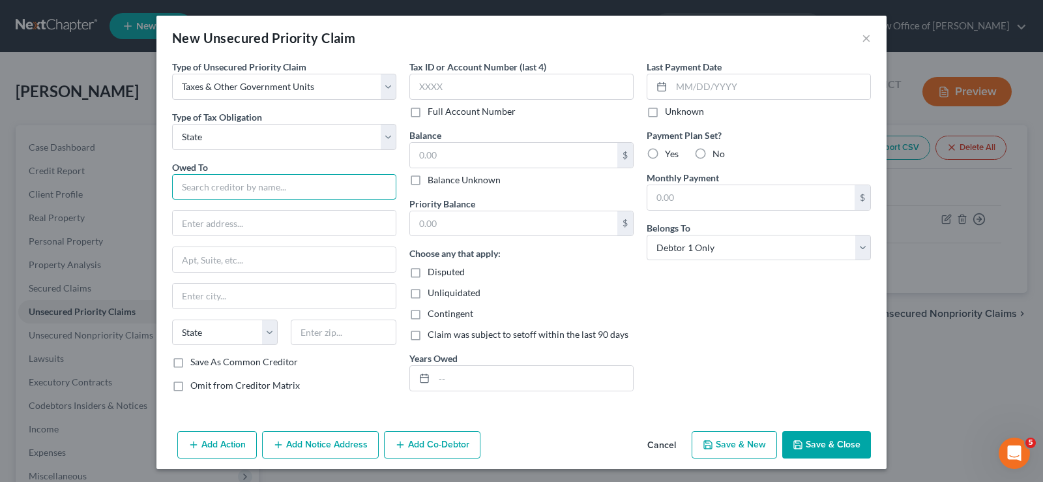
click at [228, 188] on input "text" at bounding box center [284, 187] width 224 height 26
type input "State of [US_STATE]"
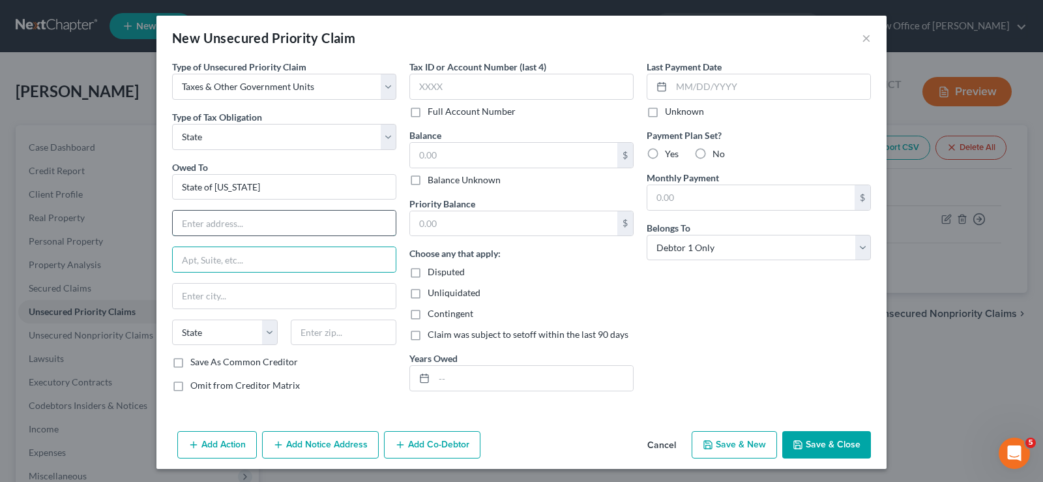
click at [196, 217] on input "text" at bounding box center [284, 222] width 223 height 25
type input "Department of Taxation and Finance"
type input "PO Box 15555"
type input "[GEOGRAPHIC_DATA]"
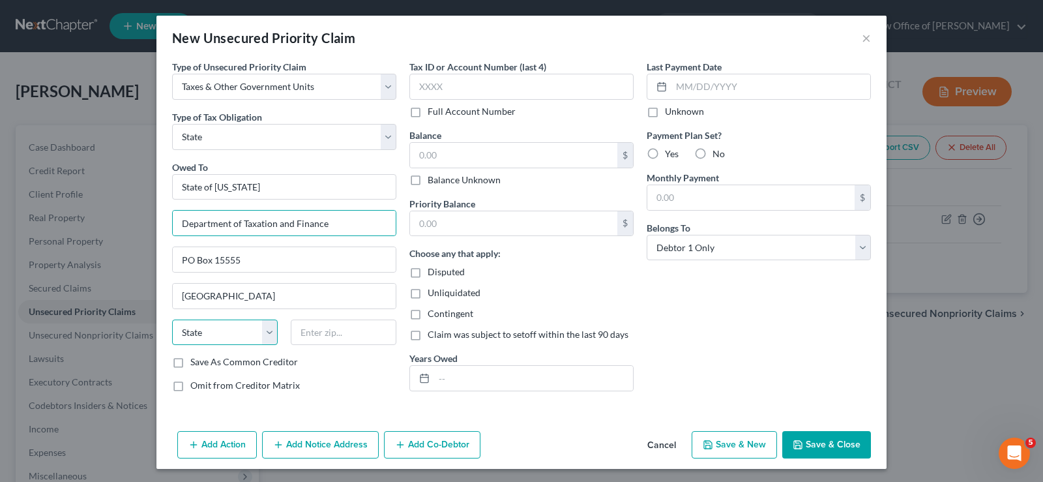
select select "35"
type input "12212-5555"
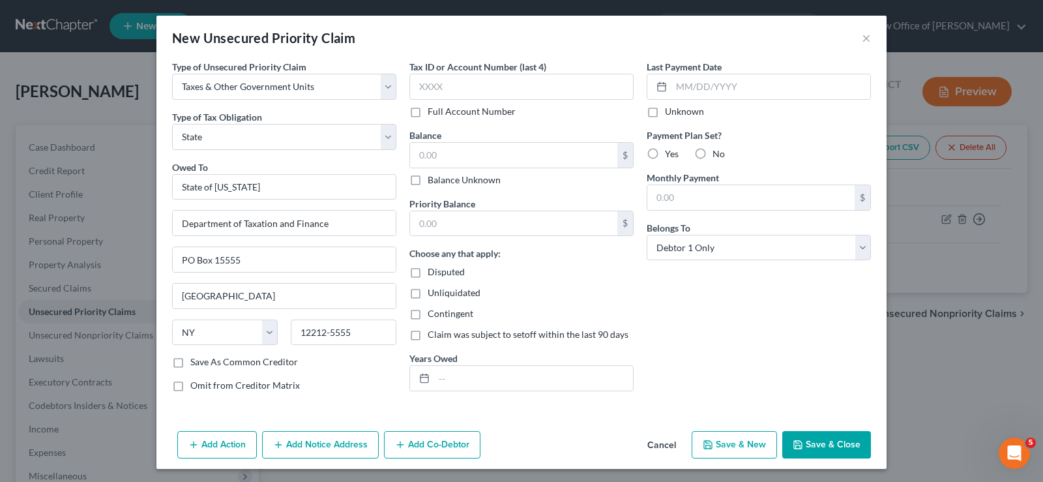
click at [823, 439] on button "Save & Close" at bounding box center [826, 444] width 89 height 27
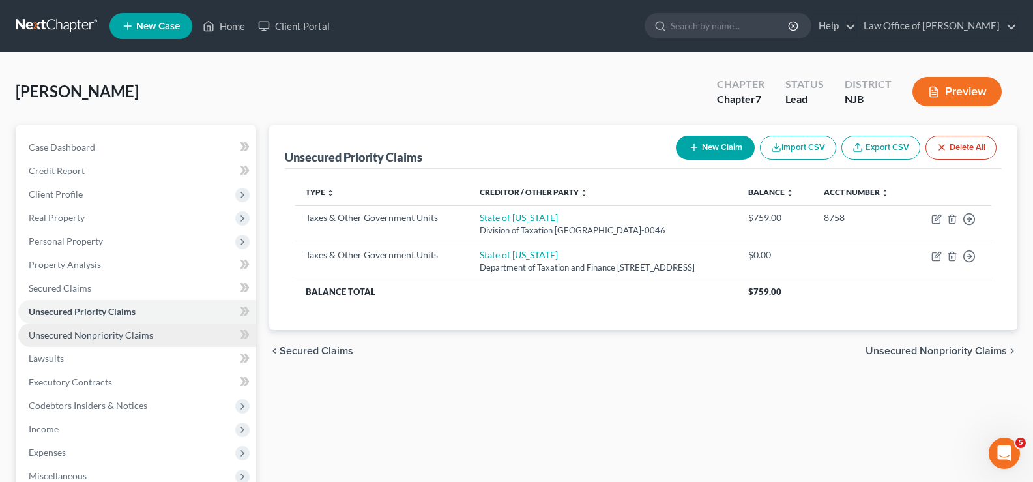
click at [79, 331] on span "Unsecured Nonpriority Claims" at bounding box center [91, 334] width 124 height 11
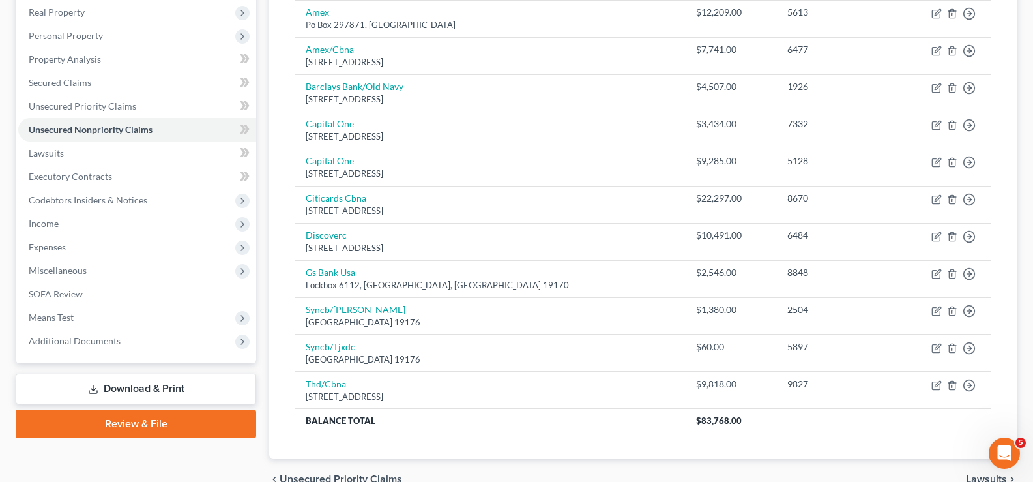
scroll to position [263, 0]
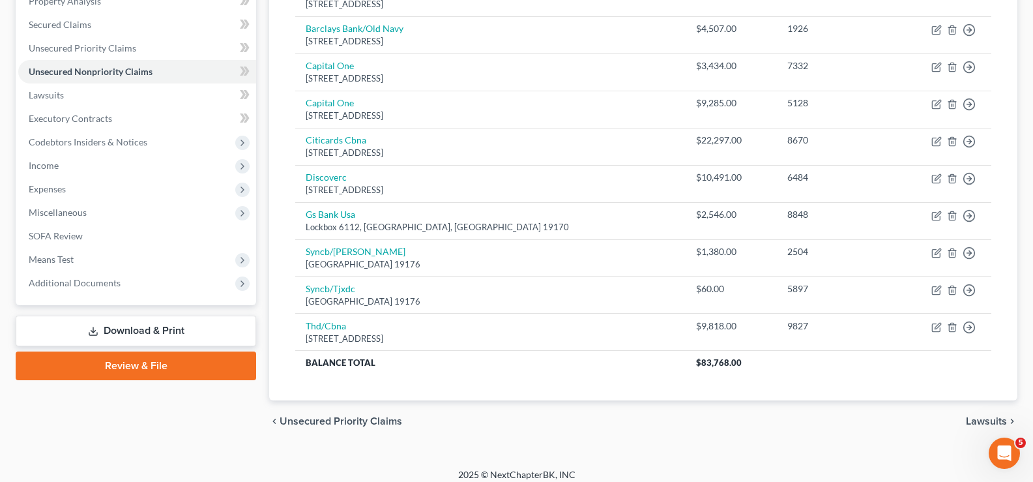
click at [917, 457] on div "[PERSON_NAME] Upgraded Chapter Chapter 7 Status Lead District NJB Preview Petit…" at bounding box center [516, 129] width 1033 height 678
